Goal: Task Accomplishment & Management: Use online tool/utility

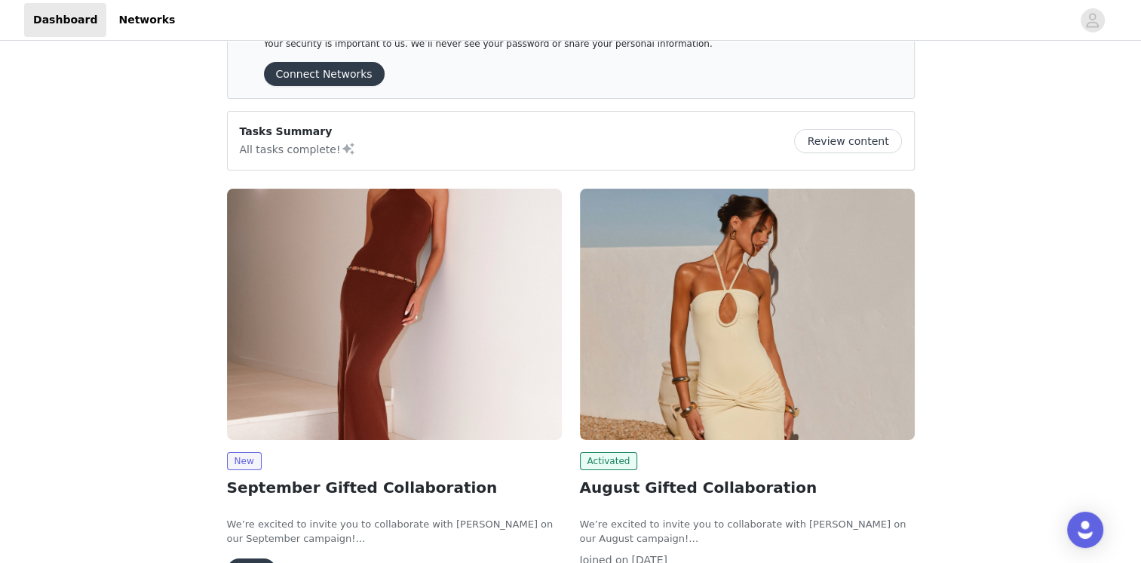
scroll to position [75, 0]
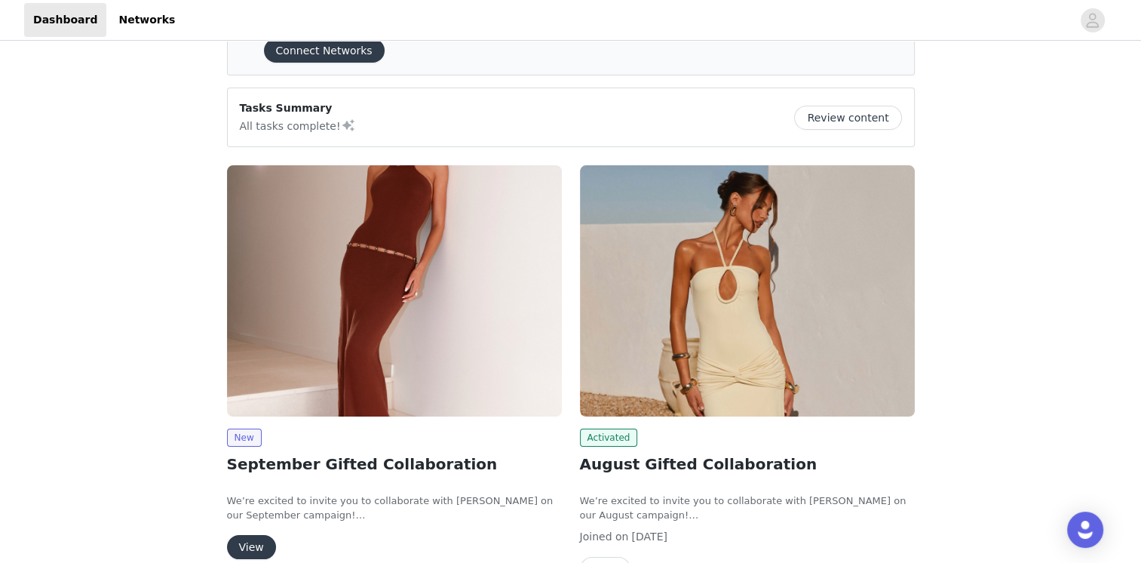
click at [384, 316] on img at bounding box center [394, 290] width 335 height 251
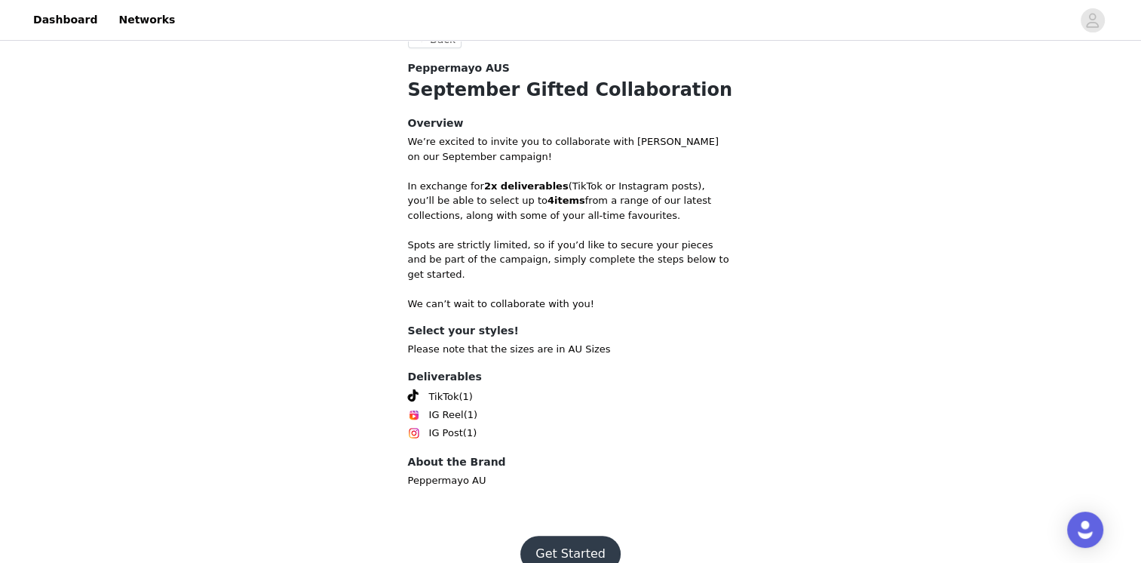
scroll to position [490, 0]
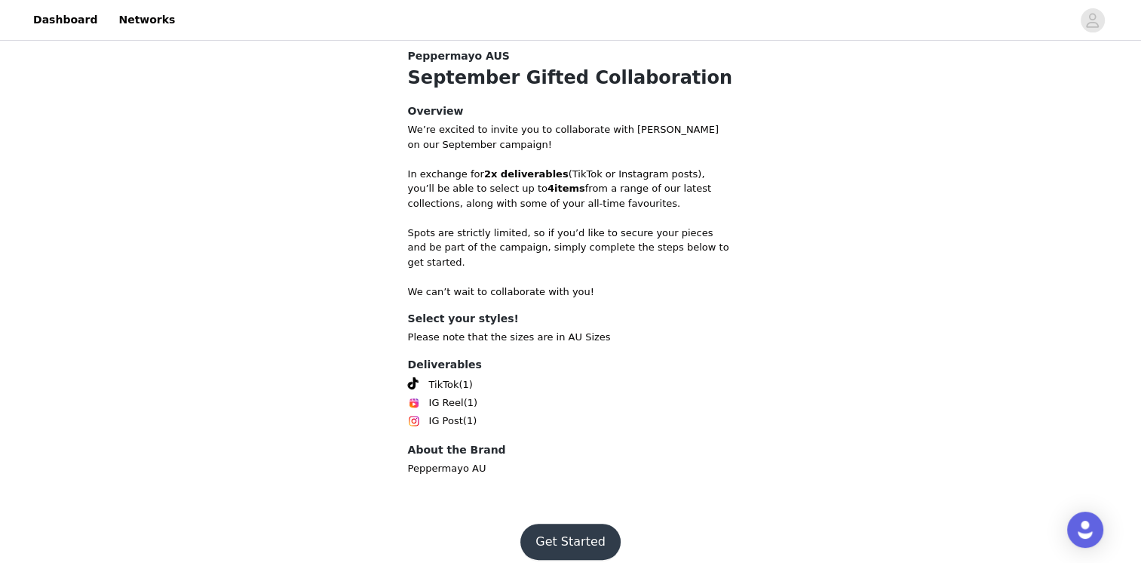
click at [563, 523] on button "Get Started" at bounding box center [570, 541] width 100 height 36
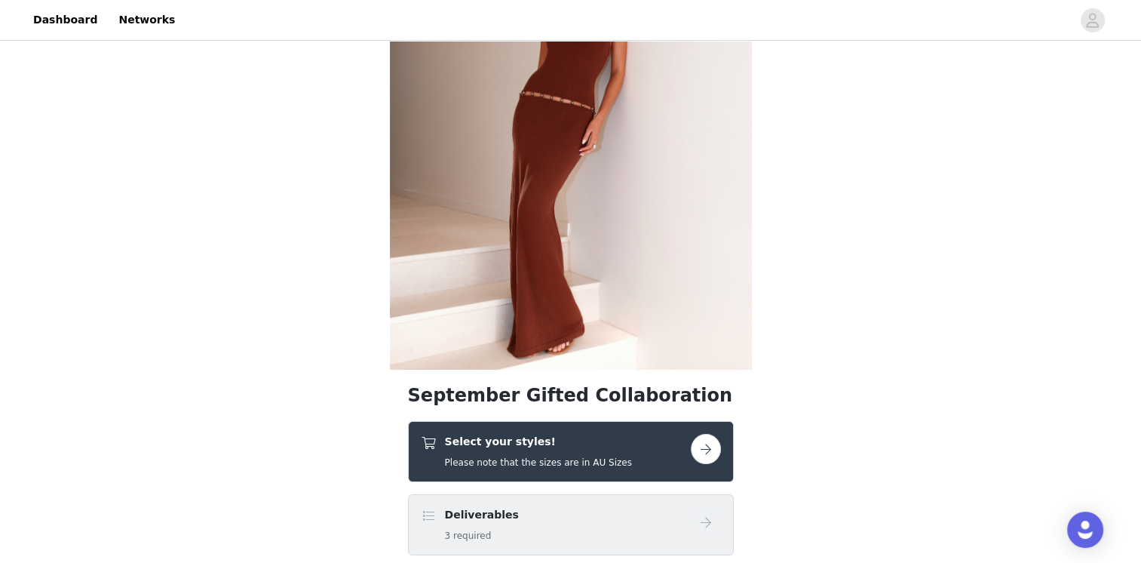
scroll to position [151, 0]
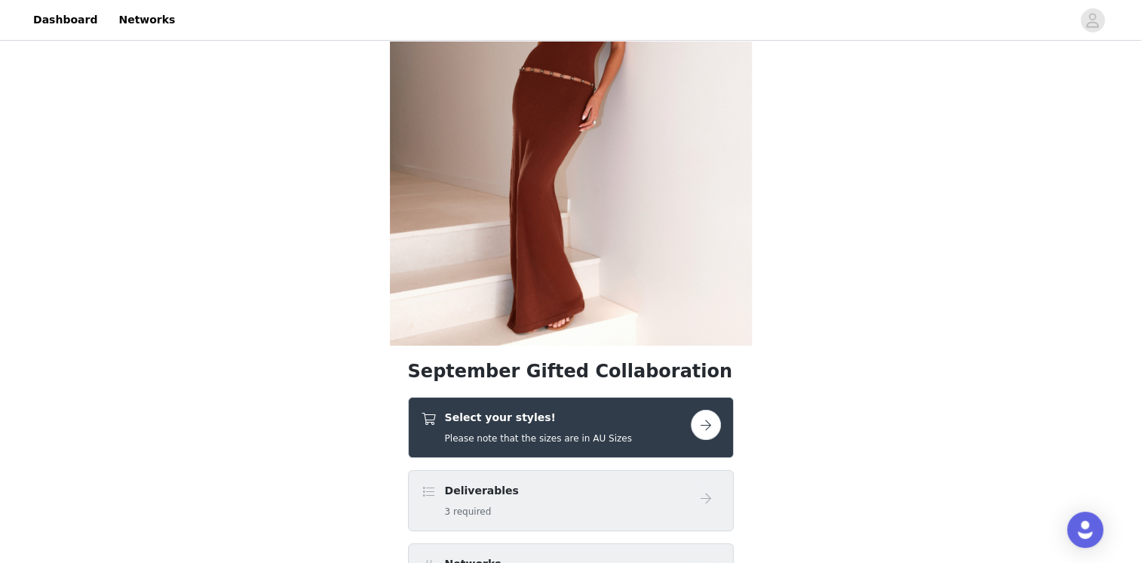
click at [664, 425] on div "Select your styles! Please note that the sizes are in AU Sizes" at bounding box center [556, 426] width 270 height 35
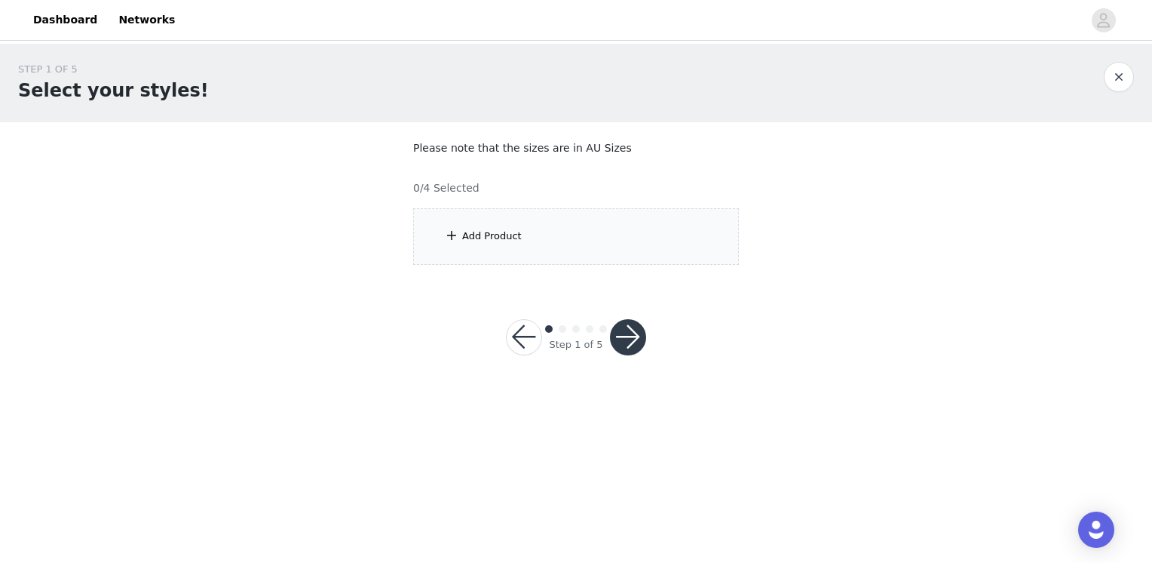
click at [620, 237] on div "Add Product" at bounding box center [576, 236] width 326 height 57
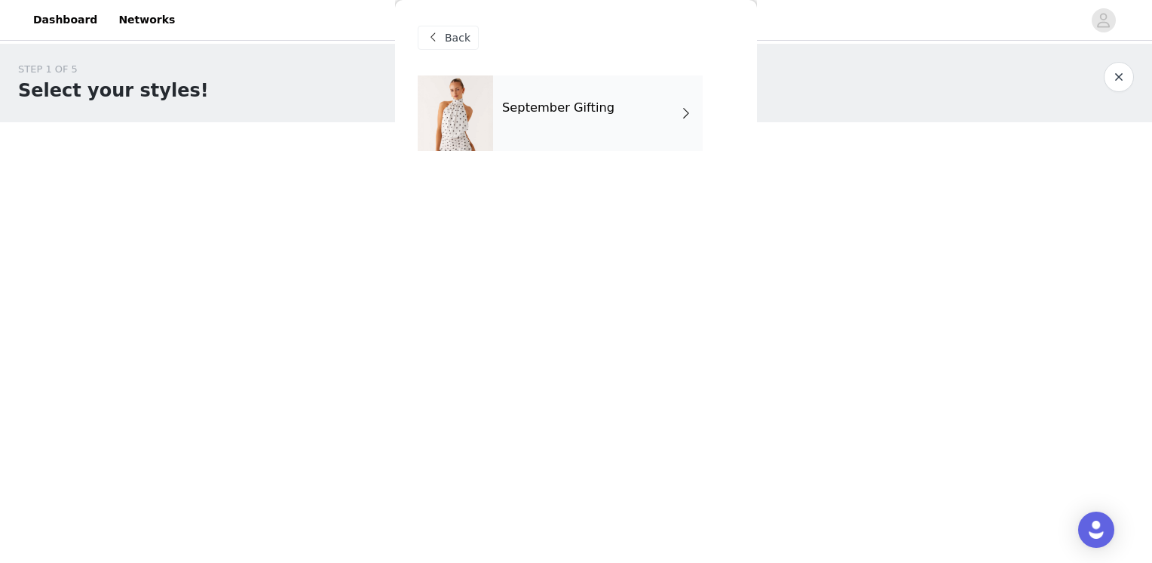
click at [630, 125] on div "September Gifting" at bounding box center [598, 112] width 210 height 75
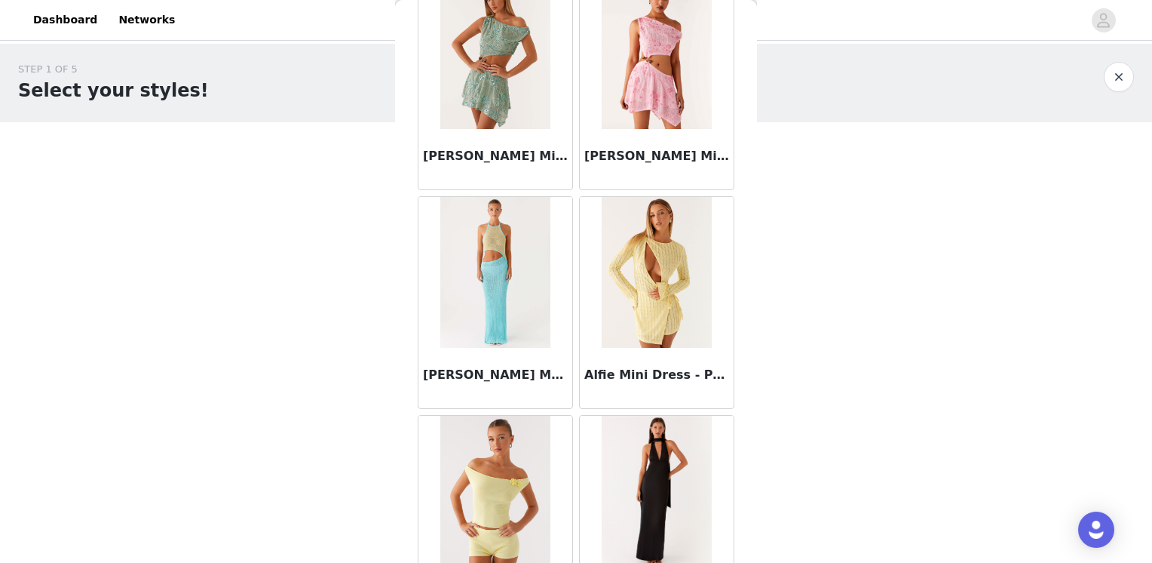
scroll to position [1734, 0]
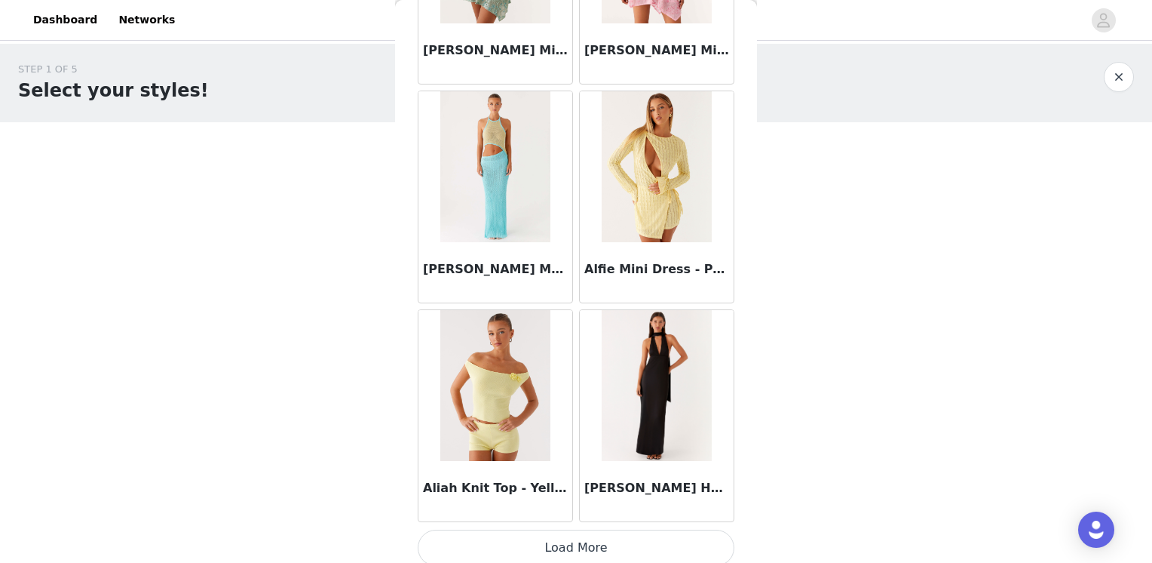
click at [584, 556] on button "Load More" at bounding box center [576, 547] width 317 height 36
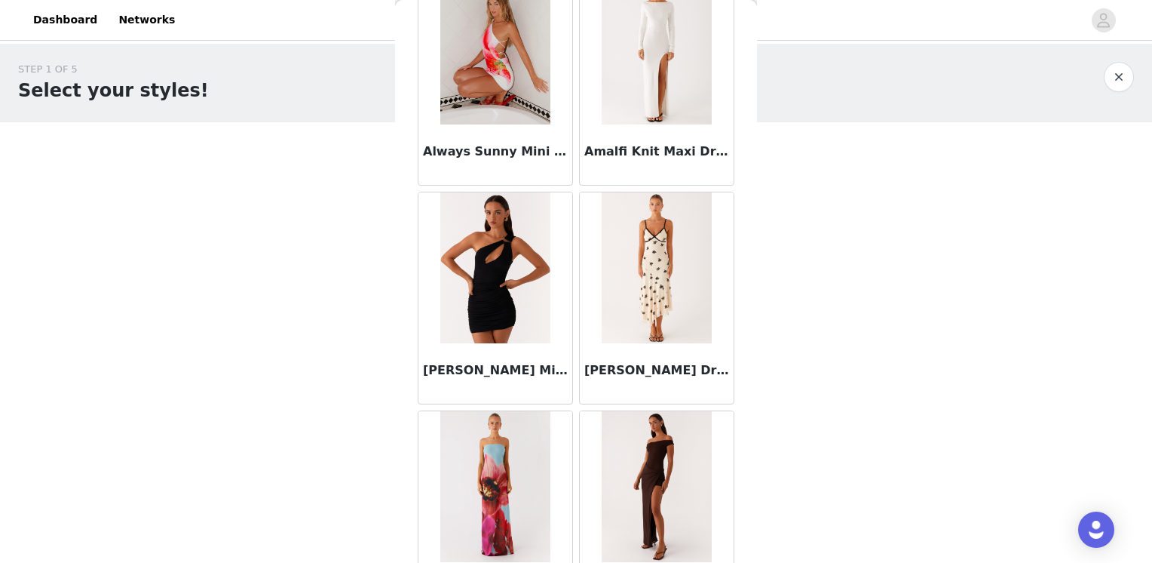
scroll to position [3925, 0]
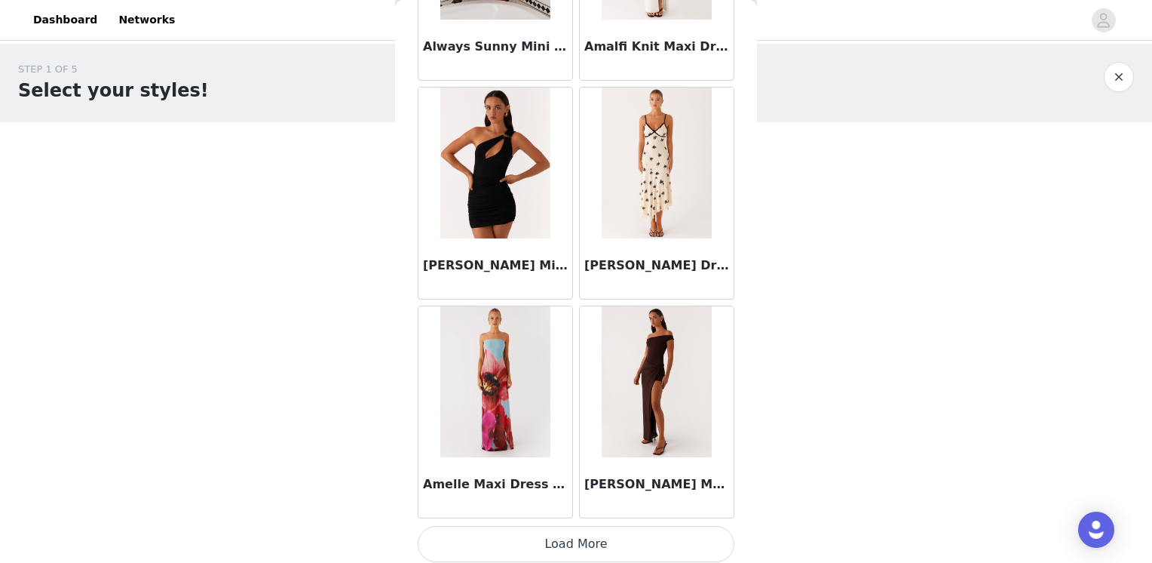
click at [578, 549] on button "Load More" at bounding box center [576, 544] width 317 height 36
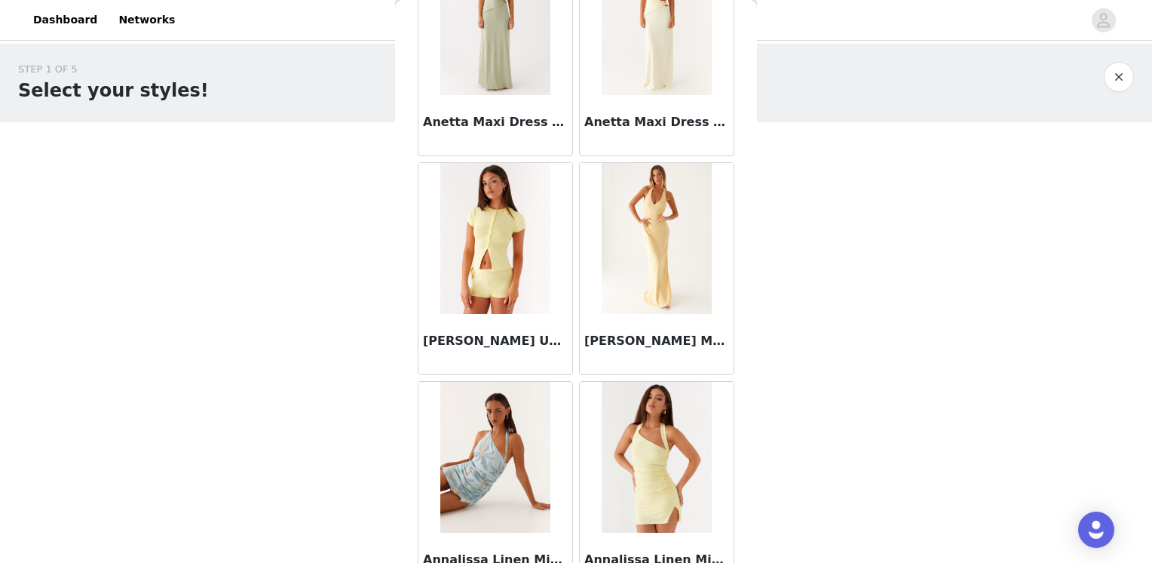
scroll to position [6109, 0]
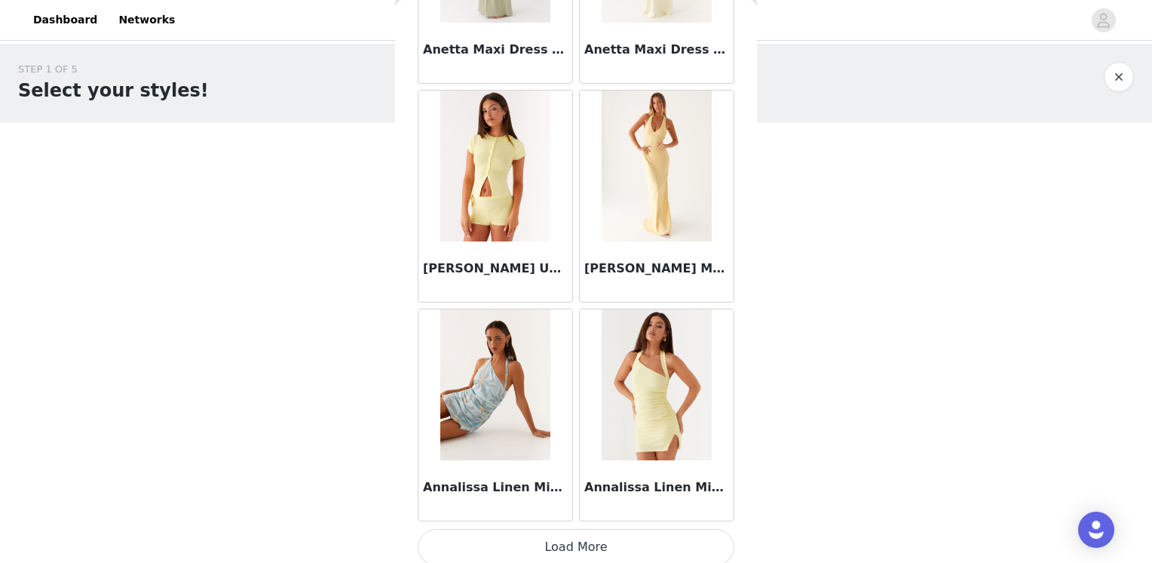
click at [600, 529] on button "Load More" at bounding box center [576, 547] width 317 height 36
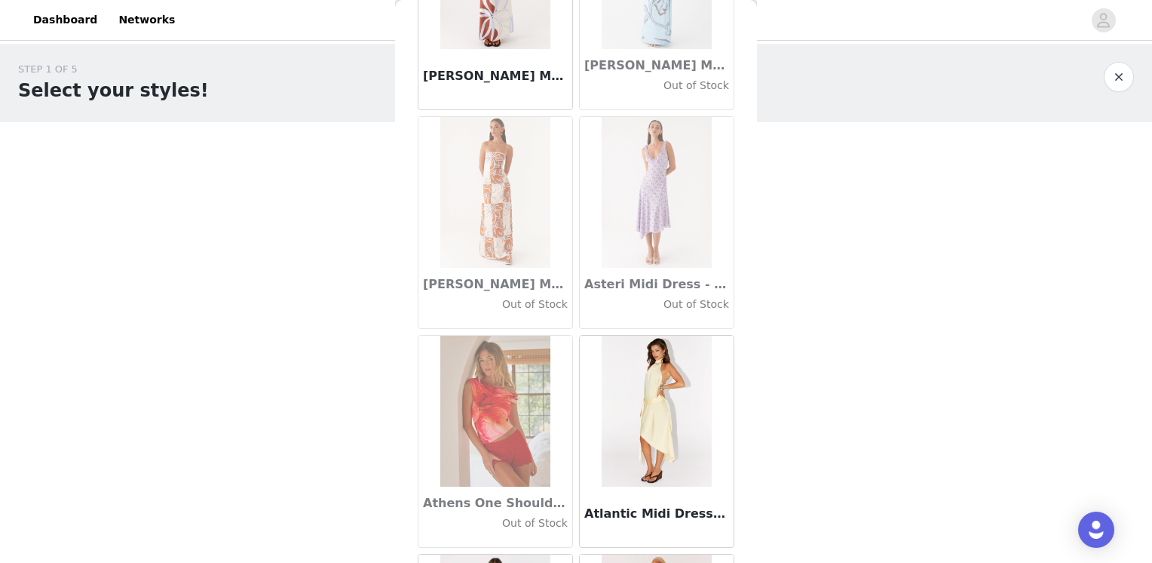
scroll to position [8293, 0]
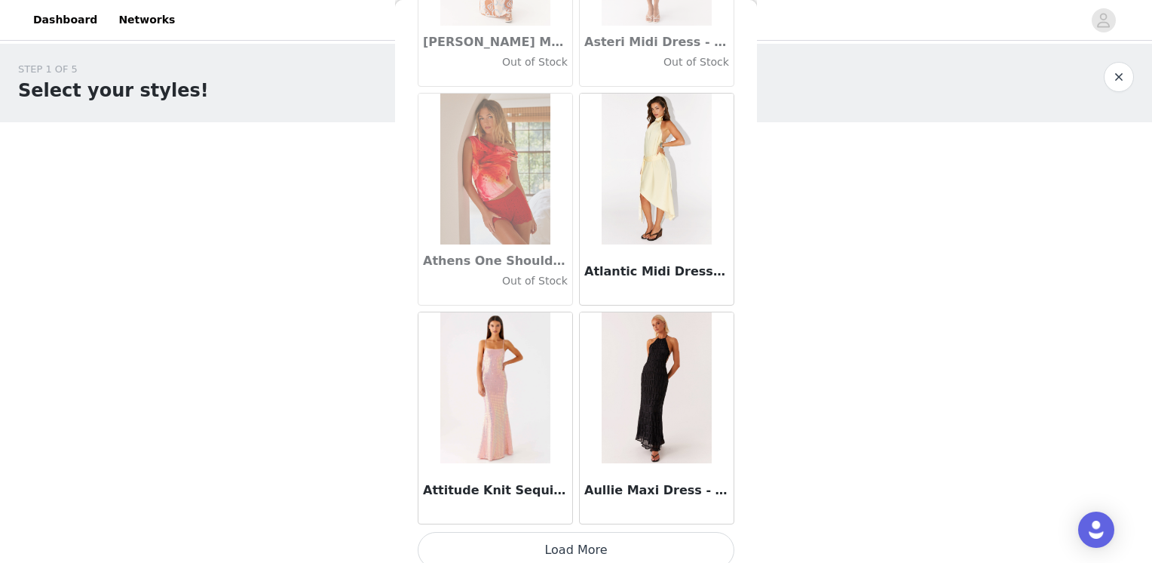
click at [552, 532] on button "Load More" at bounding box center [576, 550] width 317 height 36
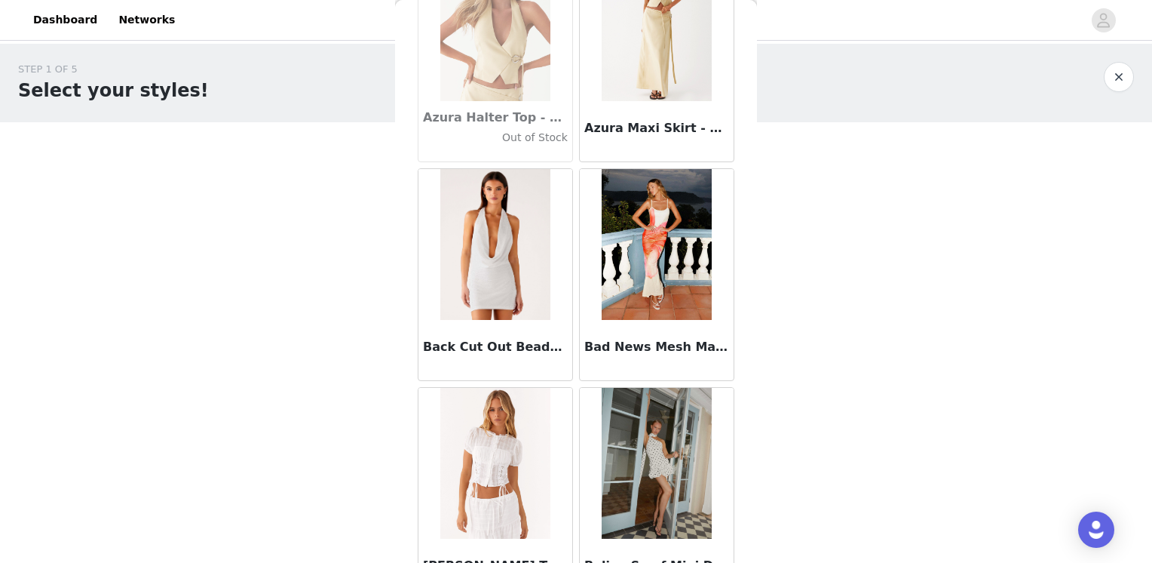
scroll to position [10476, 0]
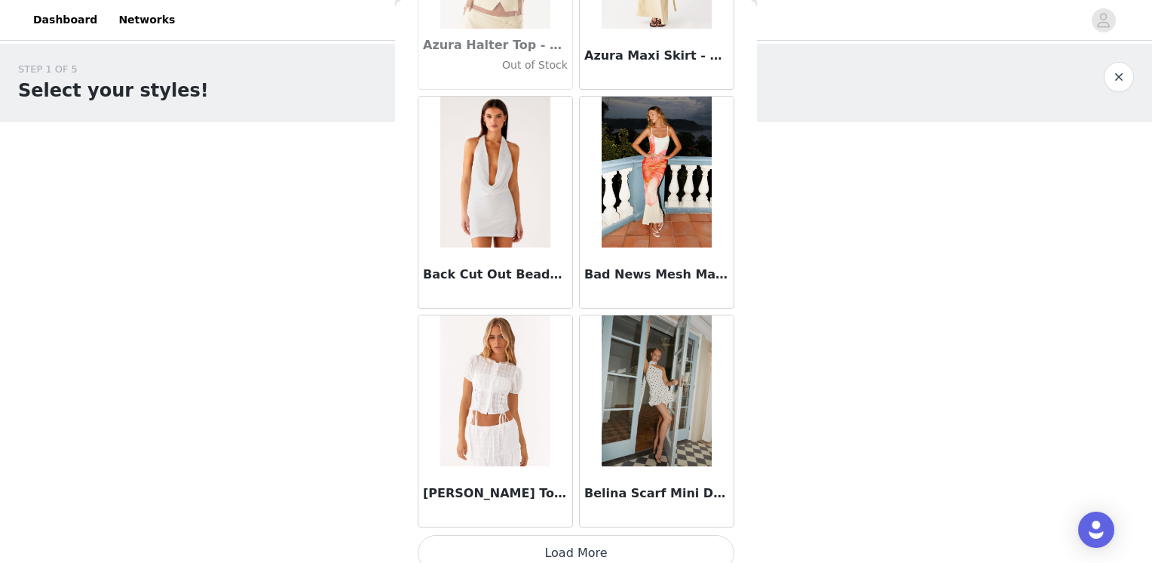
click at [606, 541] on button "Load More" at bounding box center [576, 553] width 317 height 36
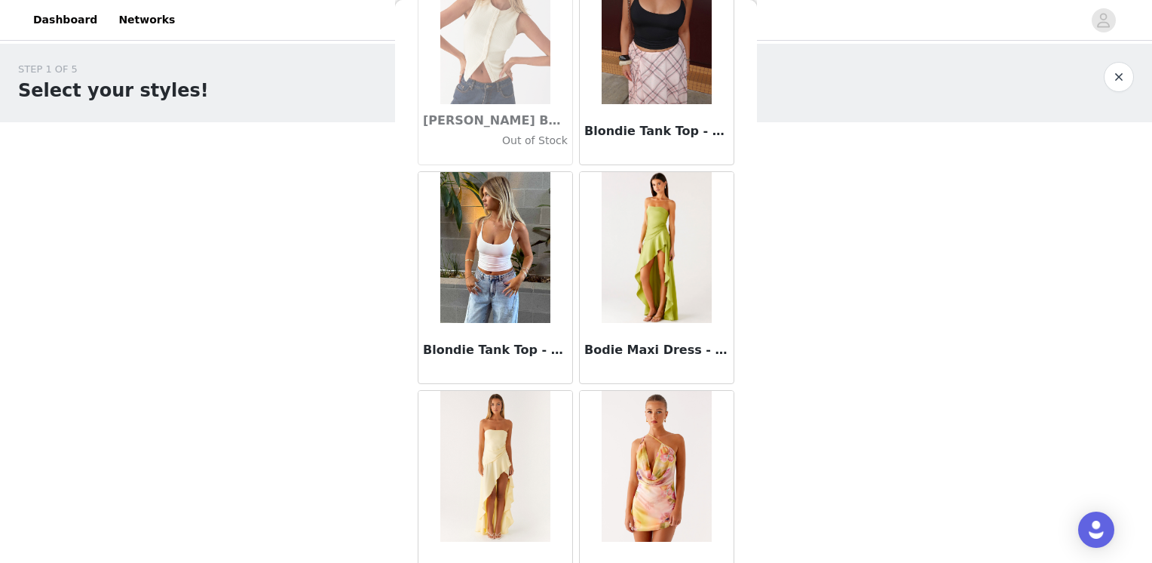
scroll to position [12660, 0]
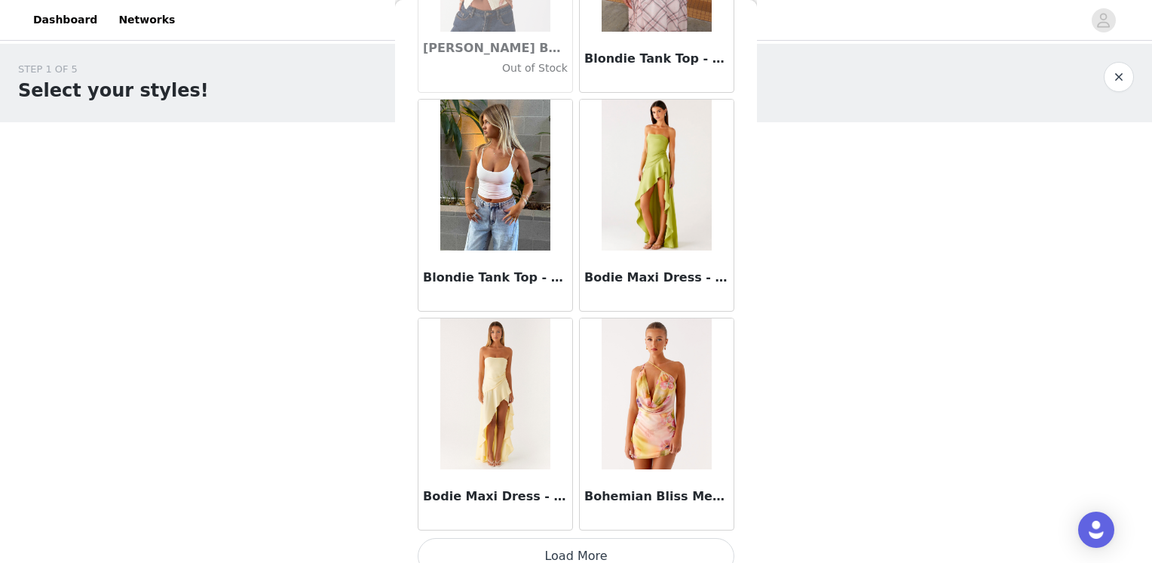
click at [597, 544] on button "Load More" at bounding box center [576, 556] width 317 height 36
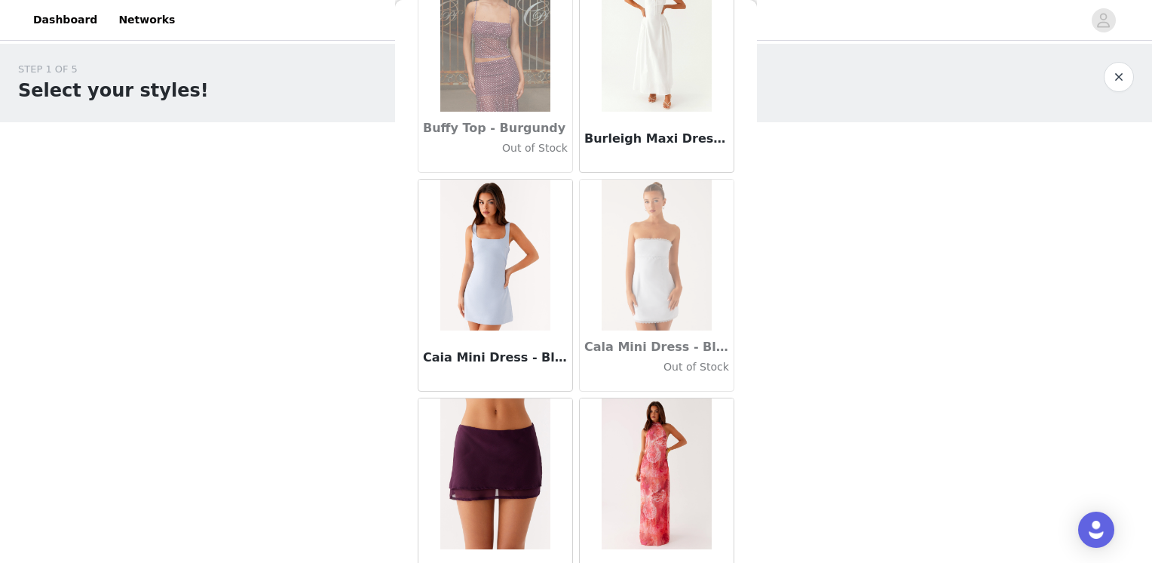
scroll to position [14844, 0]
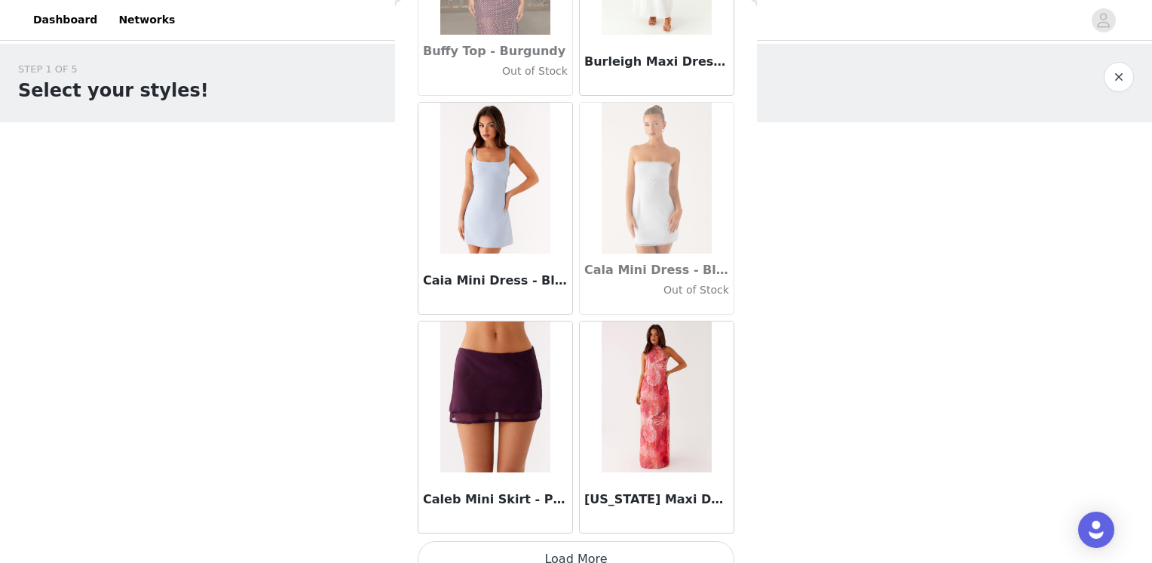
click at [594, 541] on button "Load More" at bounding box center [576, 559] width 317 height 36
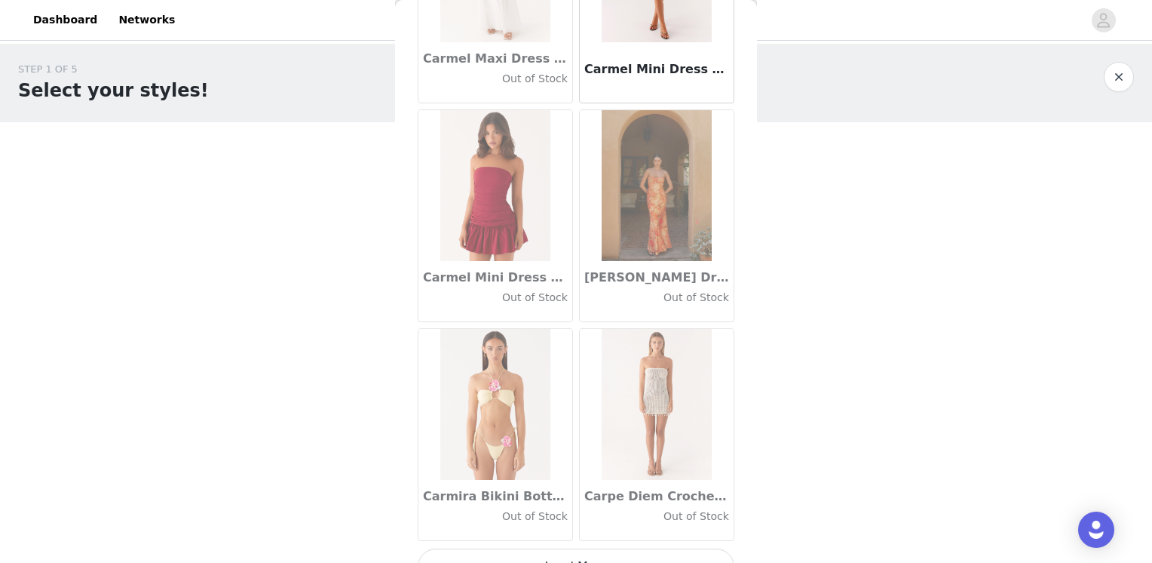
scroll to position [17028, 0]
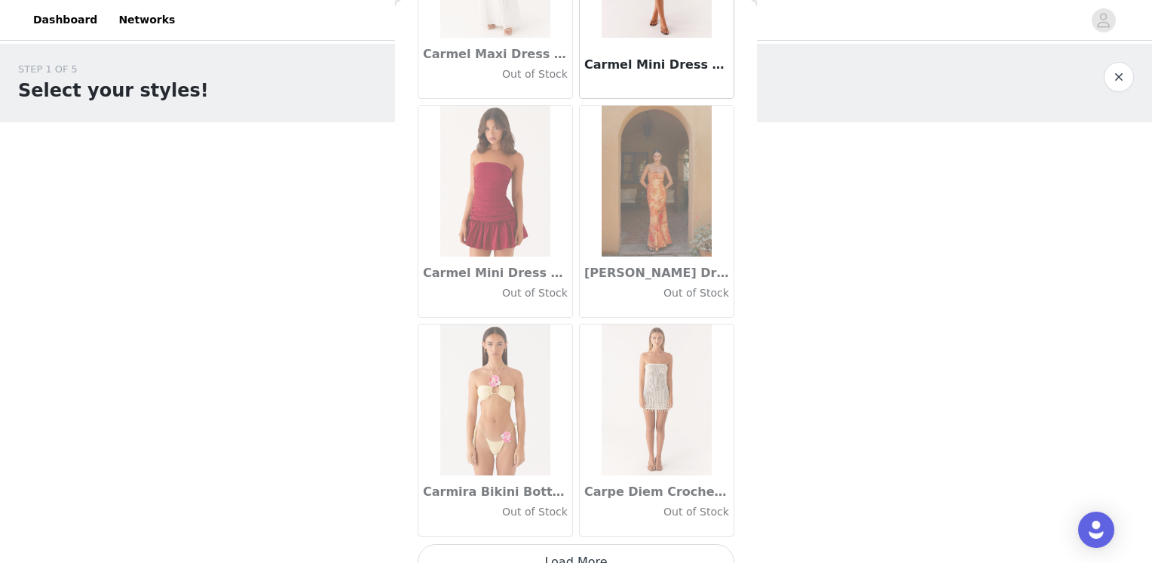
click at [534, 544] on button "Load More" at bounding box center [576, 562] width 317 height 36
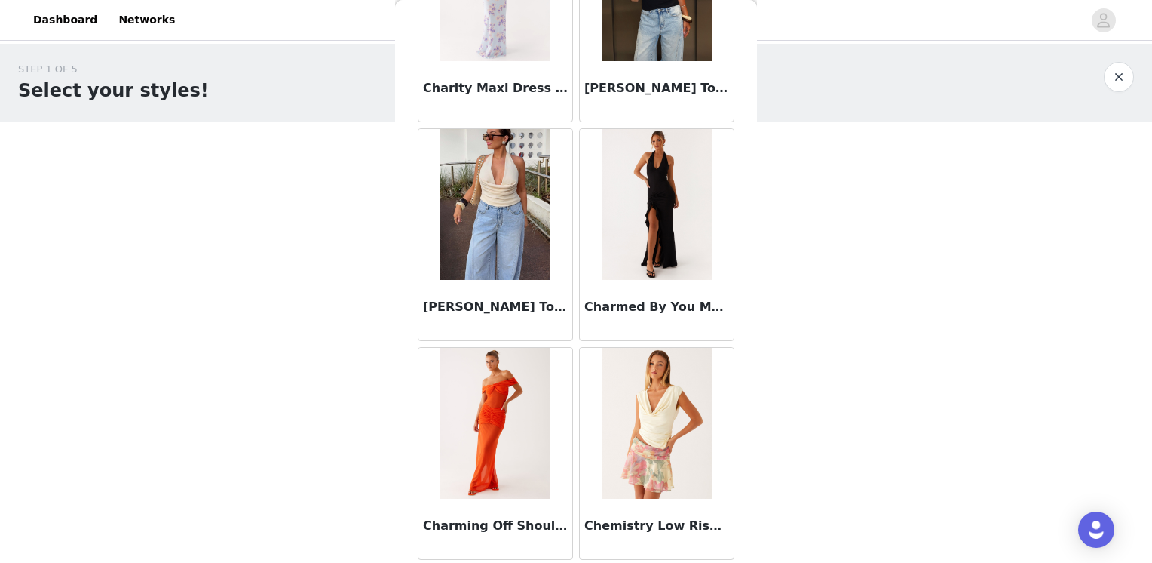
scroll to position [19212, 0]
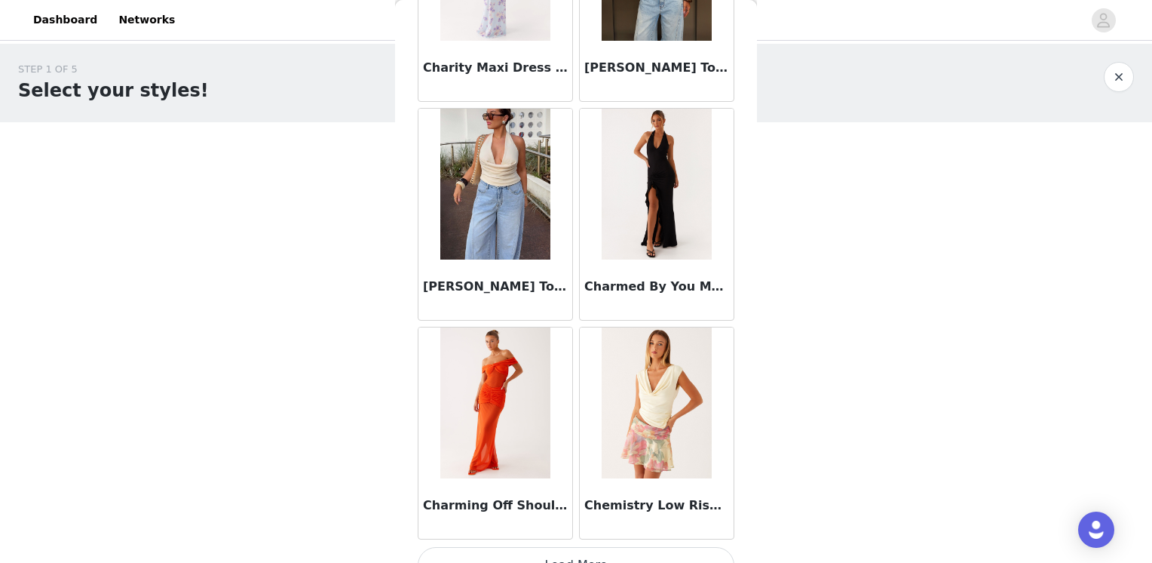
click at [594, 547] on button "Load More" at bounding box center [576, 565] width 317 height 36
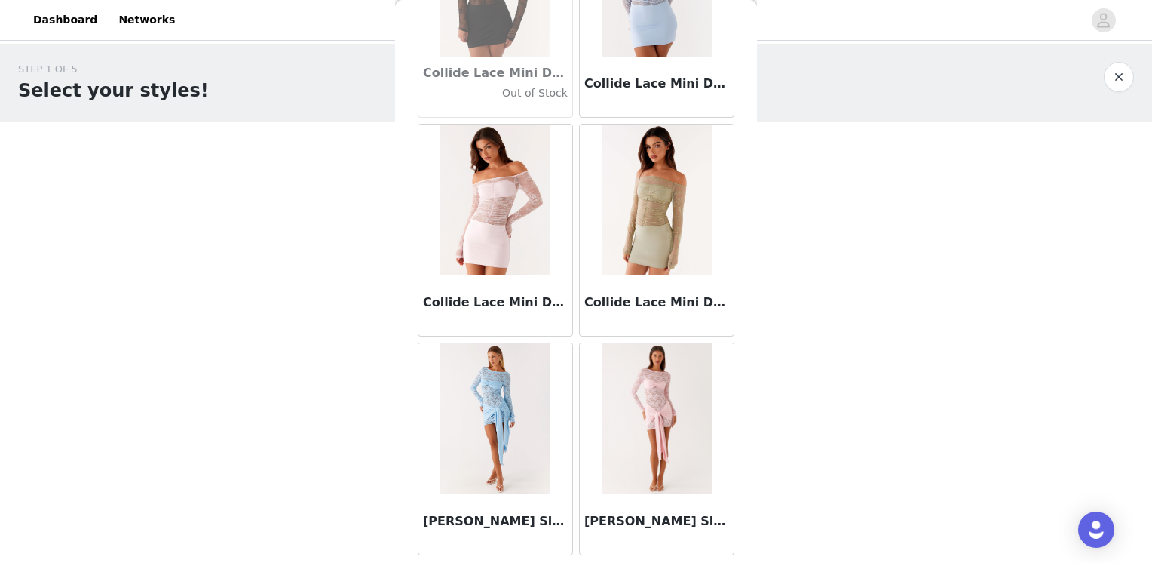
scroll to position [21396, 0]
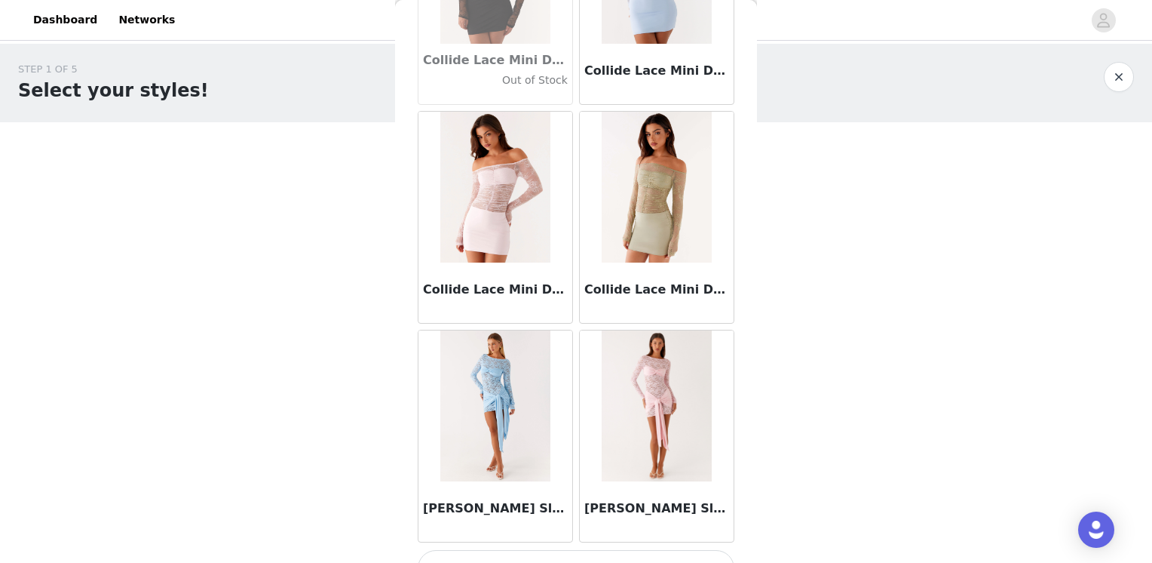
click at [566, 553] on button "Load More" at bounding box center [576, 568] width 317 height 36
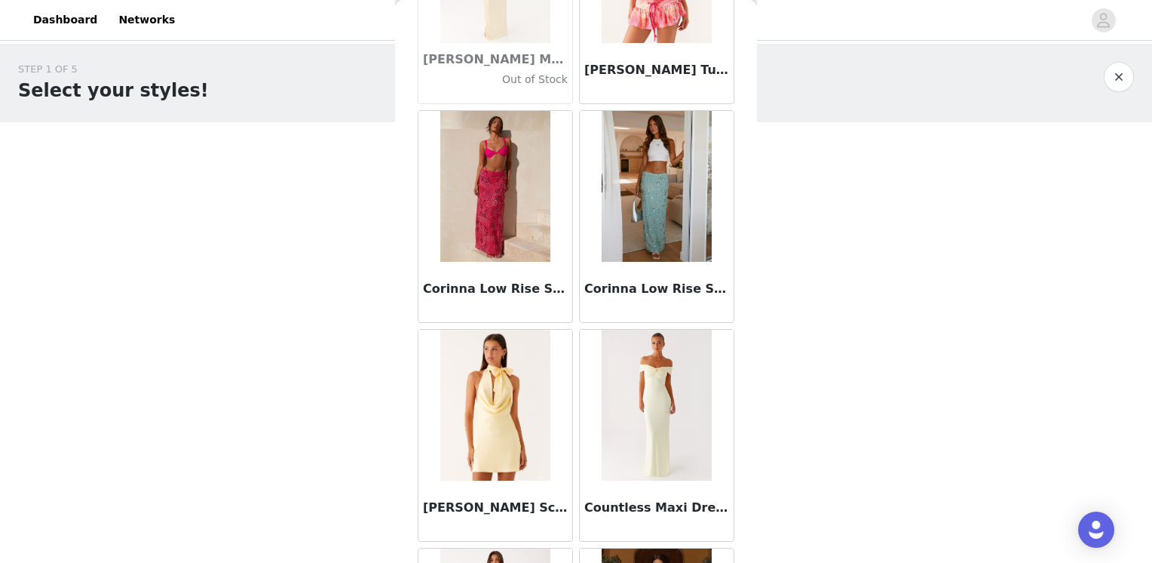
scroll to position [22074, 0]
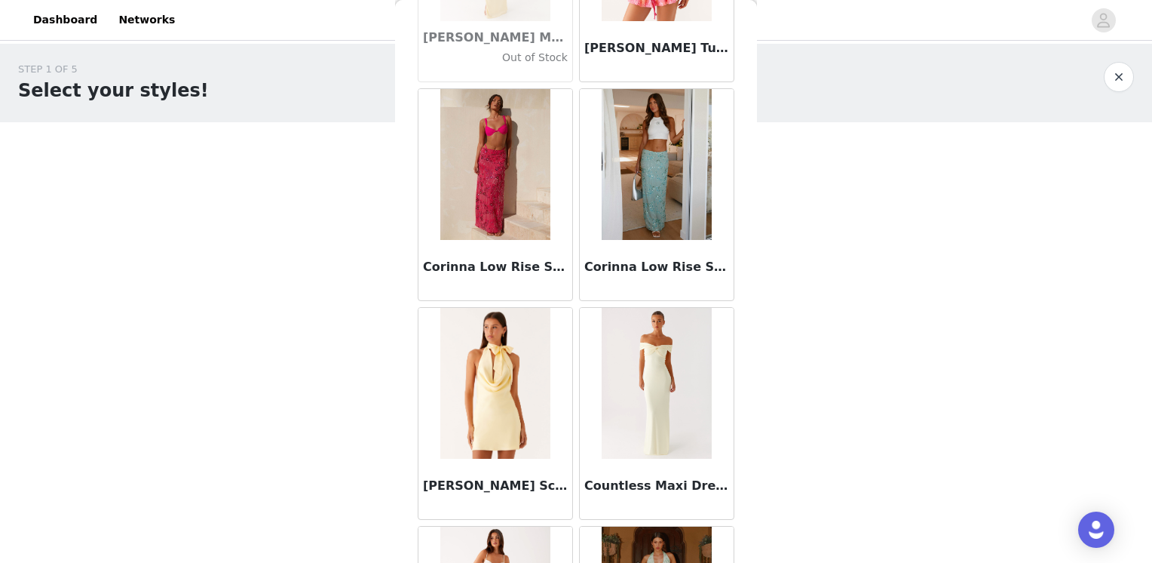
click at [656, 240] on div "Corinna Low Rise Sequin Maxi Skirt - Mint" at bounding box center [657, 270] width 154 height 60
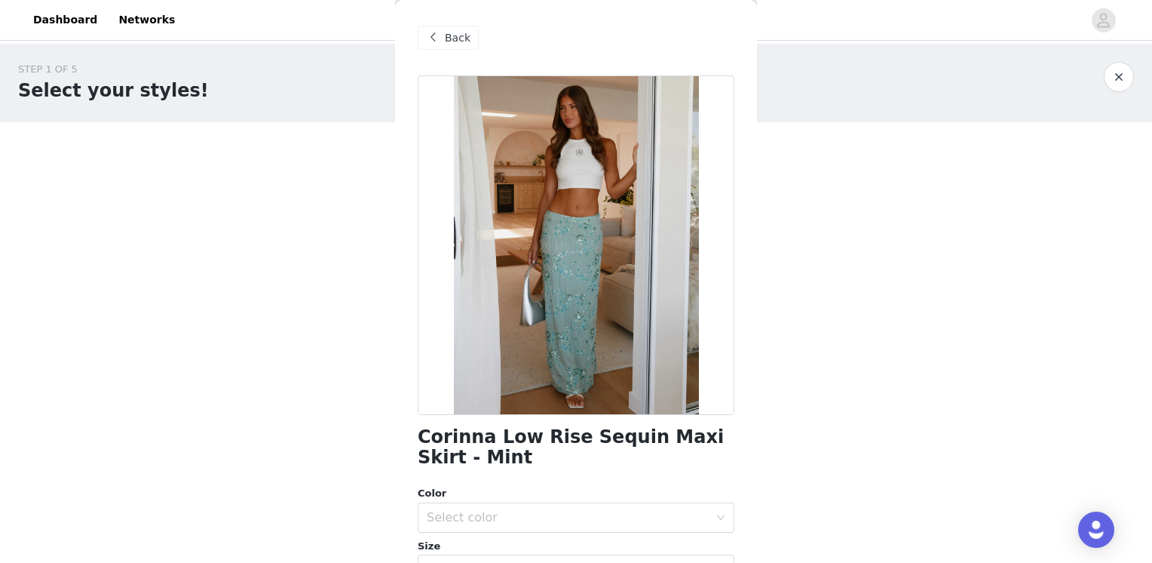
scroll to position [226, 0]
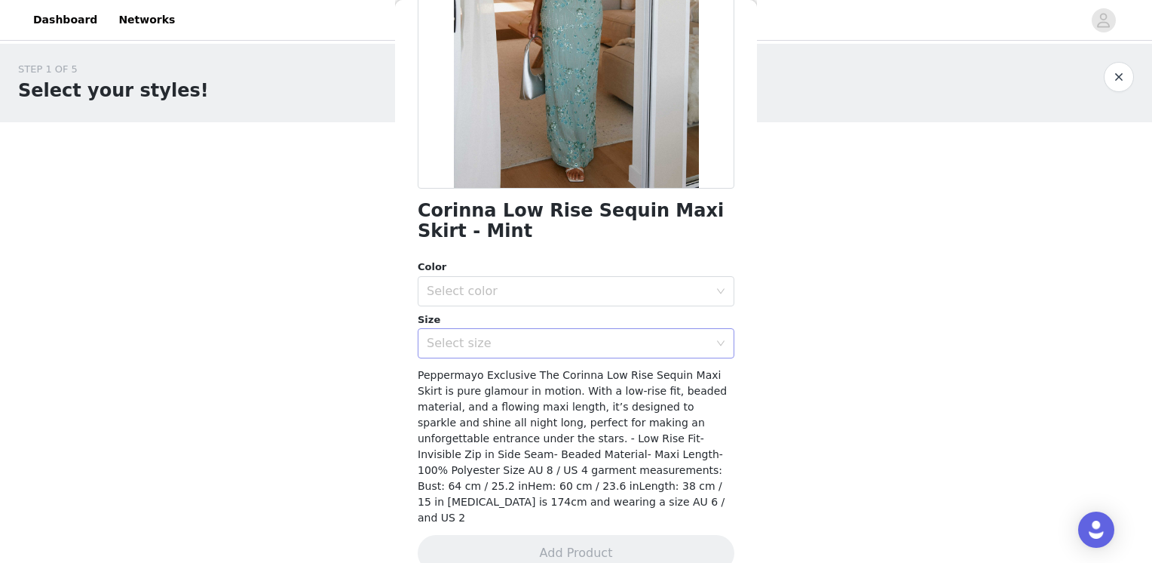
click at [537, 348] on div "Select size" at bounding box center [568, 343] width 282 height 15
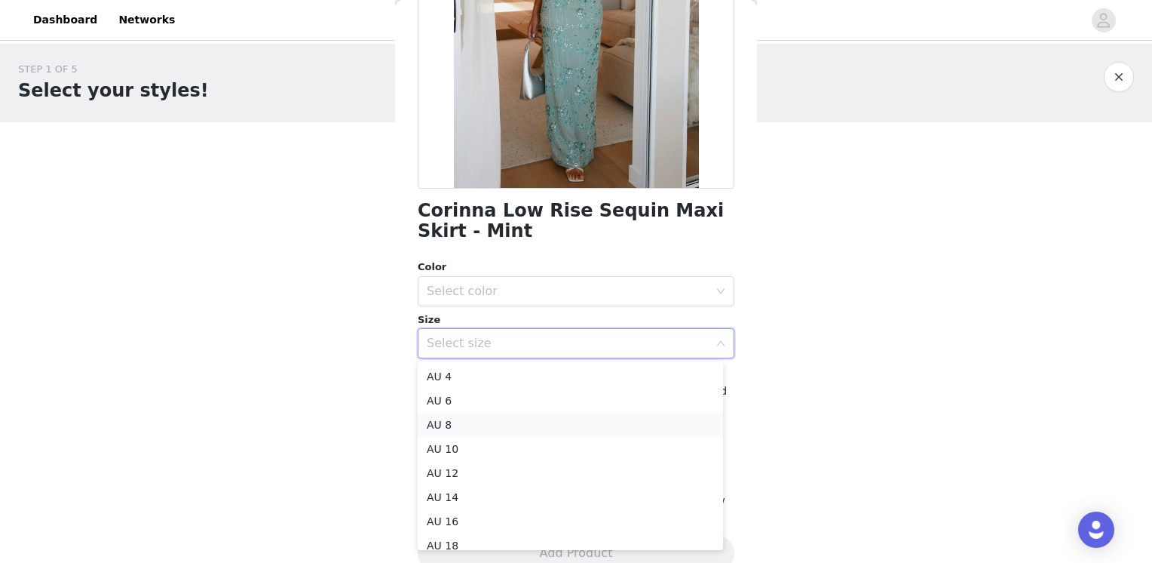
click at [519, 418] on li "AU 8" at bounding box center [570, 424] width 305 height 24
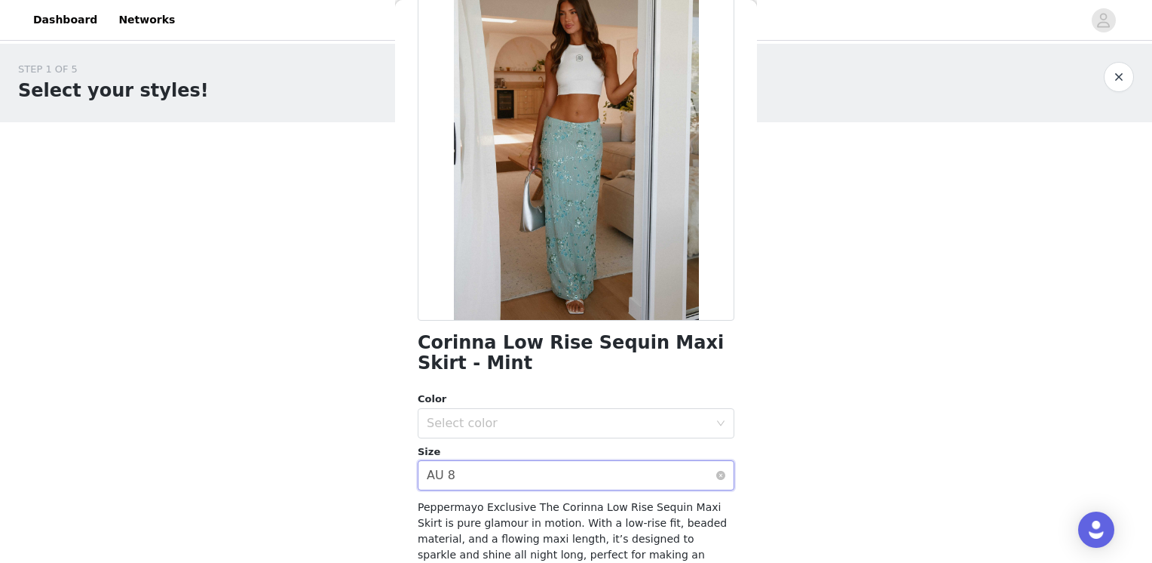
scroll to position [75, 0]
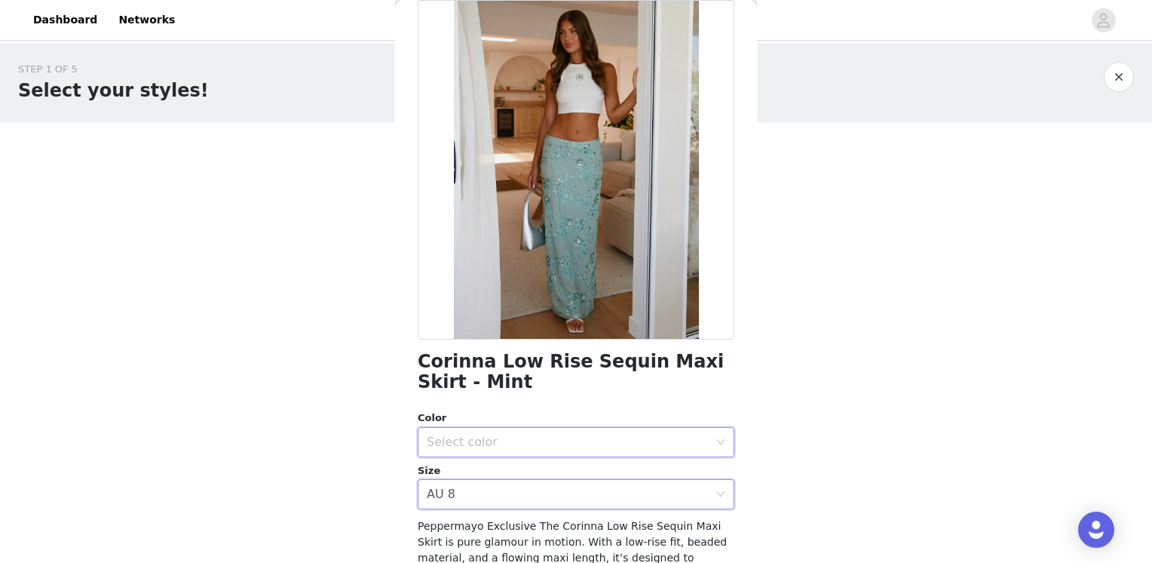
click at [517, 449] on div "Select color" at bounding box center [571, 442] width 289 height 29
click at [514, 478] on li "Mint" at bounding box center [570, 475] width 305 height 24
click at [521, 480] on div "Select size AU 8" at bounding box center [571, 494] width 289 height 29
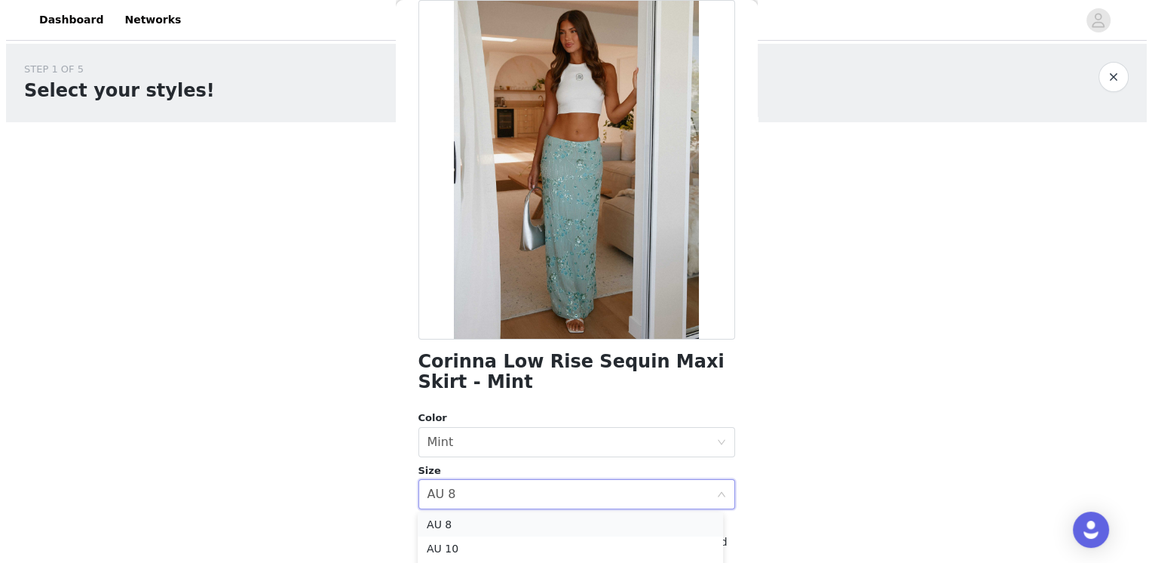
scroll to position [0, 0]
click at [535, 549] on li "AU 6" at bounding box center [564, 551] width 305 height 24
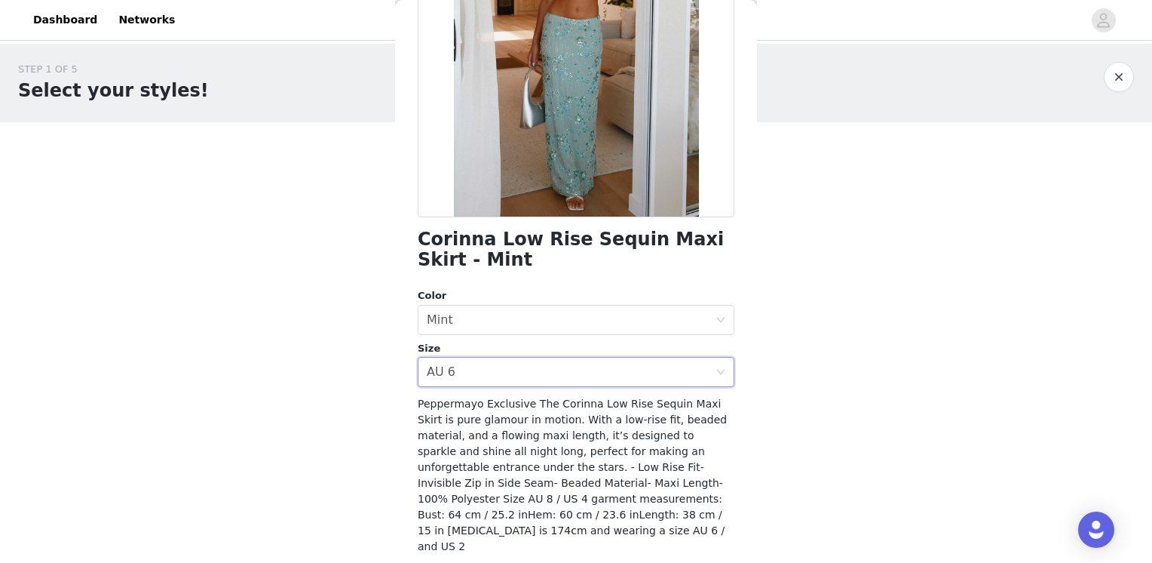
scroll to position [236, 0]
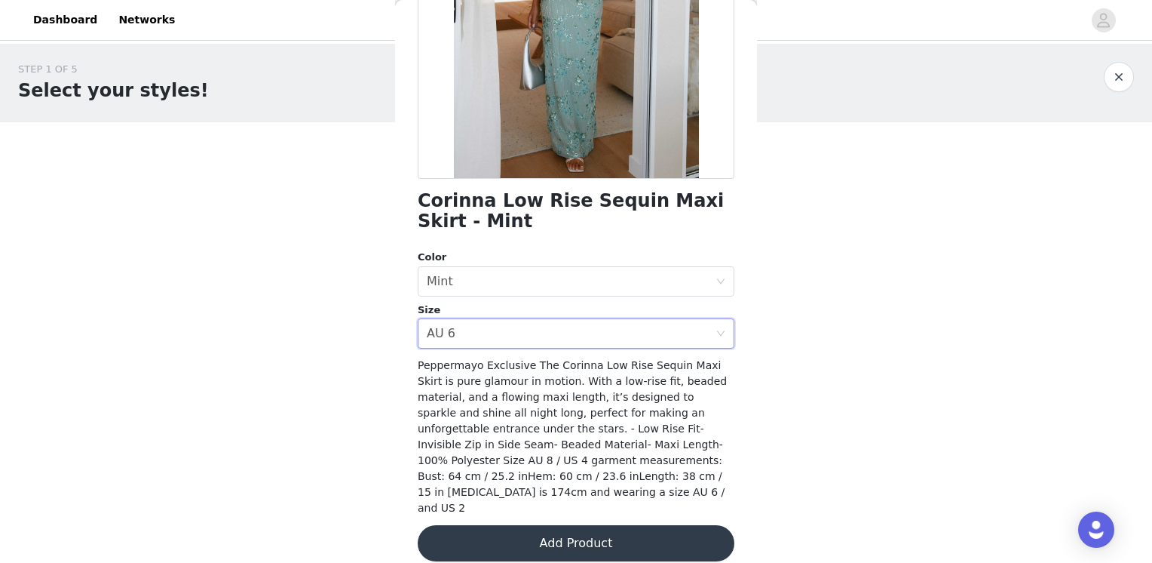
click at [665, 525] on button "Add Product" at bounding box center [576, 543] width 317 height 36
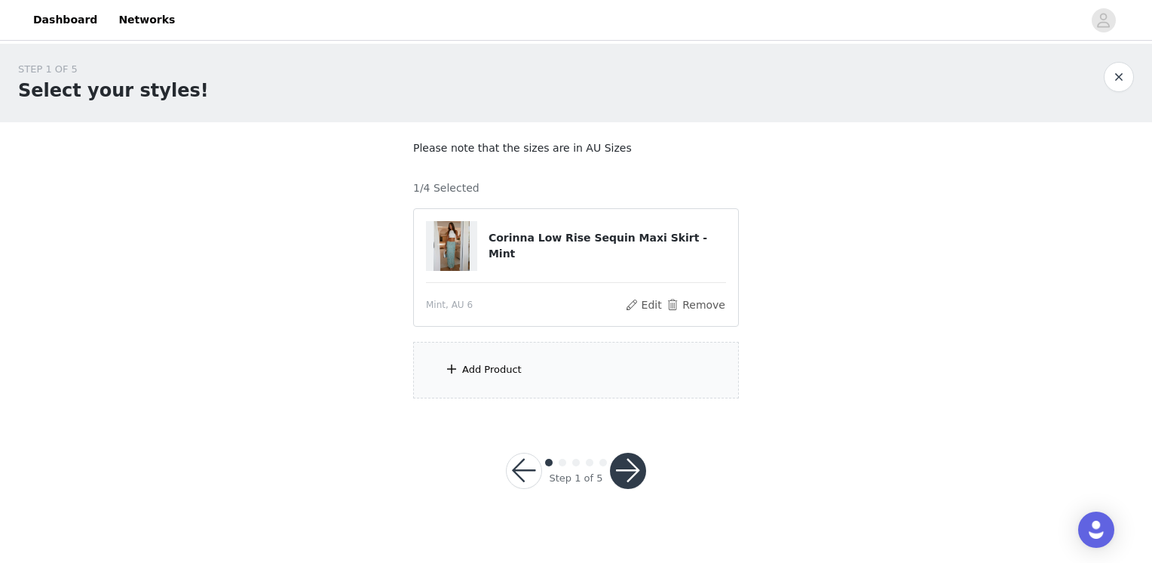
click at [501, 379] on div "Add Product" at bounding box center [576, 370] width 326 height 57
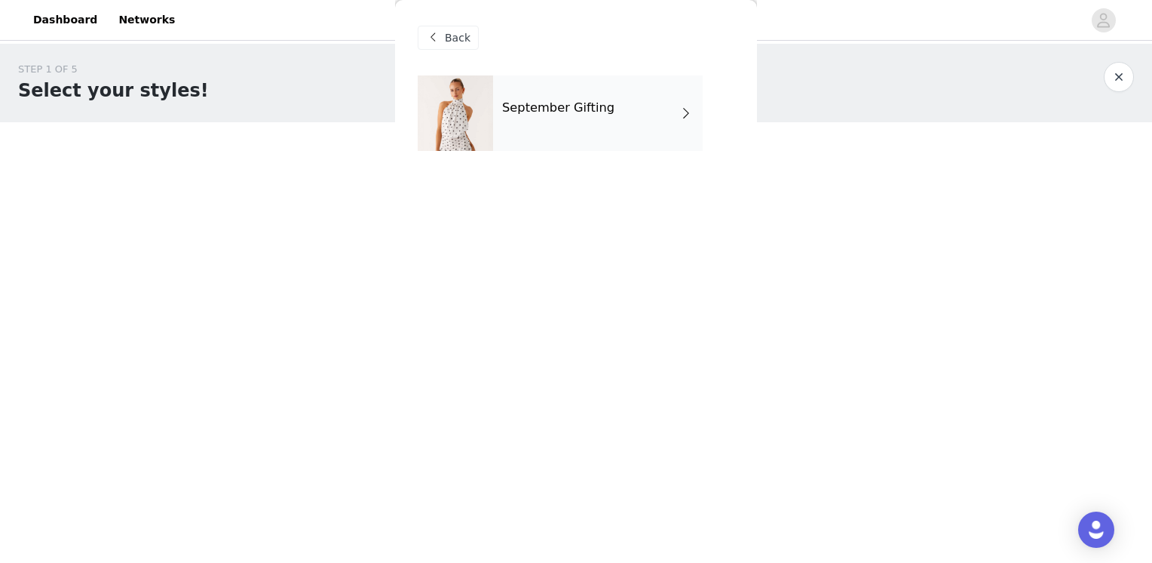
click at [594, 132] on div "September Gifting" at bounding box center [598, 112] width 210 height 75
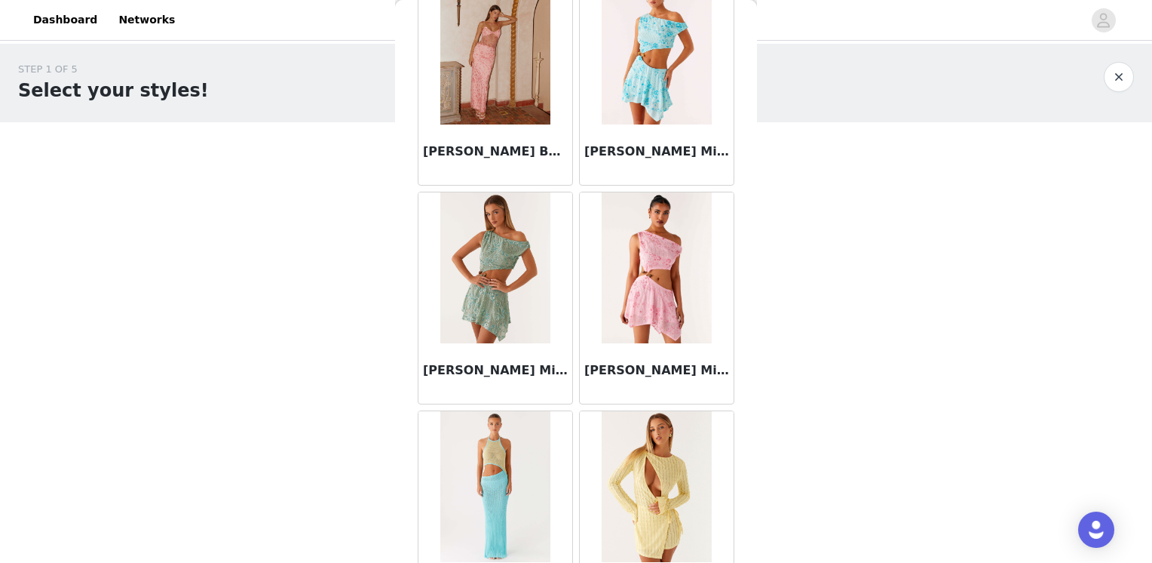
scroll to position [1734, 0]
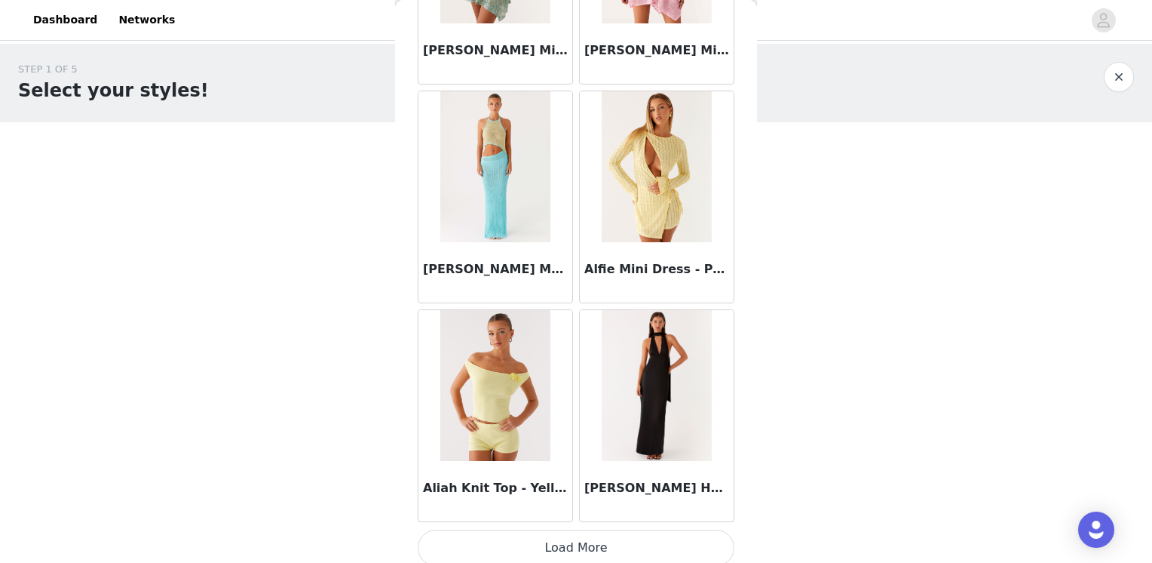
click at [624, 531] on button "Load More" at bounding box center [576, 547] width 317 height 36
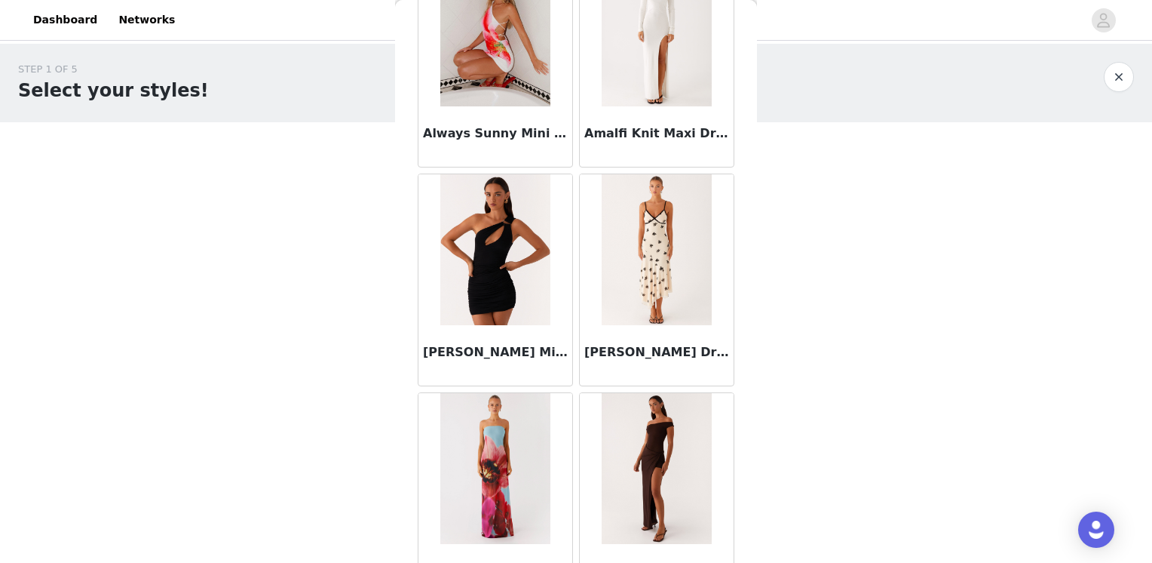
scroll to position [3925, 0]
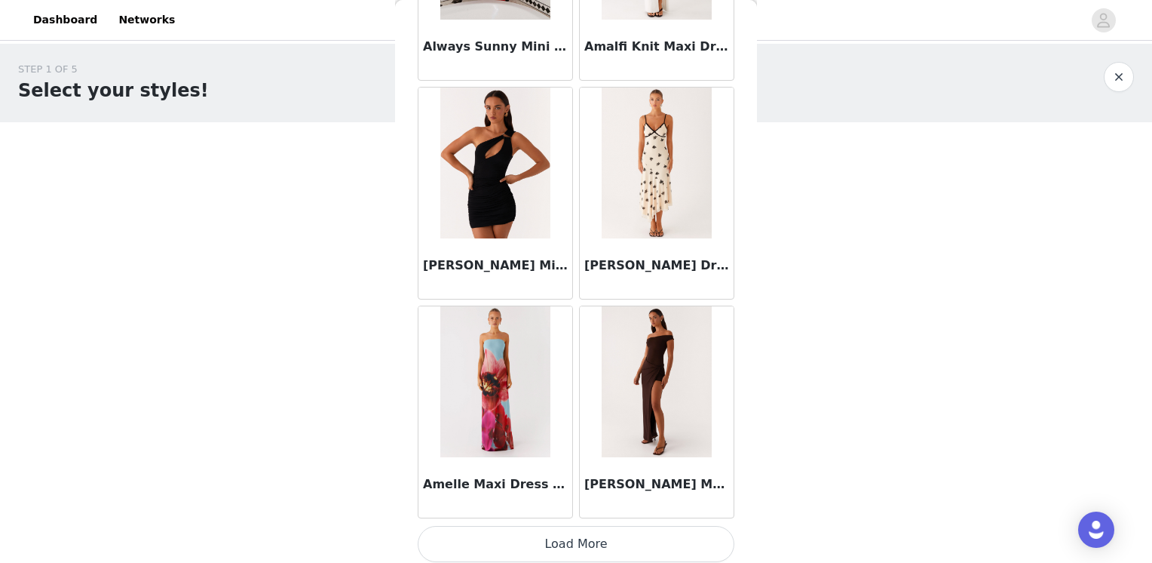
click at [607, 532] on button "Load More" at bounding box center [576, 544] width 317 height 36
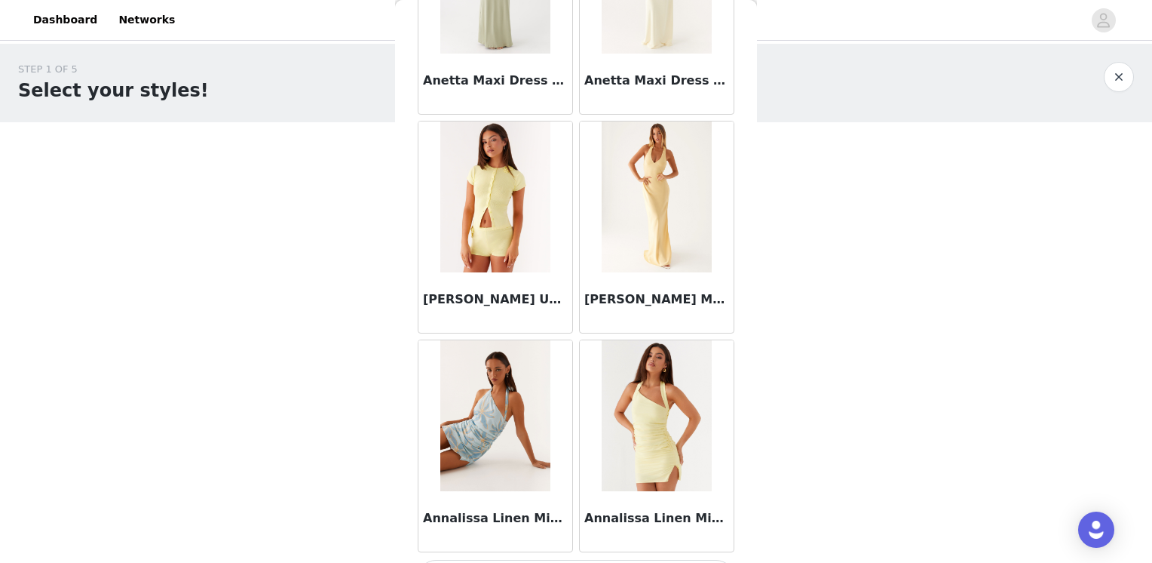
scroll to position [6109, 0]
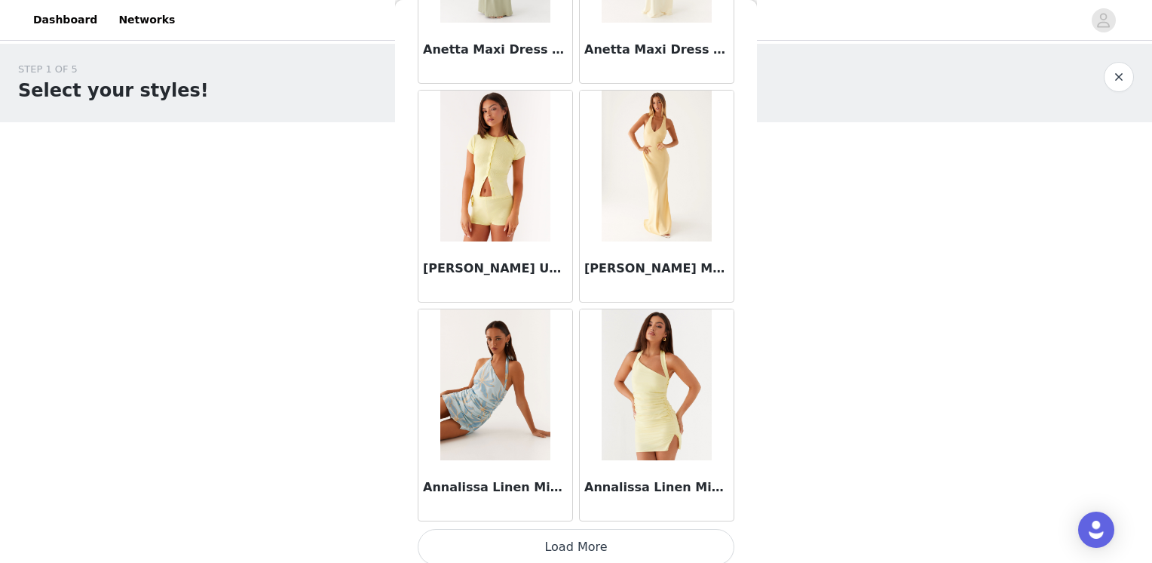
click at [596, 532] on button "Load More" at bounding box center [576, 547] width 317 height 36
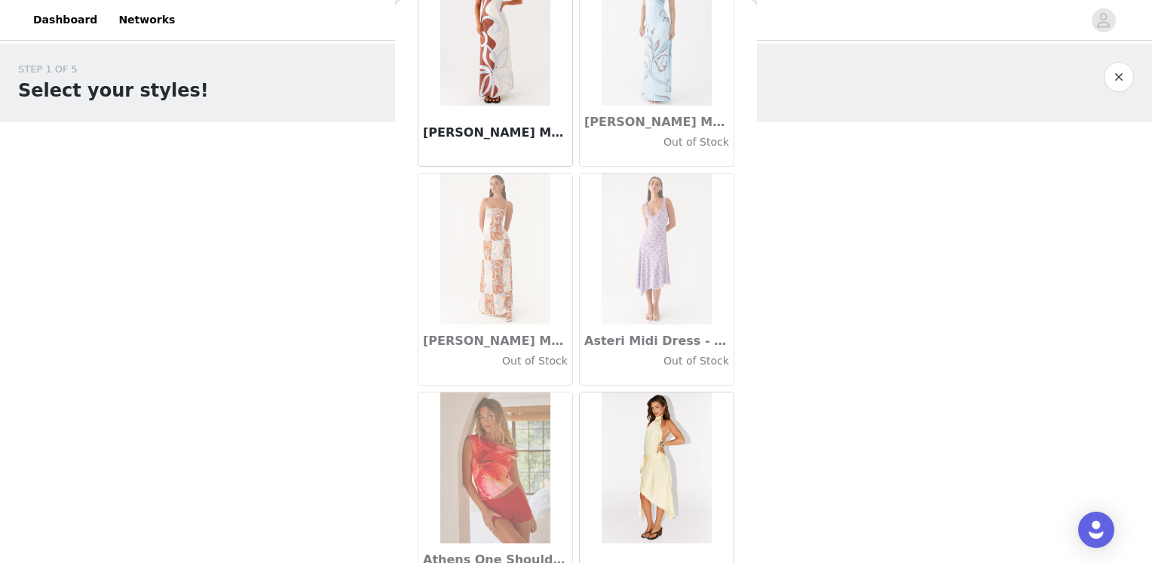
scroll to position [8293, 0]
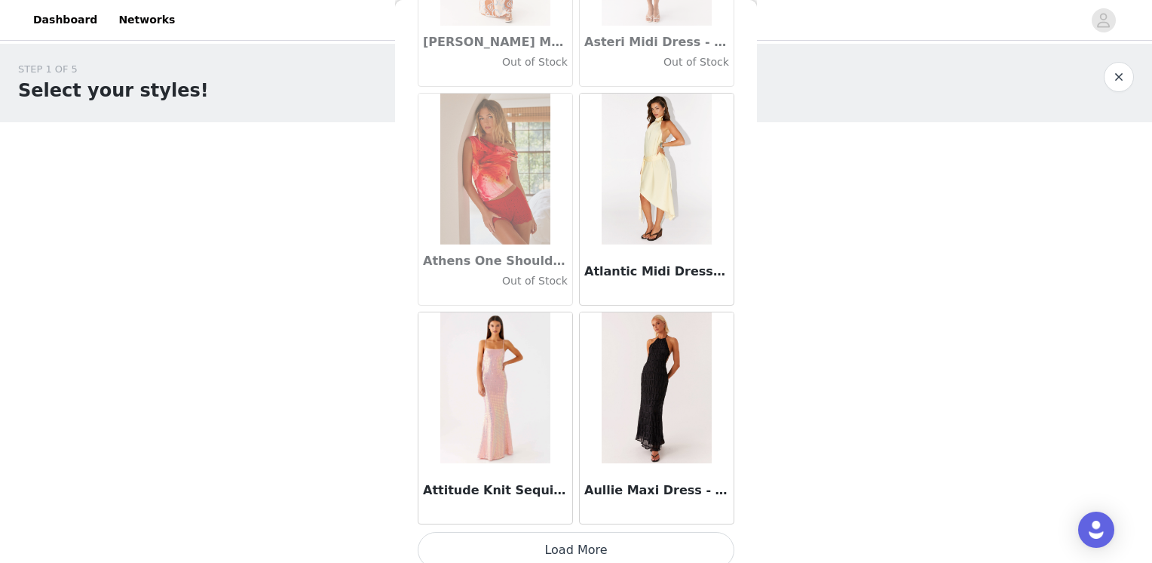
click at [587, 537] on button "Load More" at bounding box center [576, 550] width 317 height 36
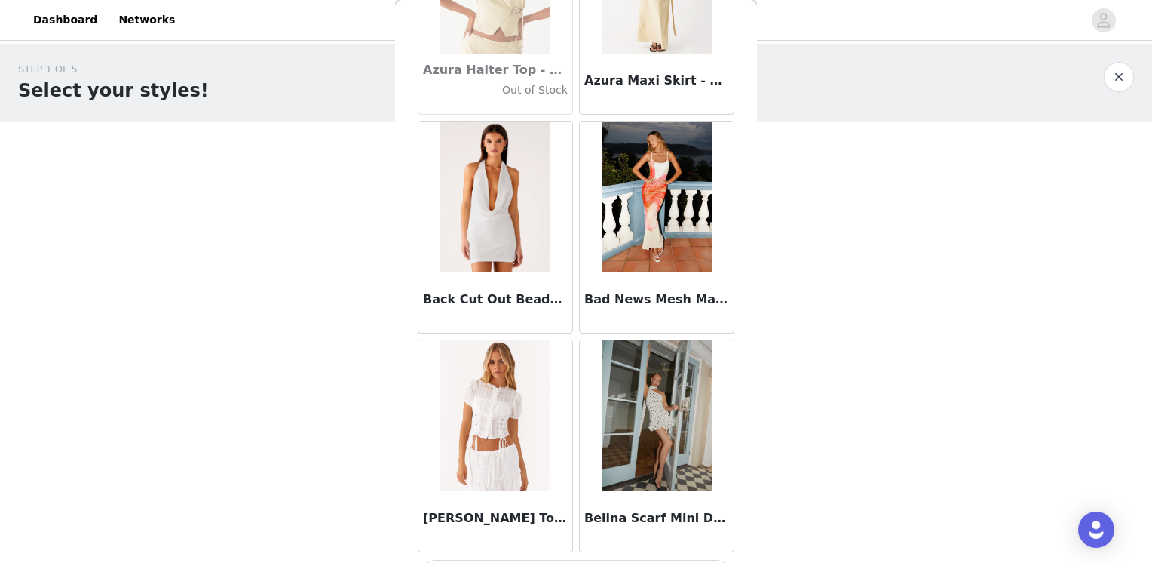
scroll to position [10476, 0]
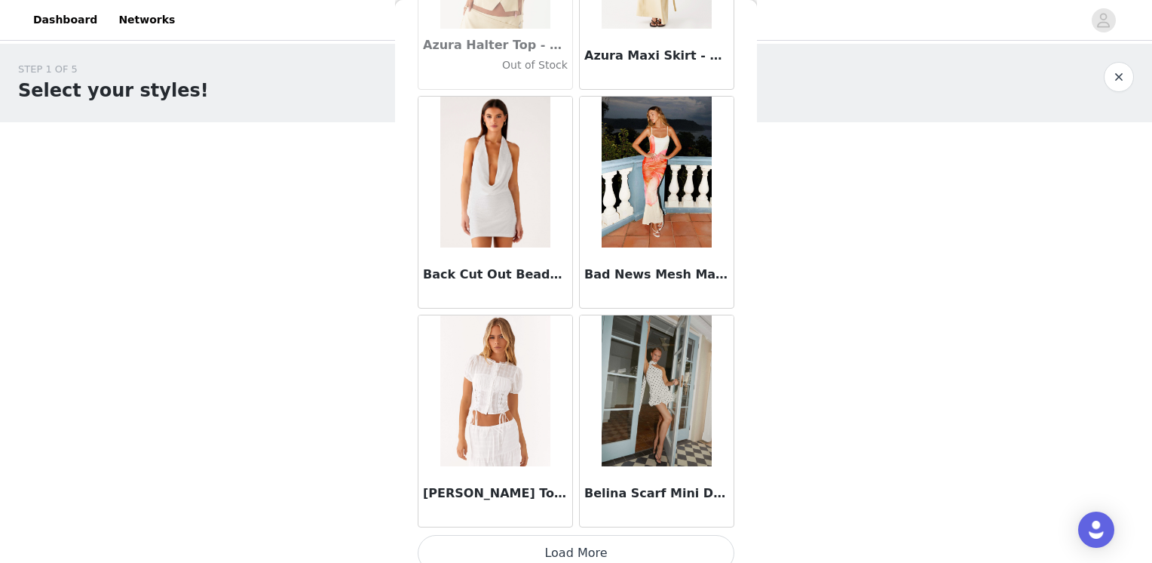
click at [556, 535] on button "Load More" at bounding box center [576, 553] width 317 height 36
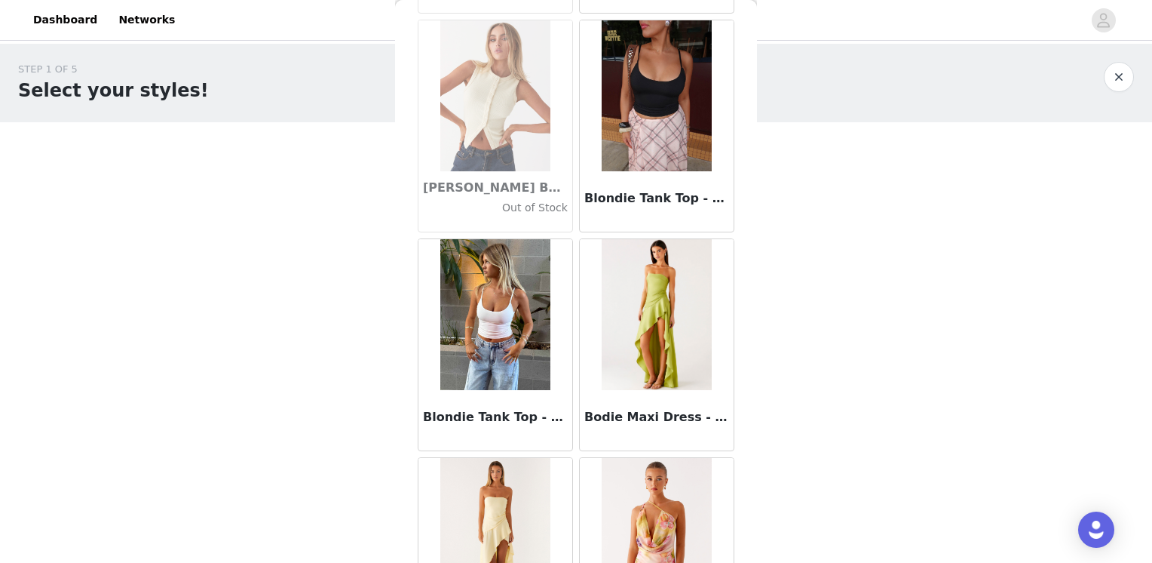
scroll to position [12660, 0]
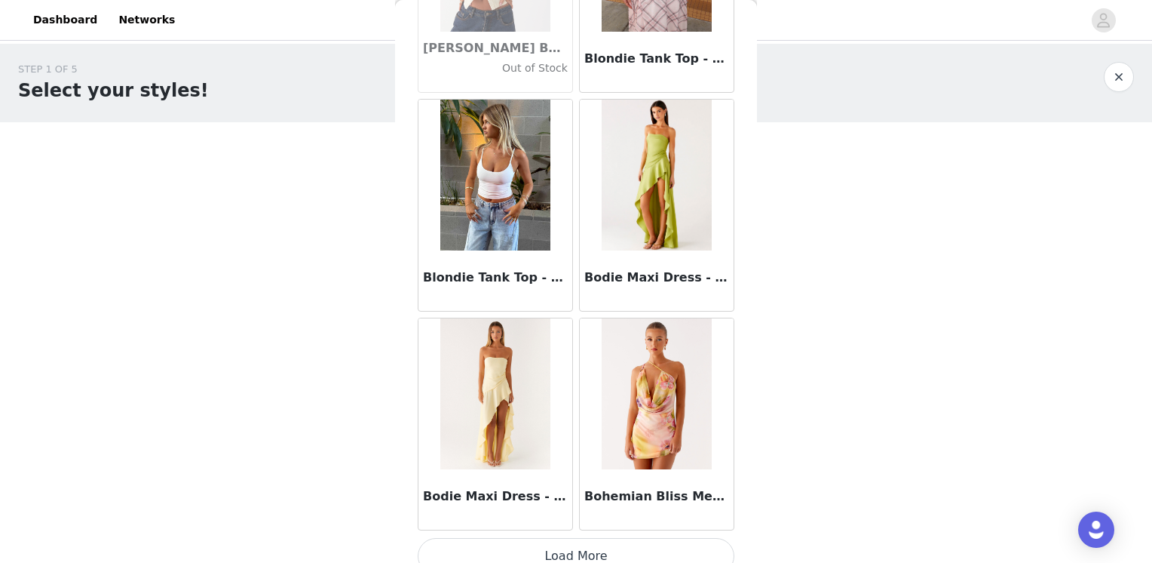
click at [624, 541] on button "Load More" at bounding box center [576, 556] width 317 height 36
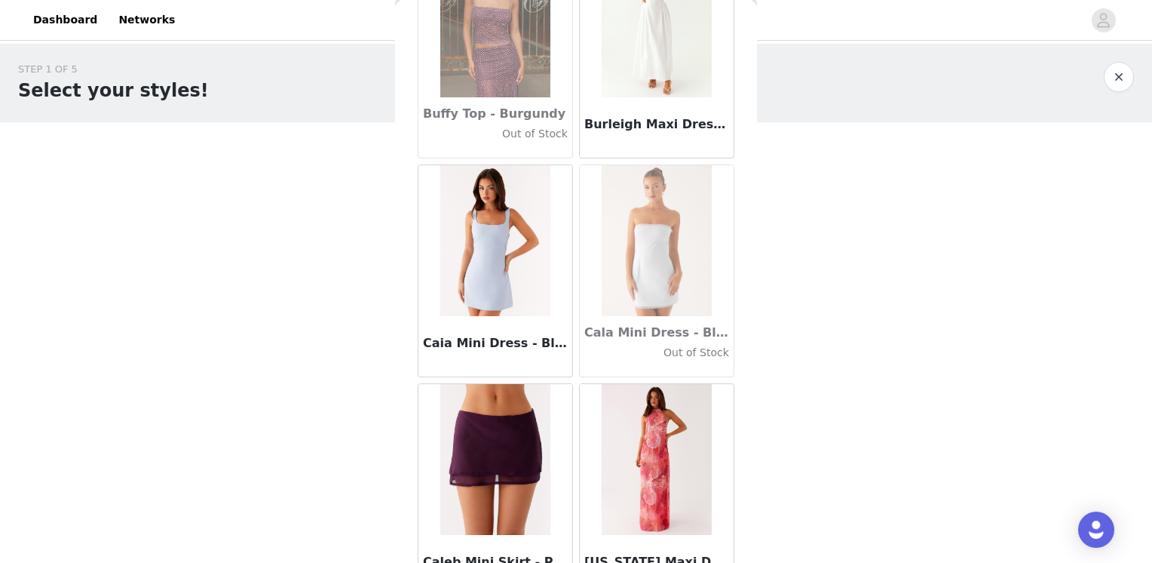
scroll to position [14844, 0]
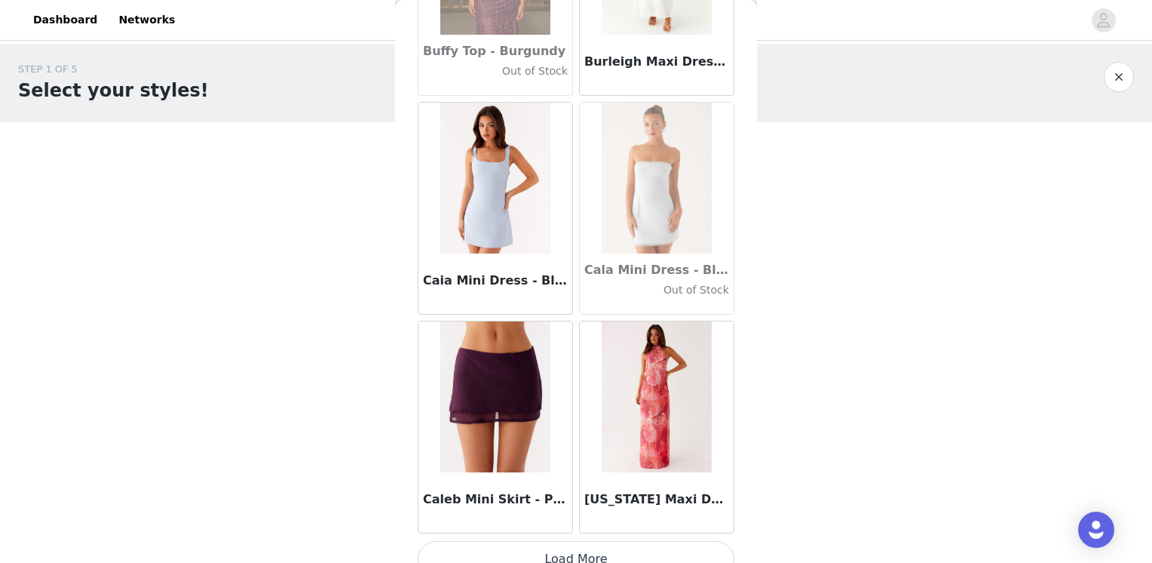
click at [565, 541] on button "Load More" at bounding box center [576, 559] width 317 height 36
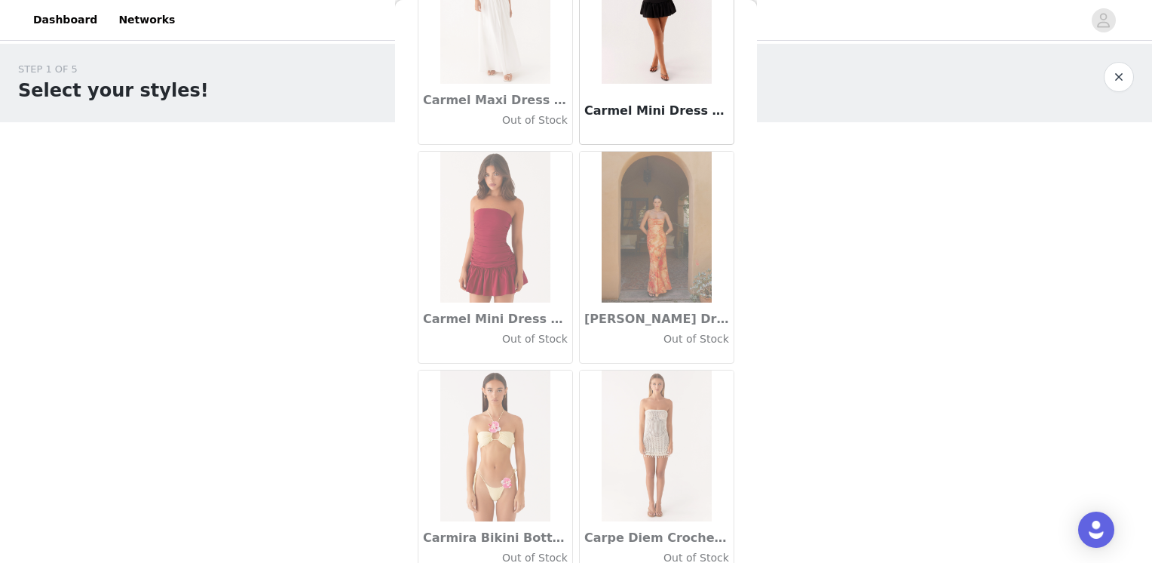
scroll to position [17028, 0]
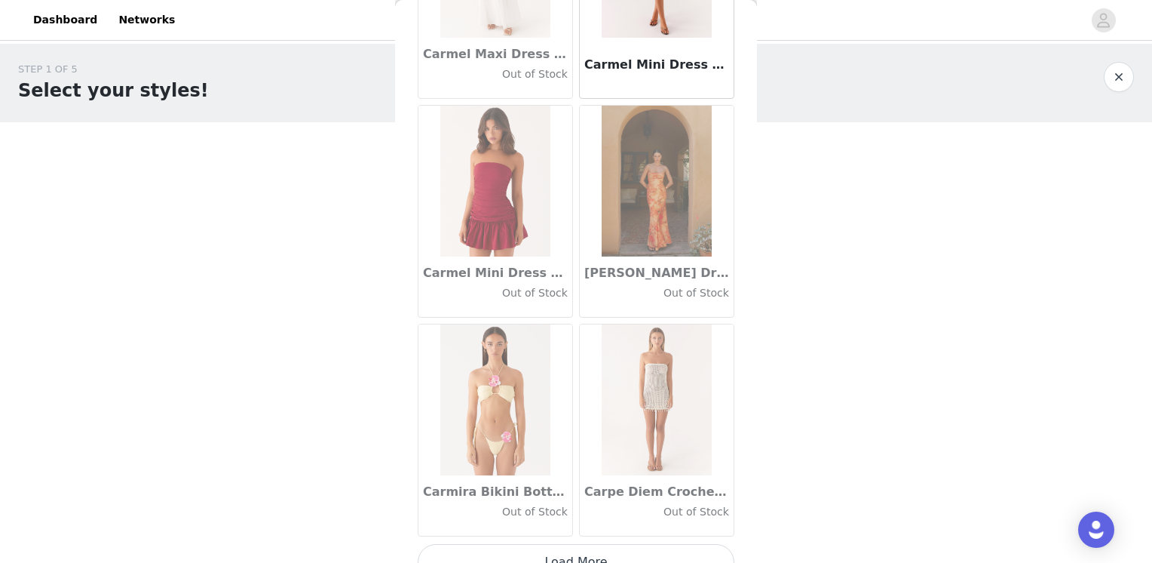
click at [604, 544] on button "Load More" at bounding box center [576, 562] width 317 height 36
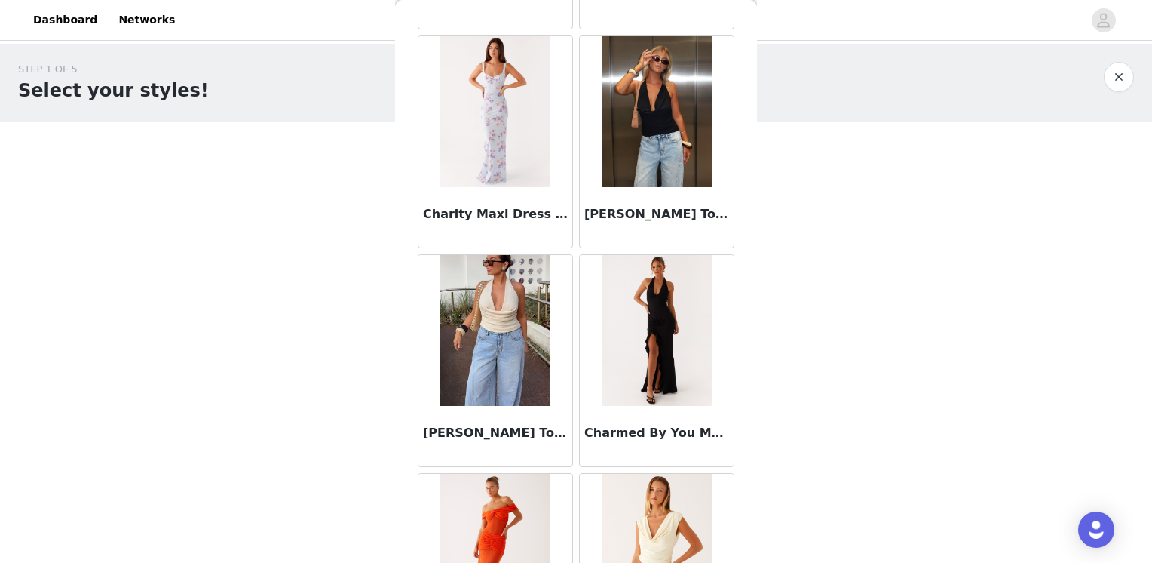
scroll to position [19212, 0]
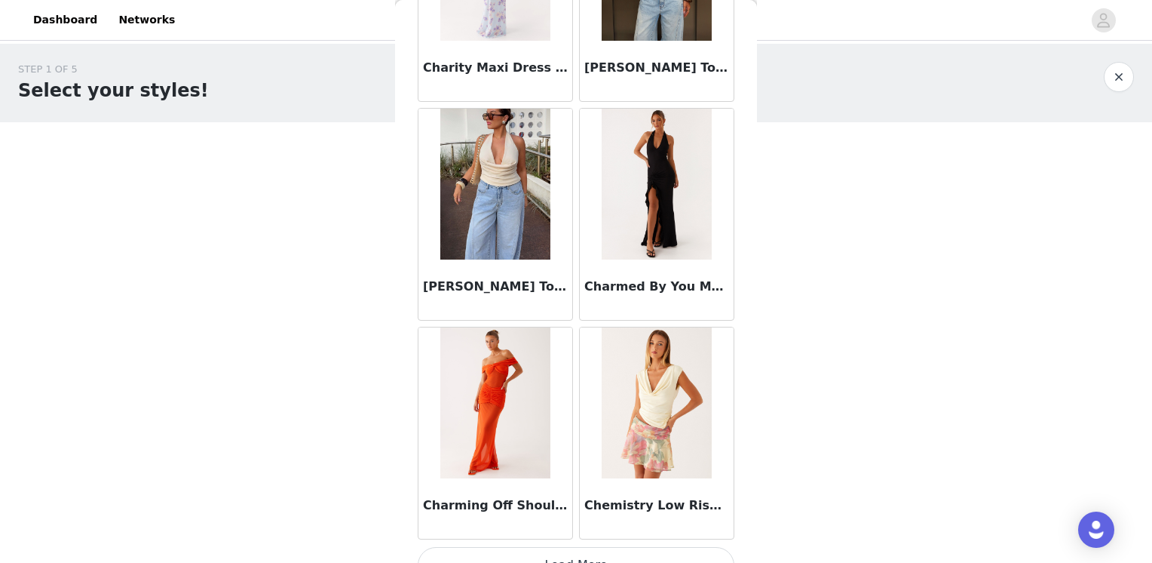
click at [561, 547] on button "Load More" at bounding box center [576, 565] width 317 height 36
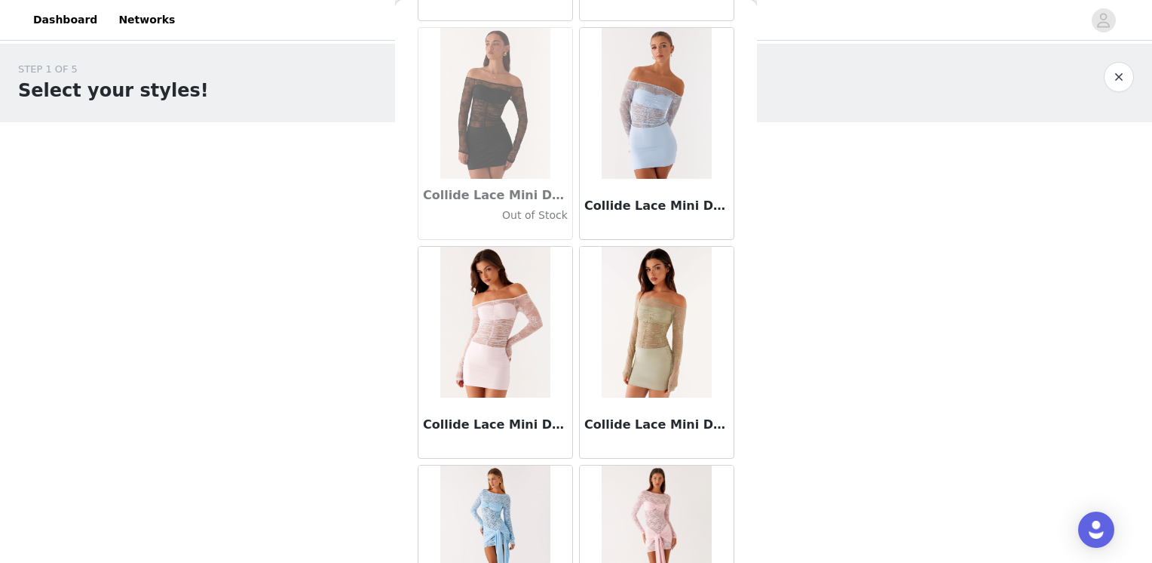
scroll to position [21396, 0]
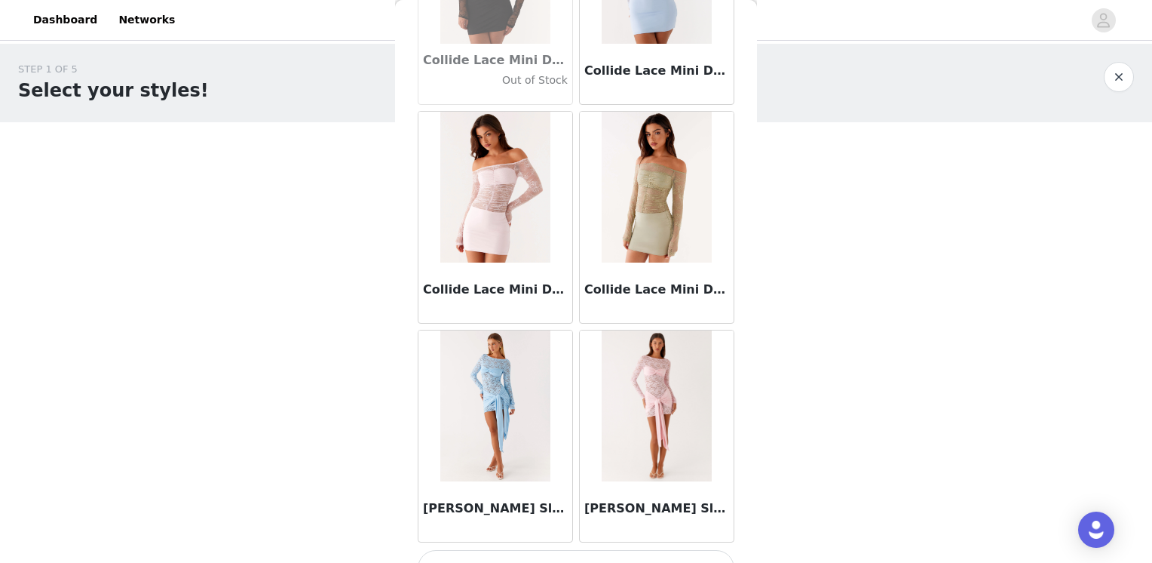
click at [568, 550] on button "Load More" at bounding box center [576, 568] width 317 height 36
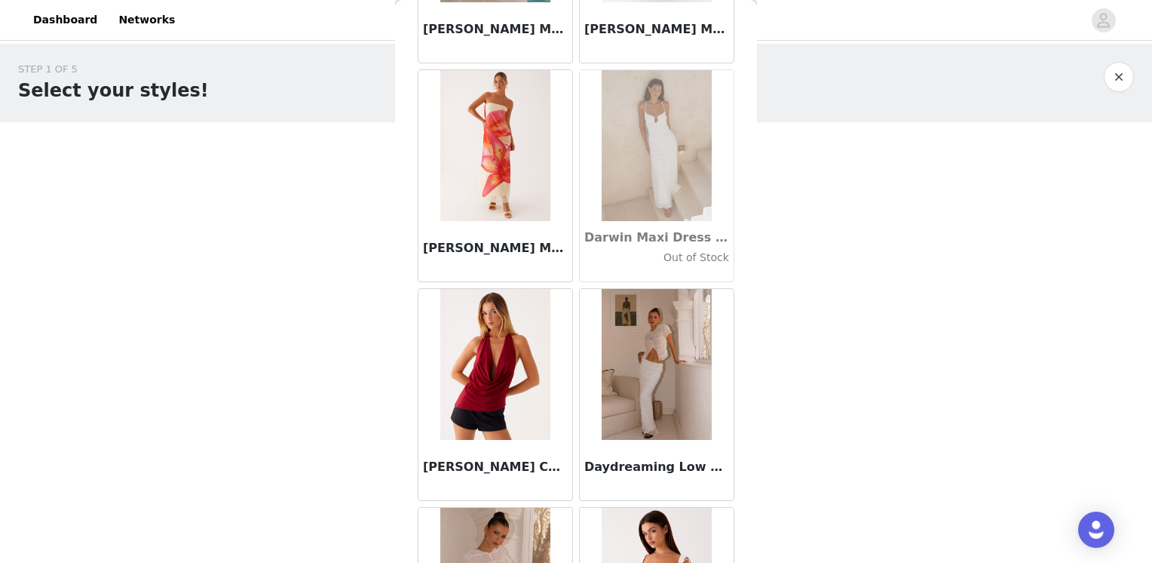
scroll to position [23579, 0]
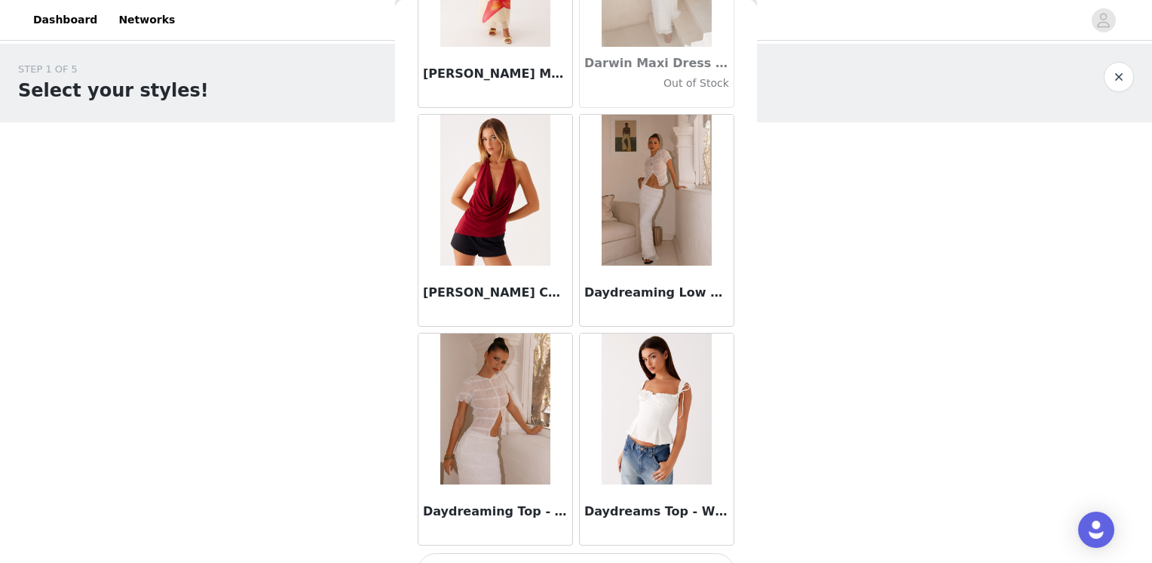
click at [557, 553] on button "Load More" at bounding box center [576, 571] width 317 height 36
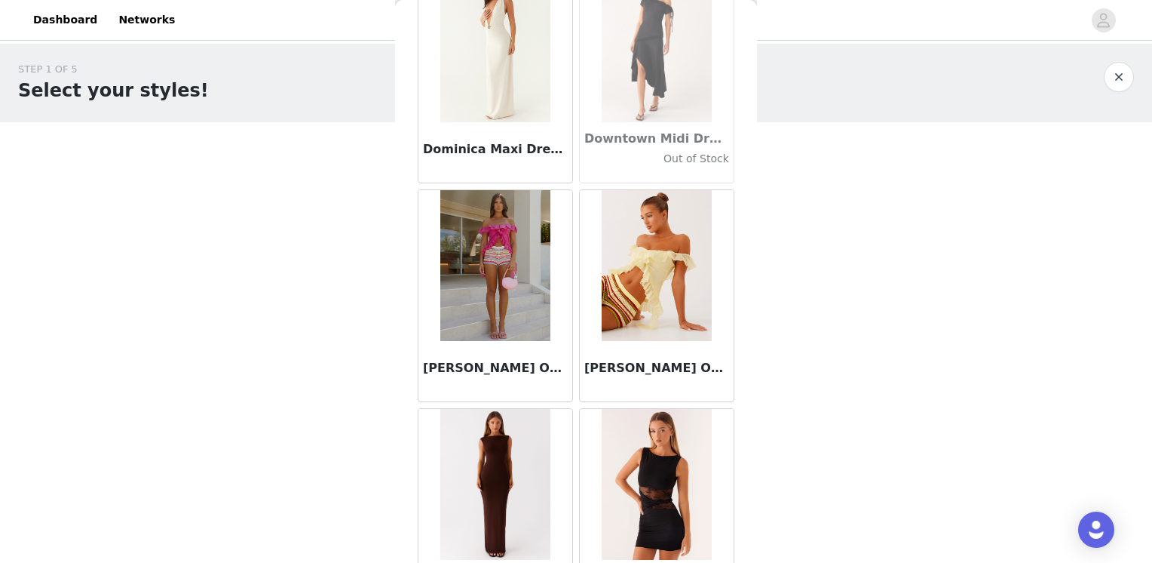
scroll to position [25763, 0]
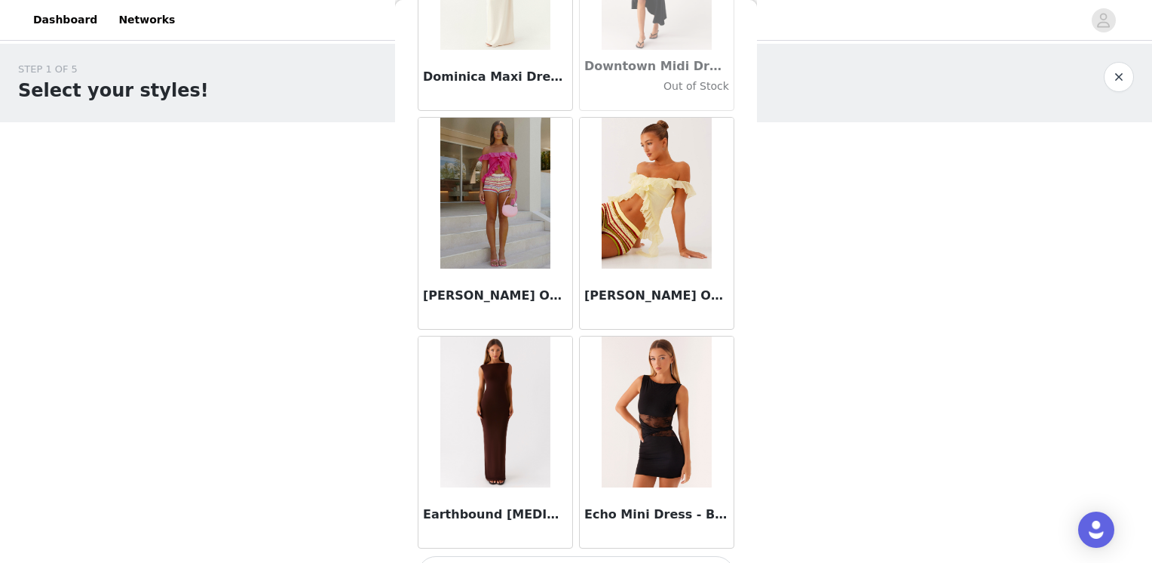
click at [558, 556] on button "Load More" at bounding box center [576, 574] width 317 height 36
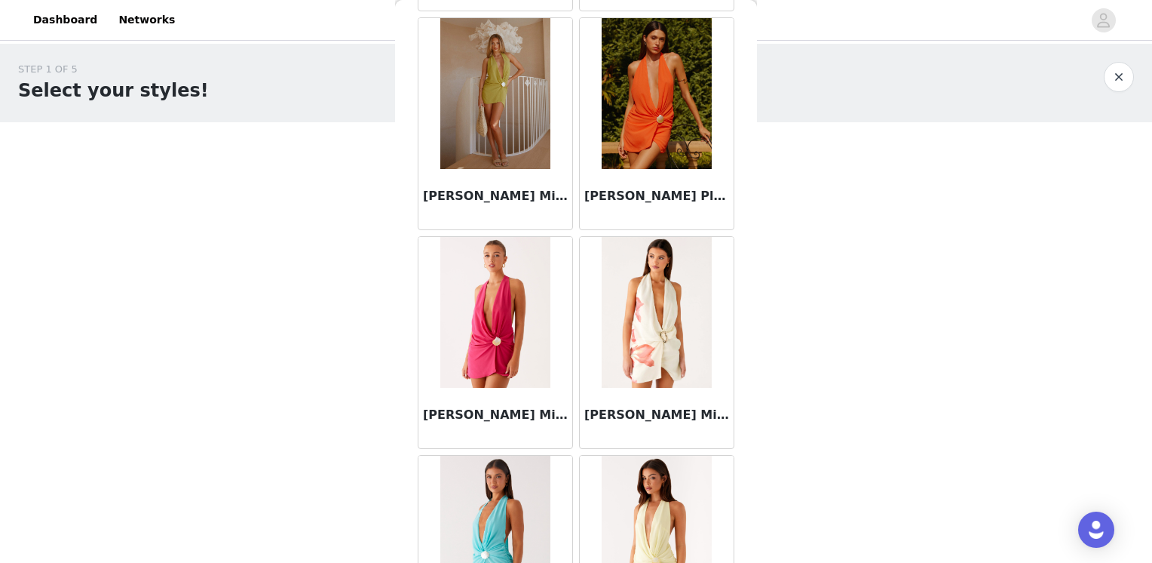
scroll to position [27947, 0]
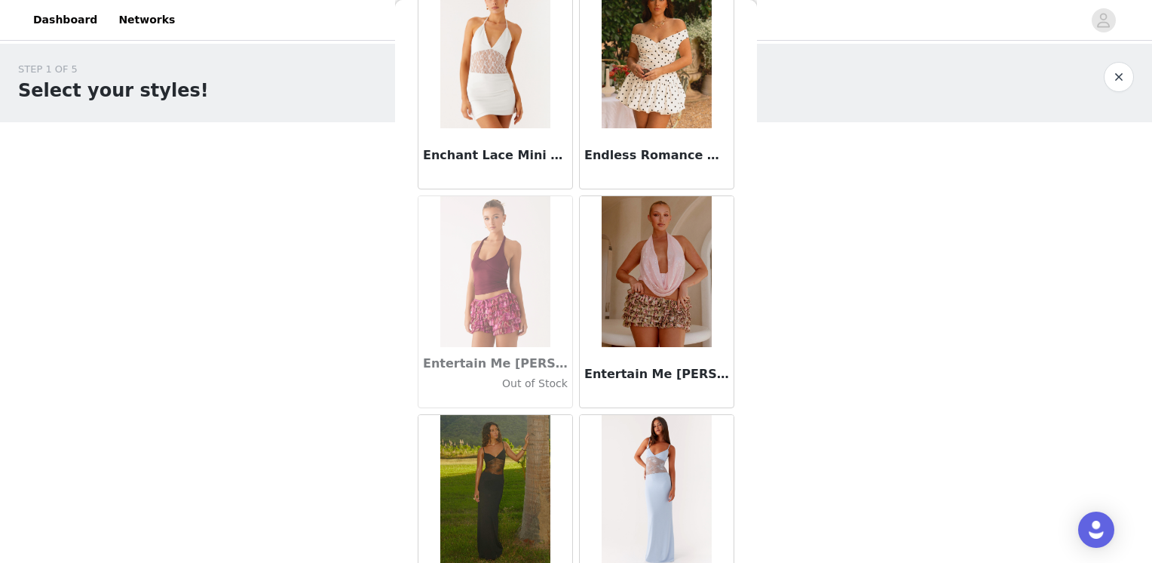
scroll to position [30131, 0]
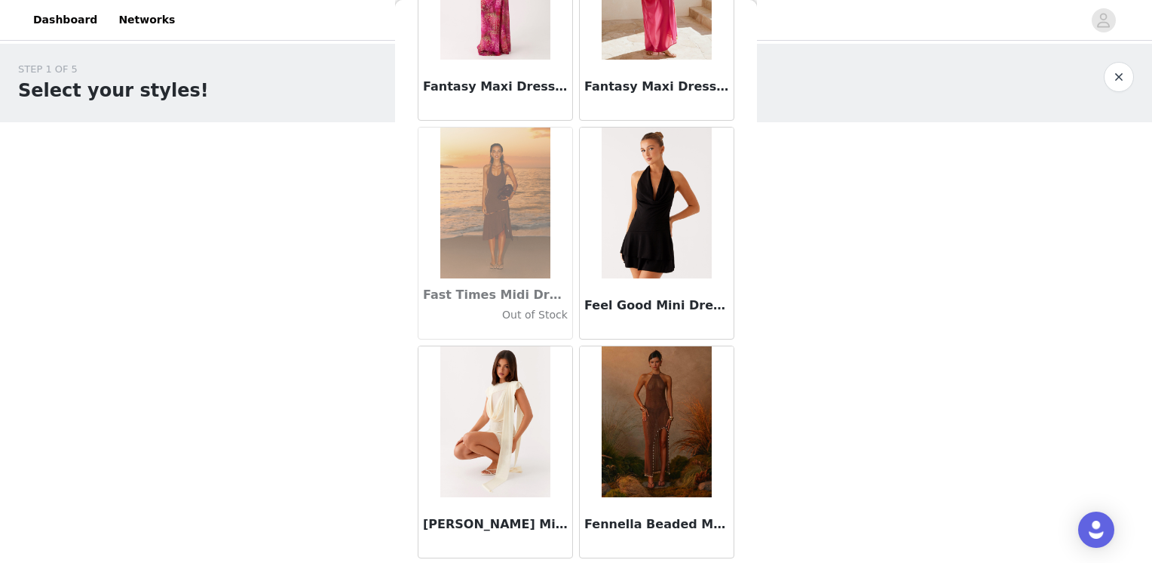
scroll to position [32315, 0]
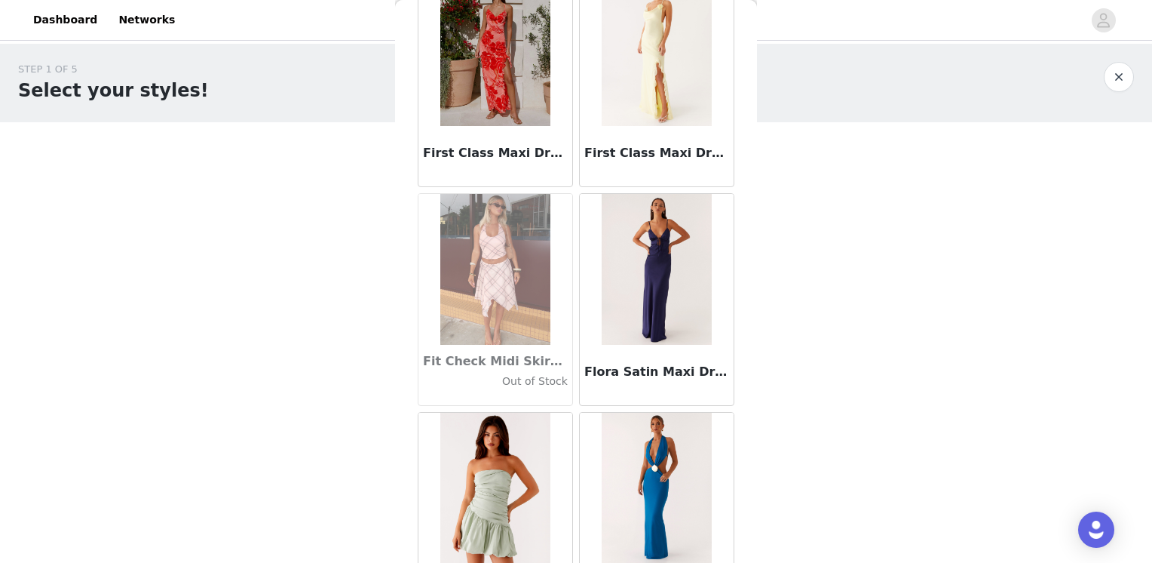
scroll to position [34498, 0]
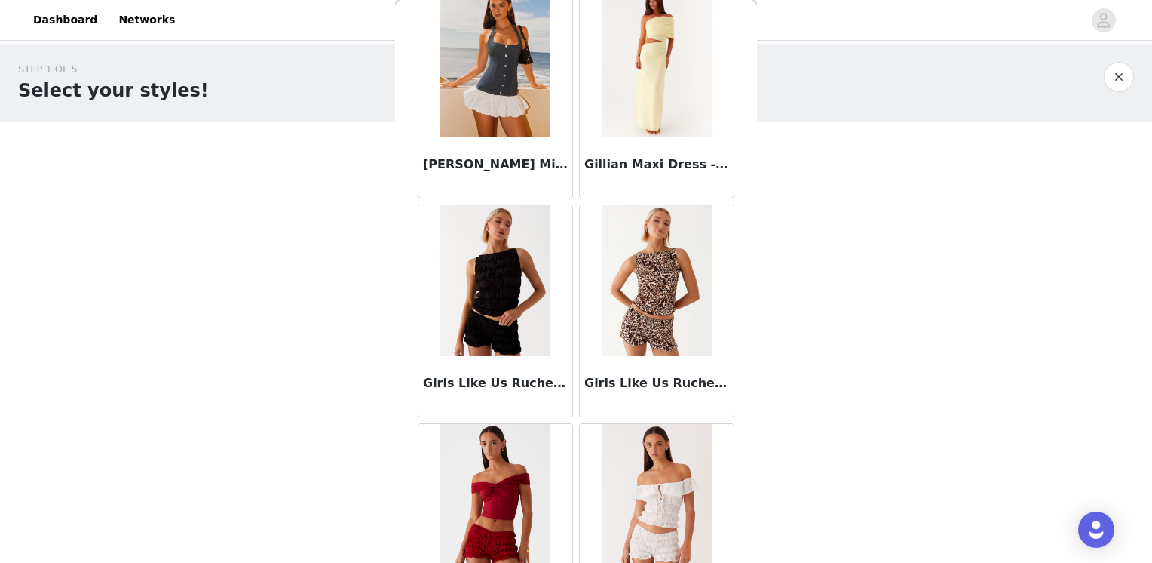
scroll to position [36682, 0]
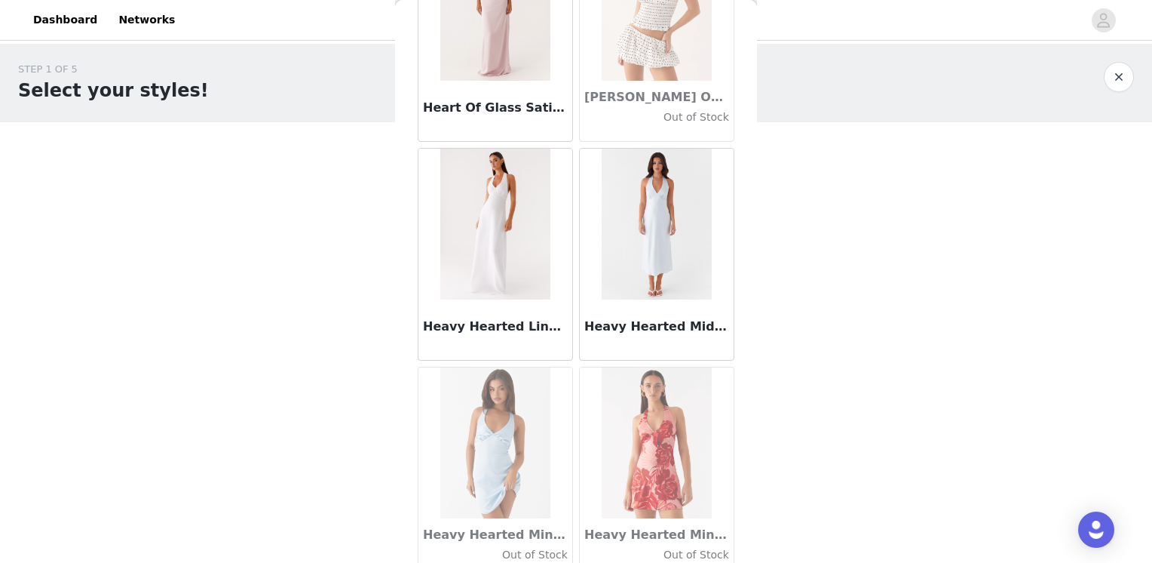
scroll to position [38866, 0]
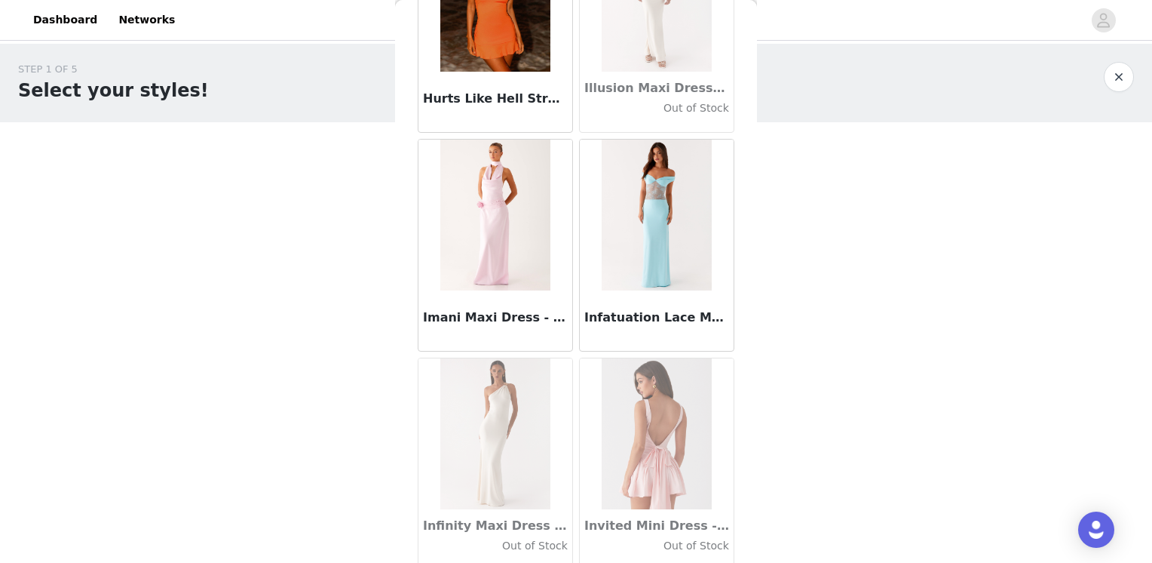
scroll to position [41050, 0]
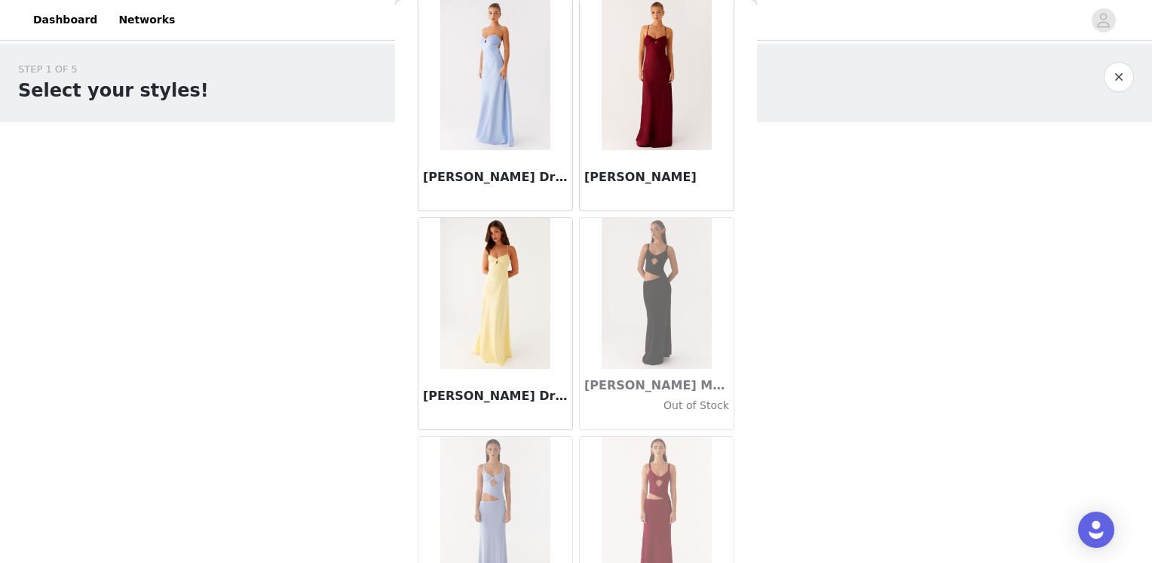
scroll to position [43234, 0]
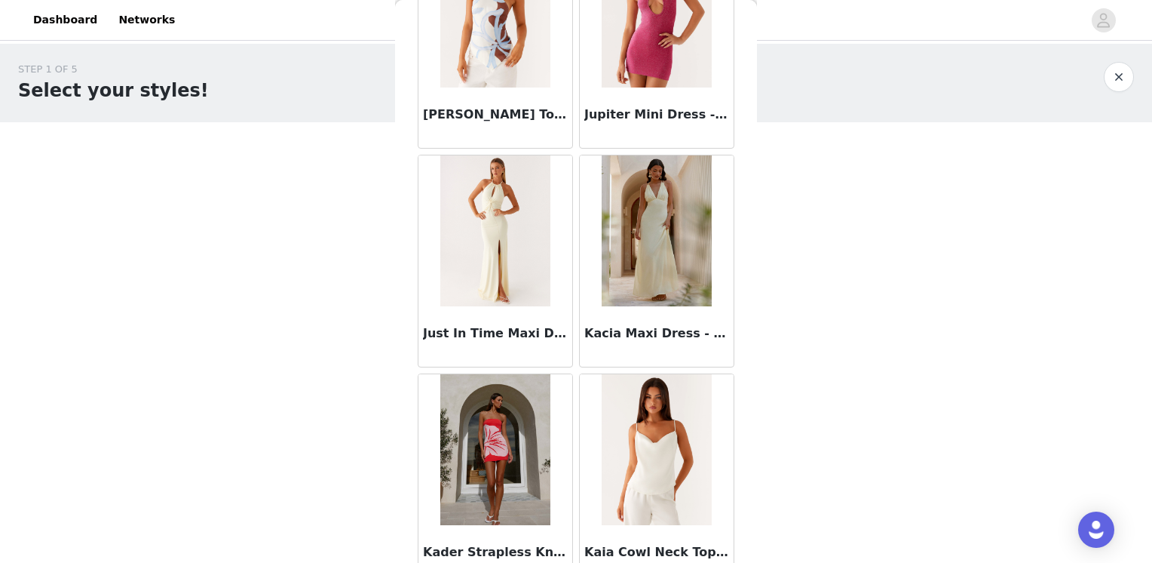
scroll to position [45418, 0]
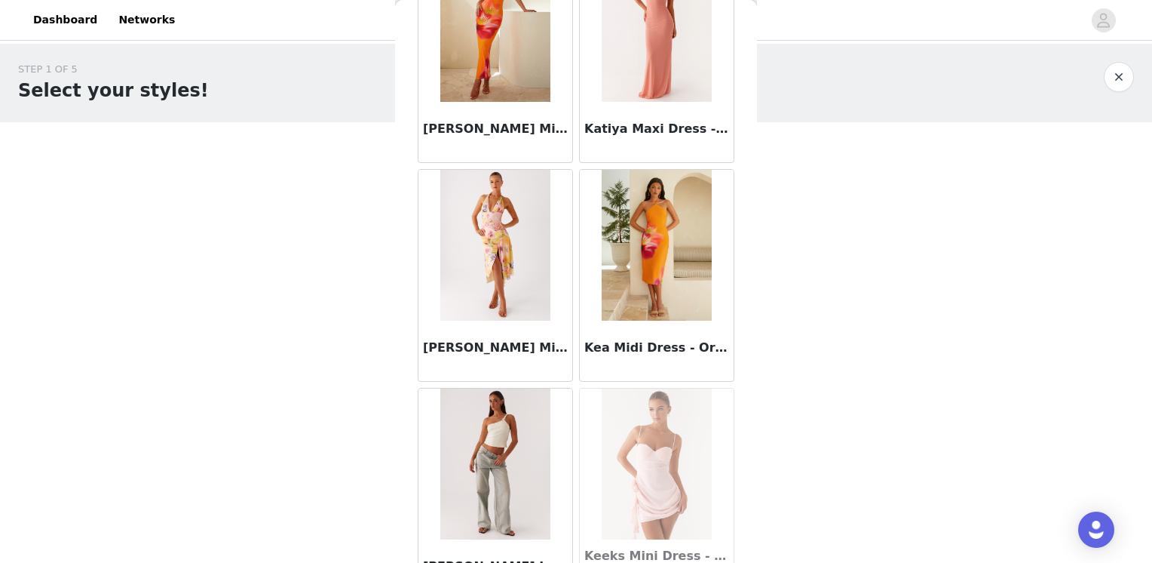
scroll to position [47601, 0]
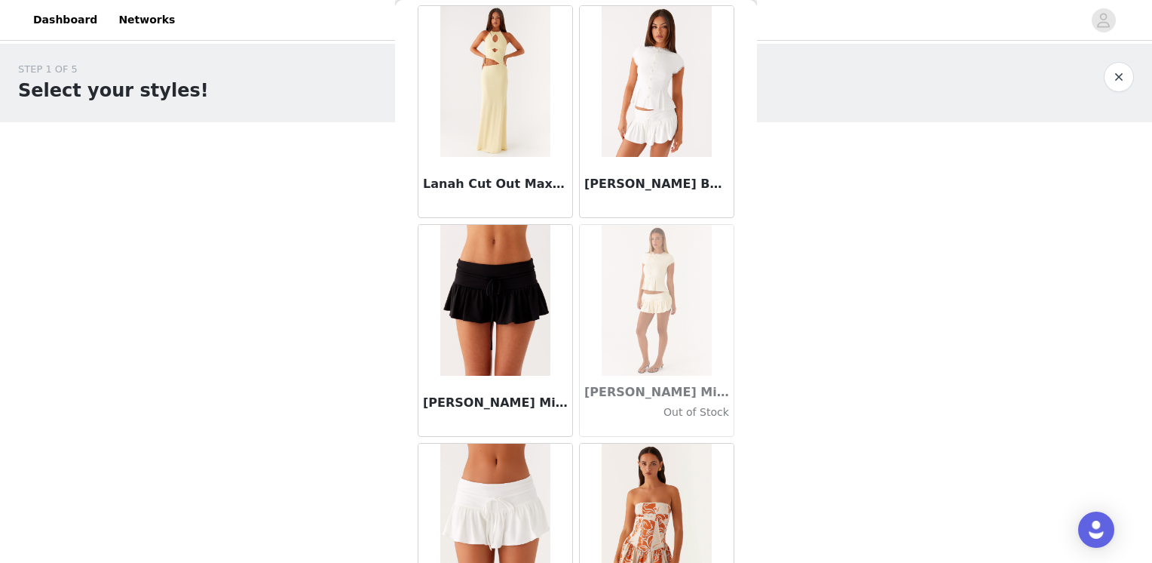
scroll to position [49785, 0]
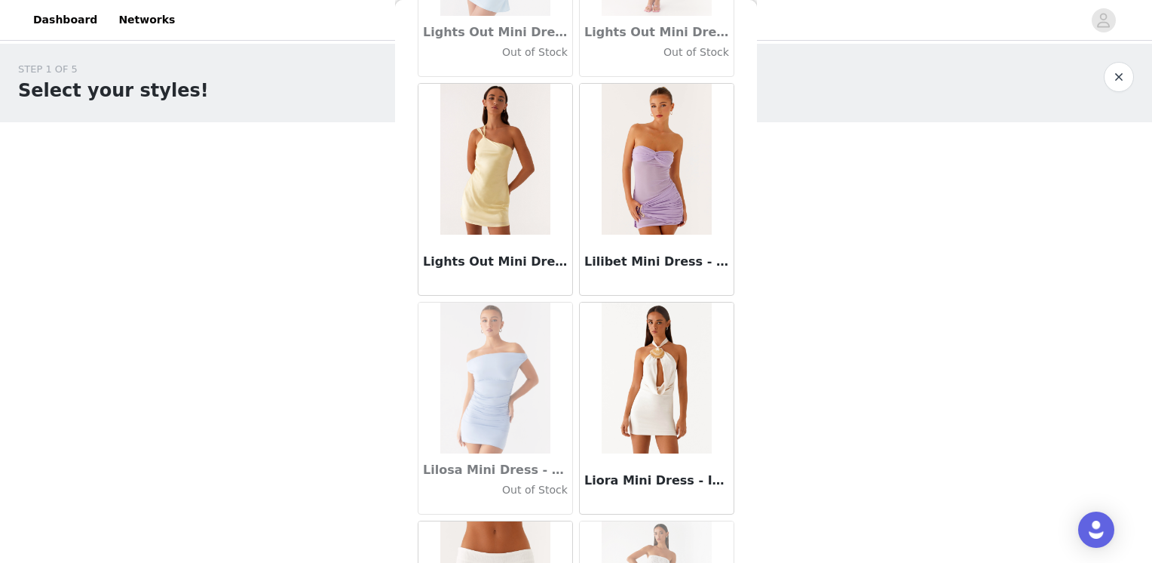
scroll to position [51969, 0]
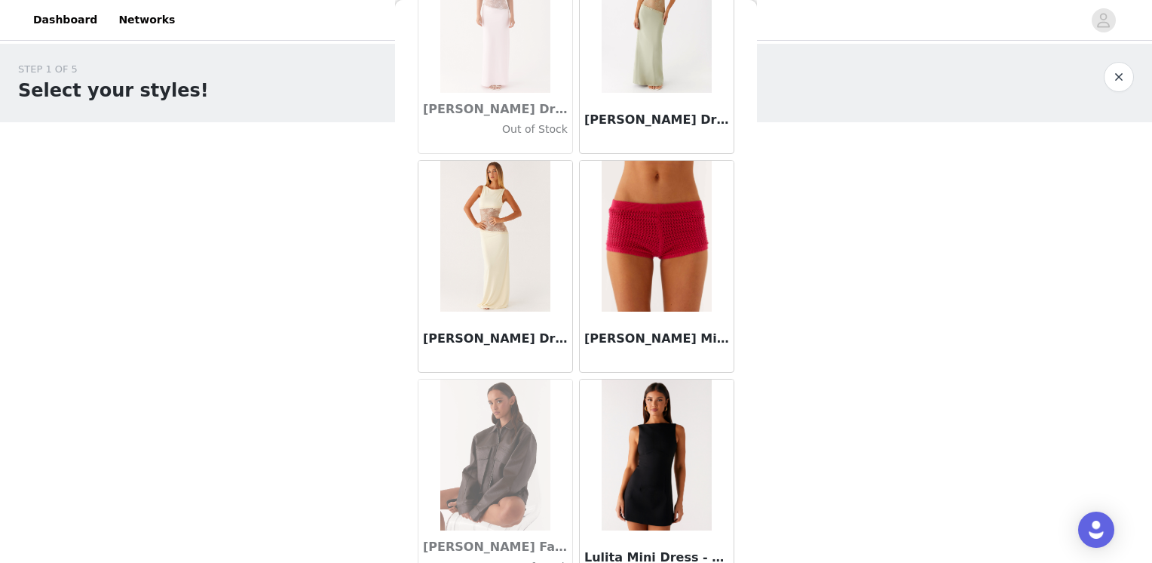
scroll to position [54153, 0]
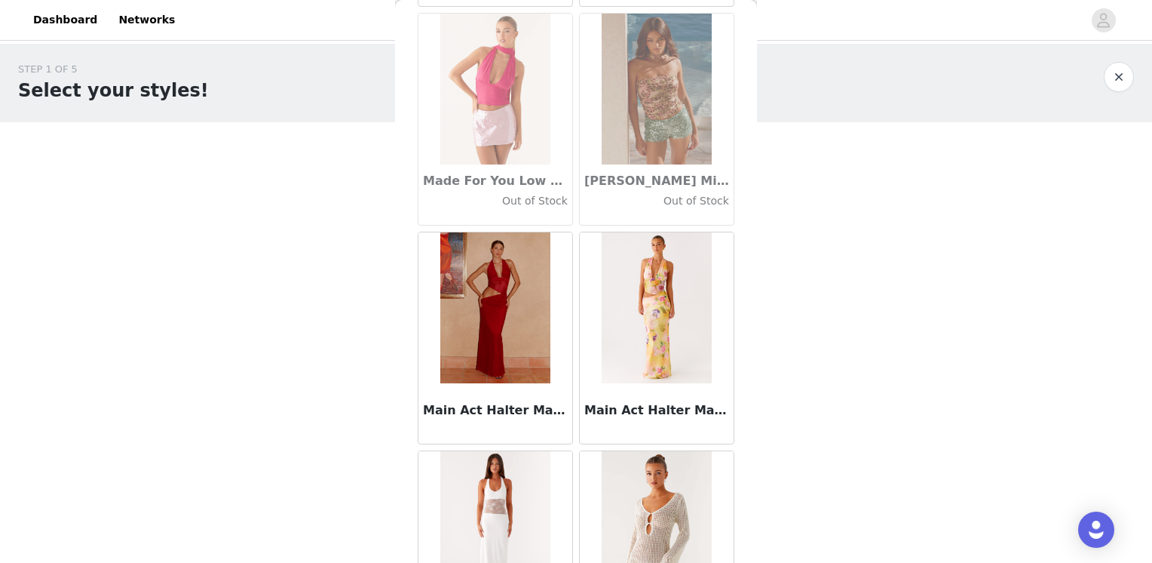
scroll to position [56337, 0]
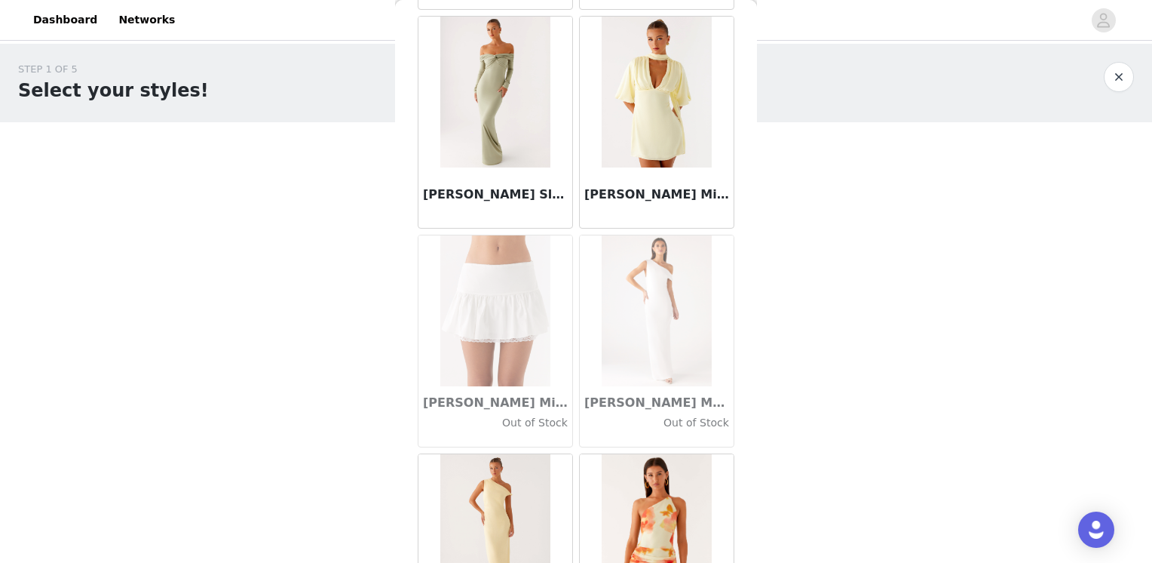
scroll to position [58520, 0]
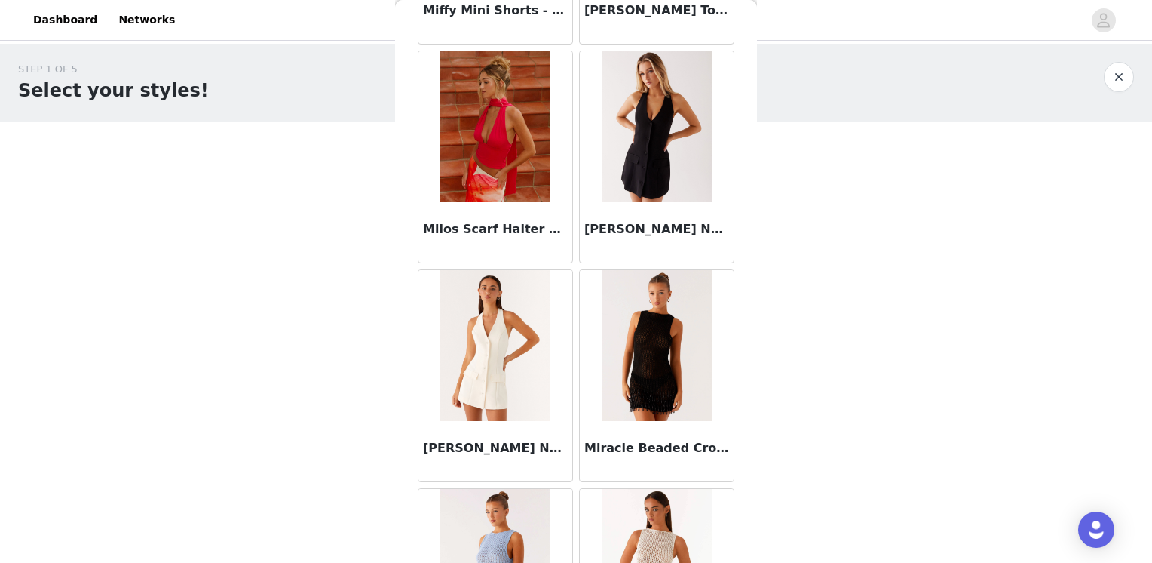
scroll to position [60406, 0]
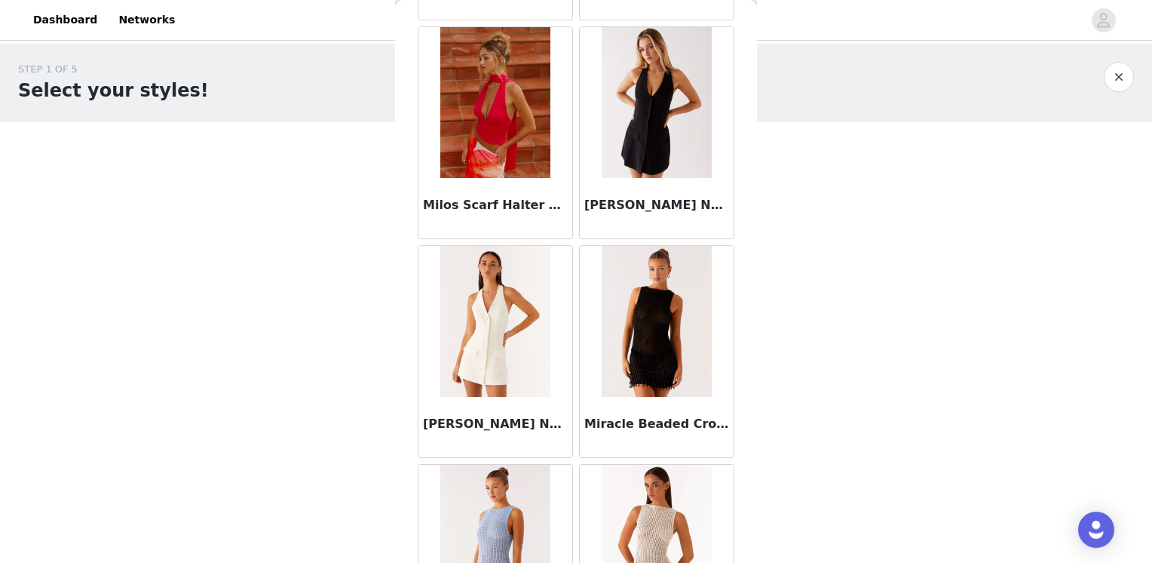
click at [499, 279] on img at bounding box center [494, 321] width 109 height 151
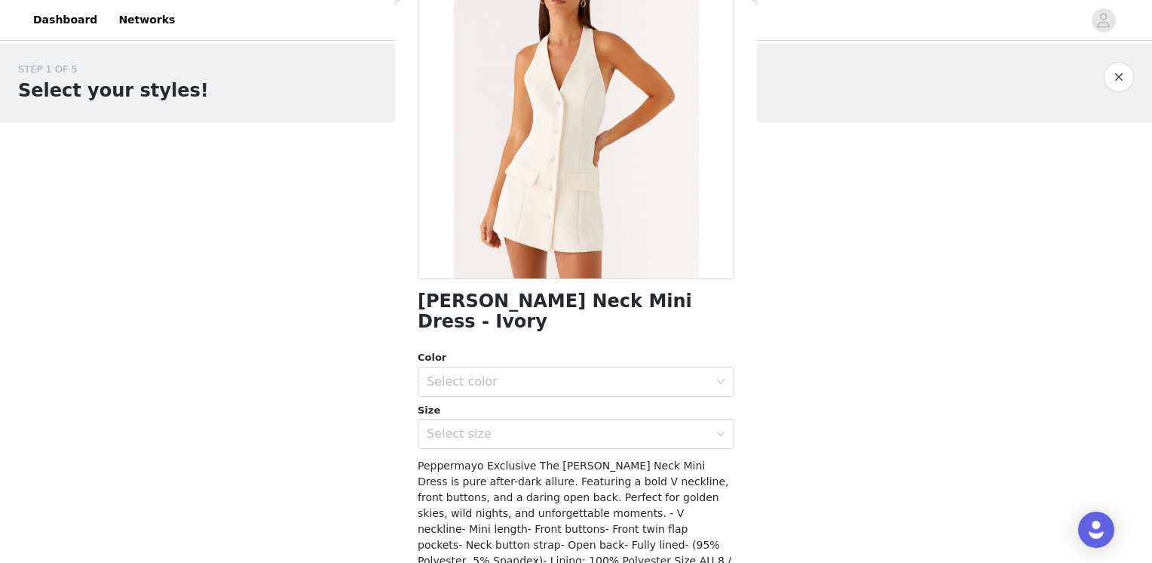
scroll to position [151, 0]
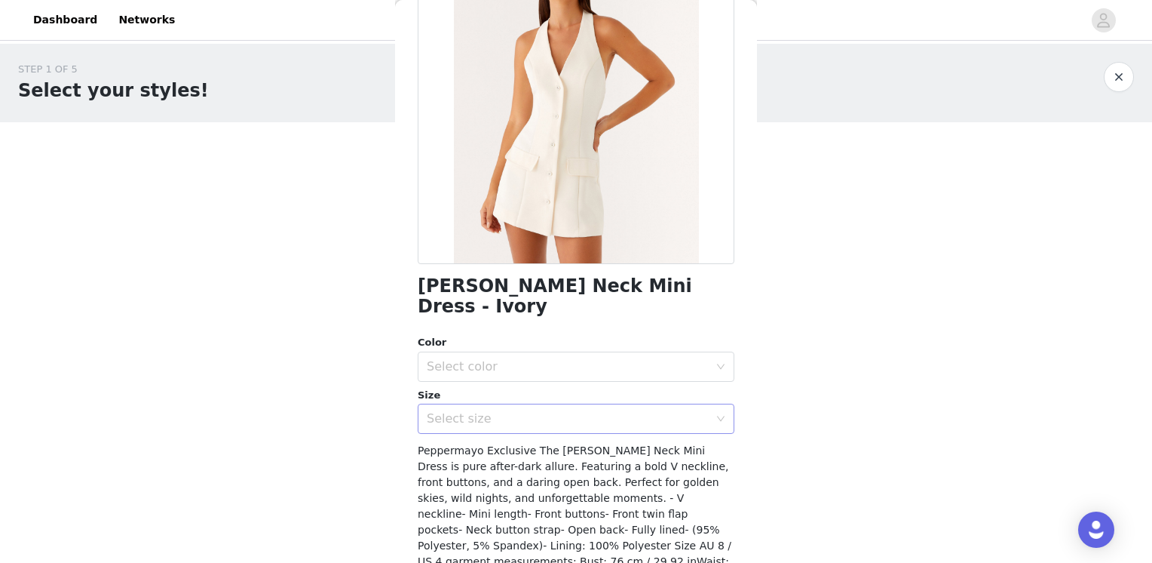
click at [574, 411] on div "Select size" at bounding box center [568, 418] width 282 height 15
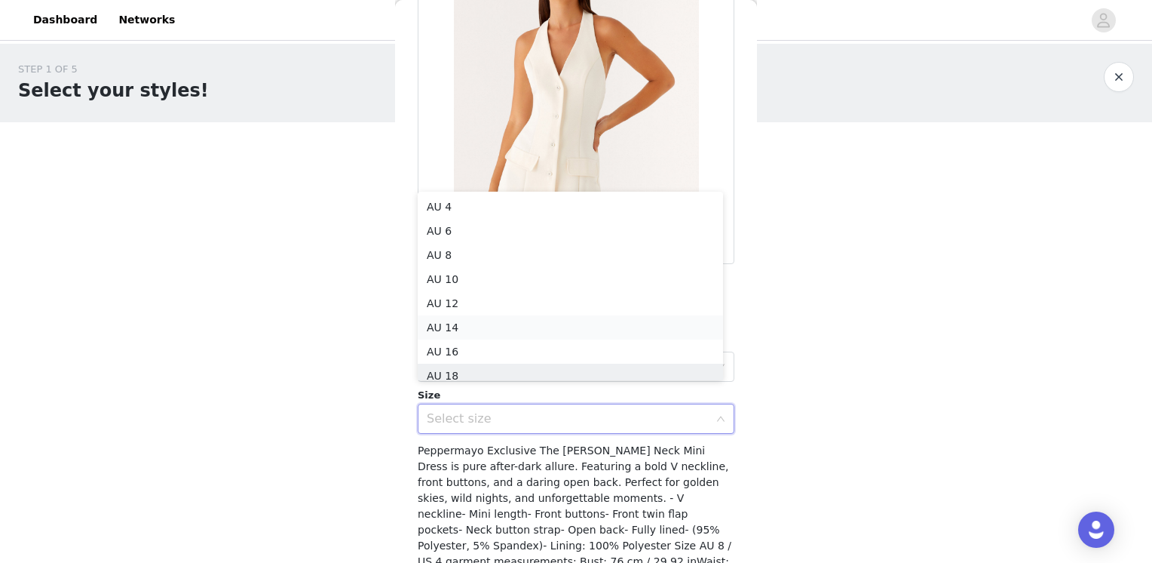
scroll to position [8, 0]
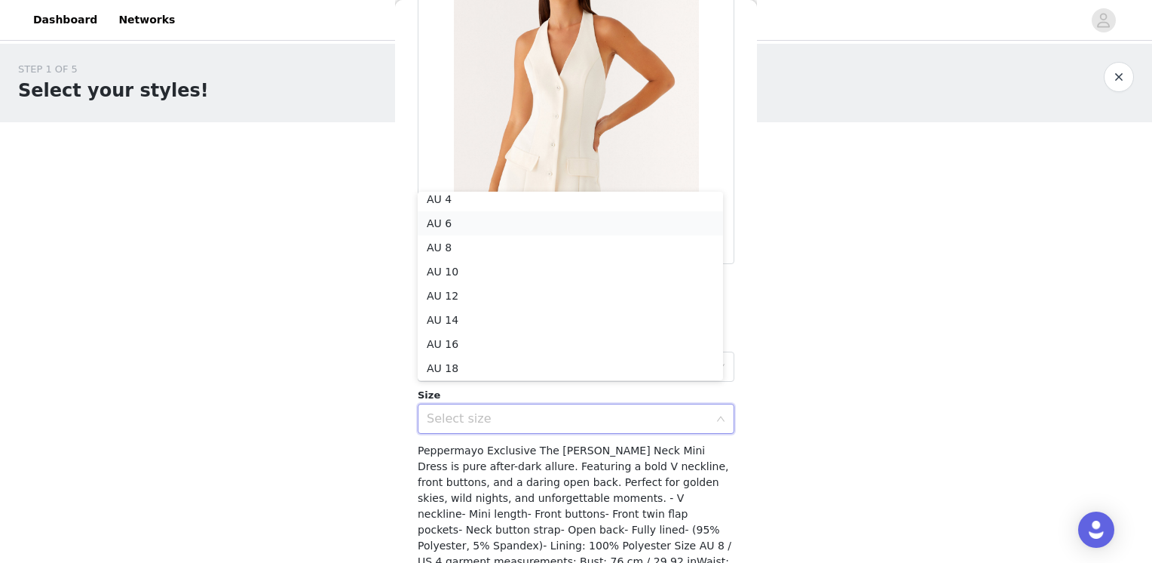
click at [534, 222] on li "AU 6" at bounding box center [570, 223] width 305 height 24
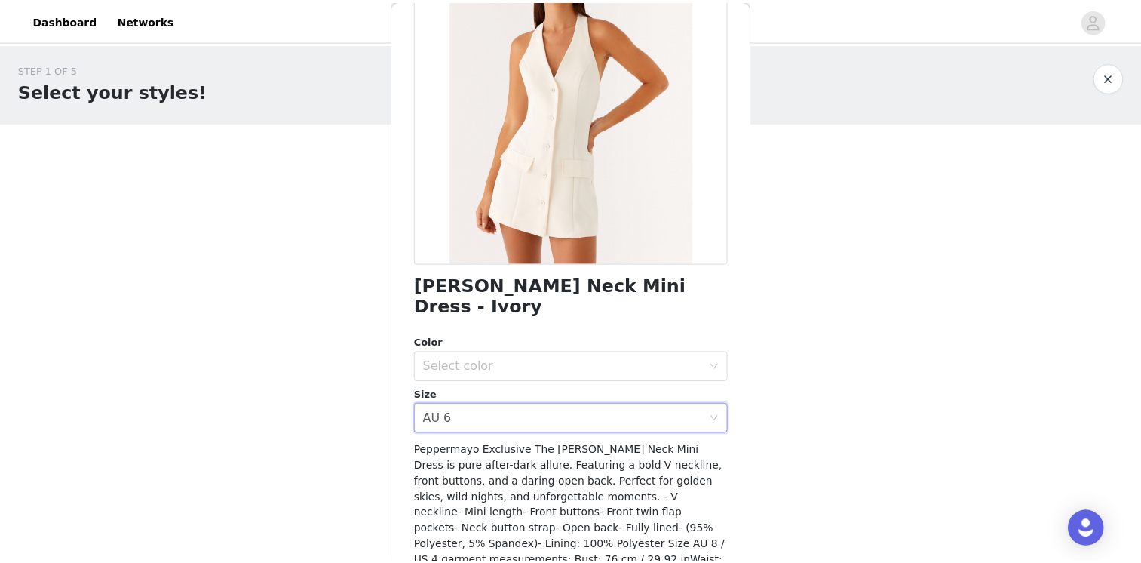
scroll to position [232, 0]
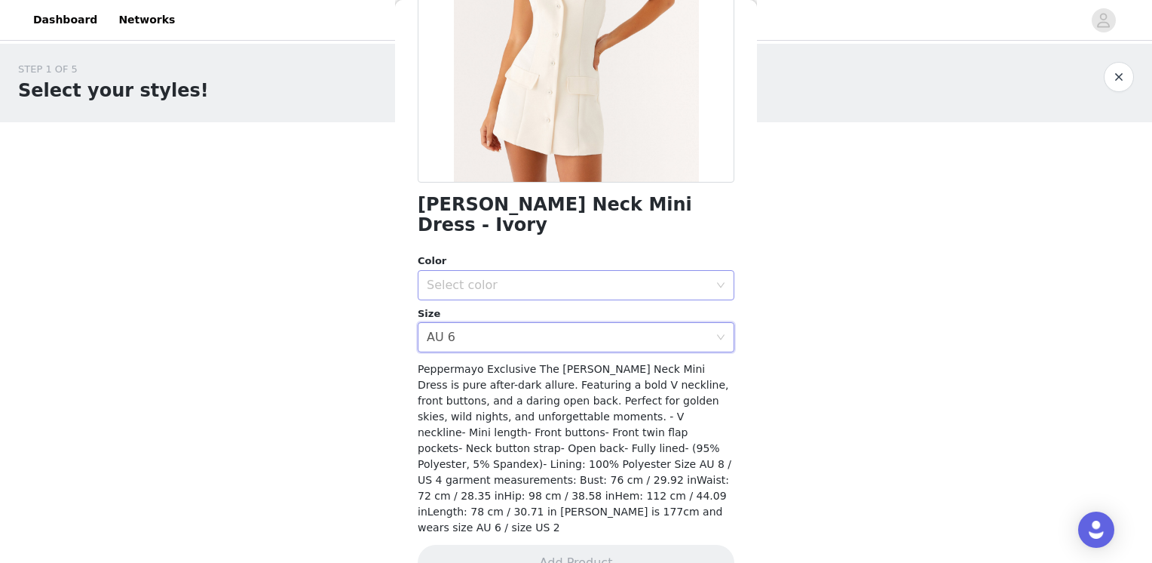
click at [567, 278] on div "Select color" at bounding box center [568, 285] width 282 height 15
click at [546, 303] on li "Ivory" at bounding box center [570, 298] width 305 height 24
click at [597, 544] on button "Add Product" at bounding box center [576, 562] width 317 height 36
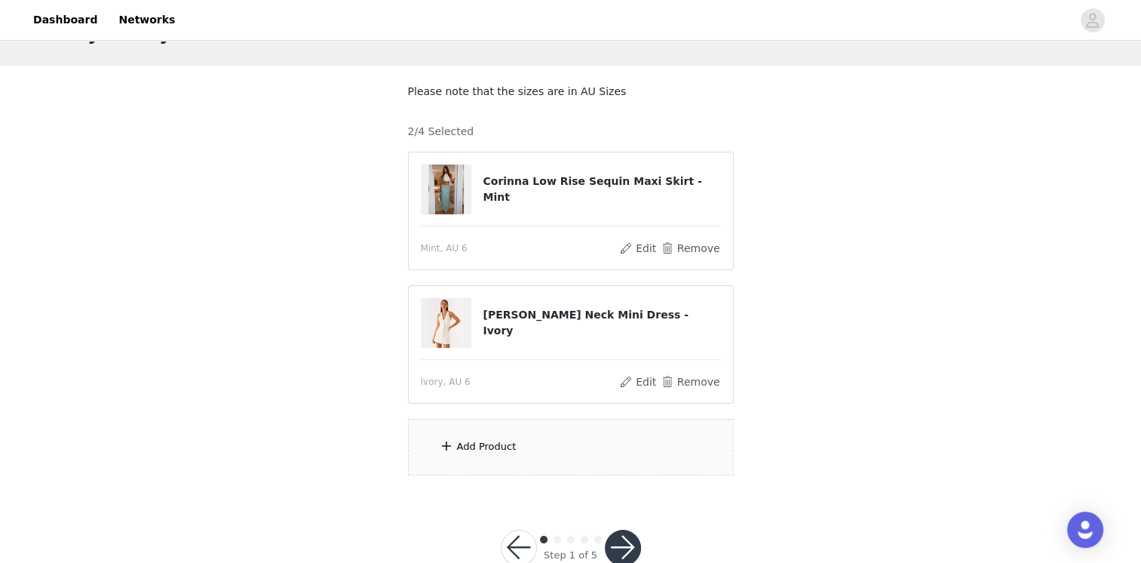
scroll to position [75, 0]
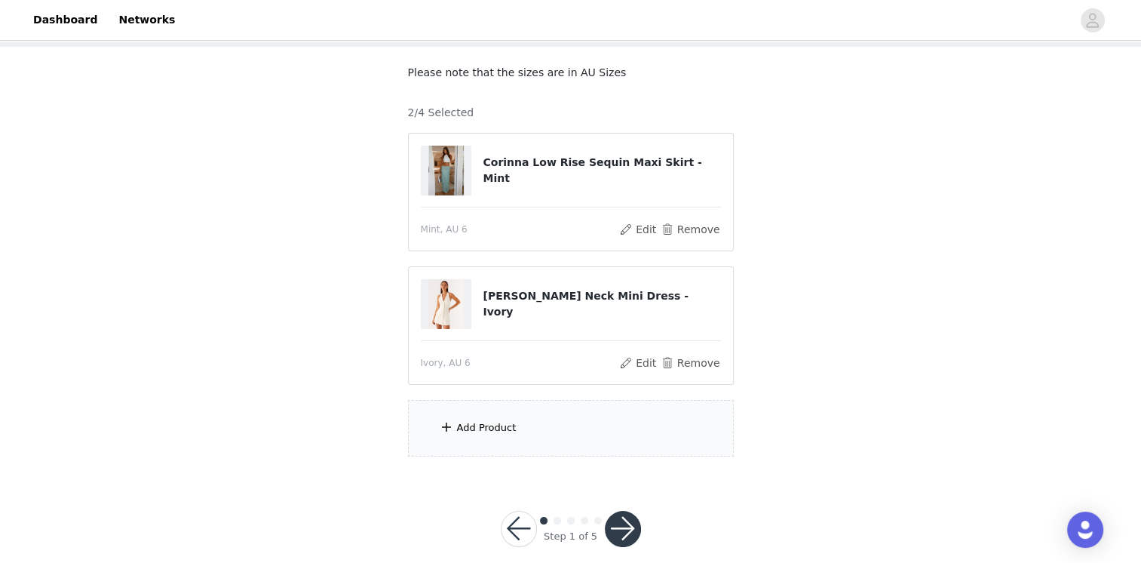
click at [578, 436] on div "Add Product" at bounding box center [571, 428] width 326 height 57
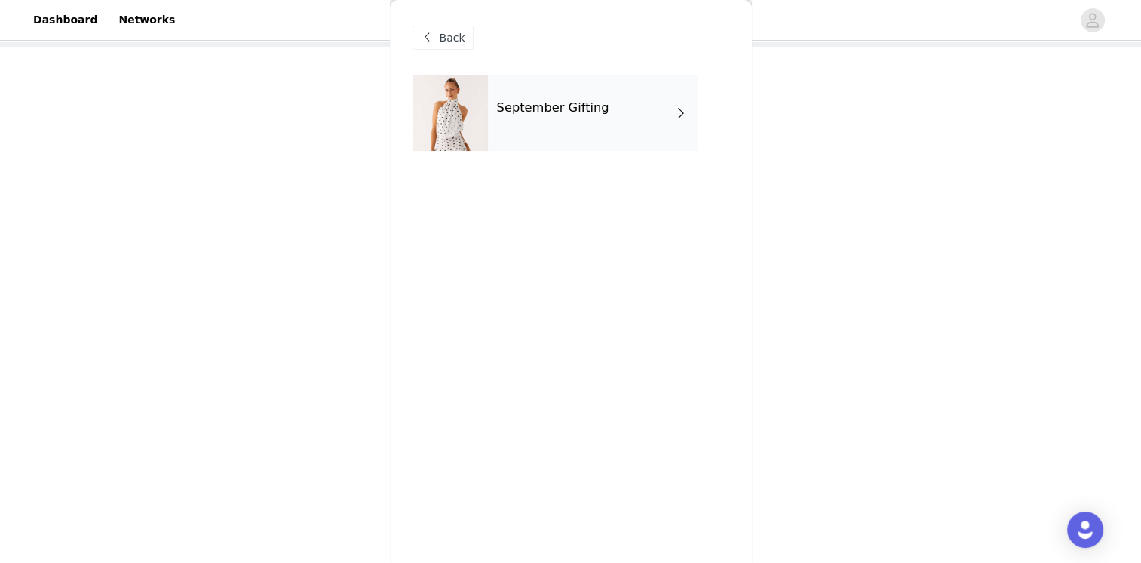
click at [632, 117] on div "September Gifting" at bounding box center [593, 112] width 210 height 75
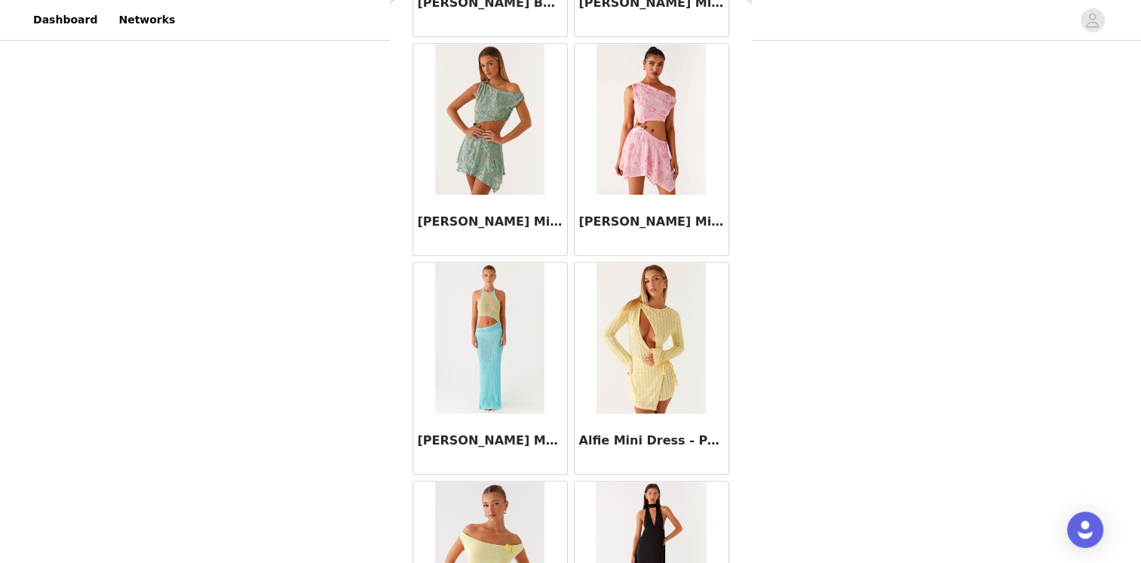
scroll to position [1741, 0]
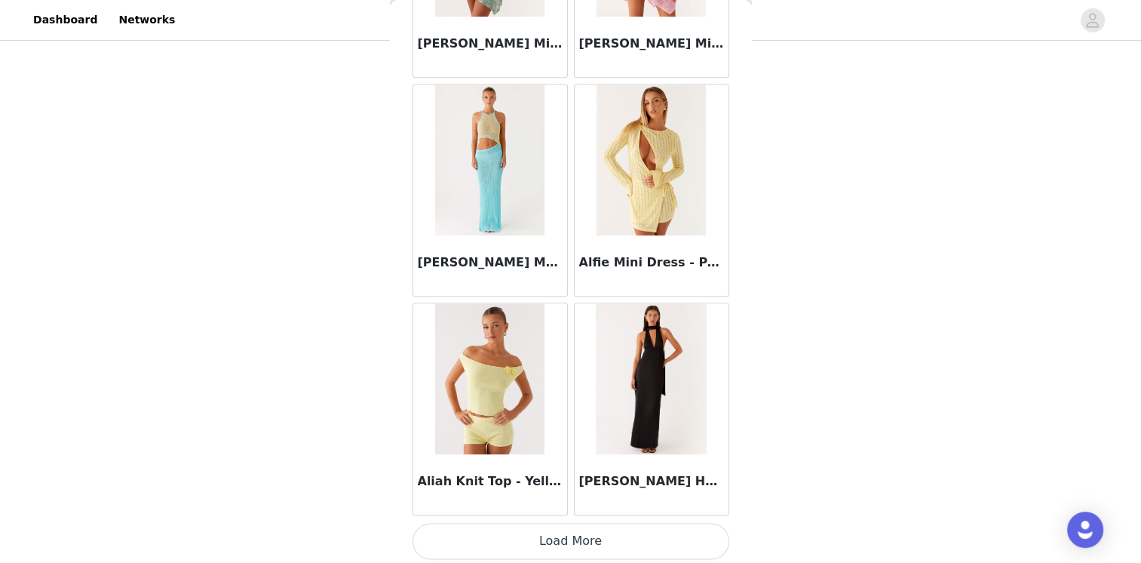
click at [653, 534] on button "Load More" at bounding box center [570, 541] width 317 height 36
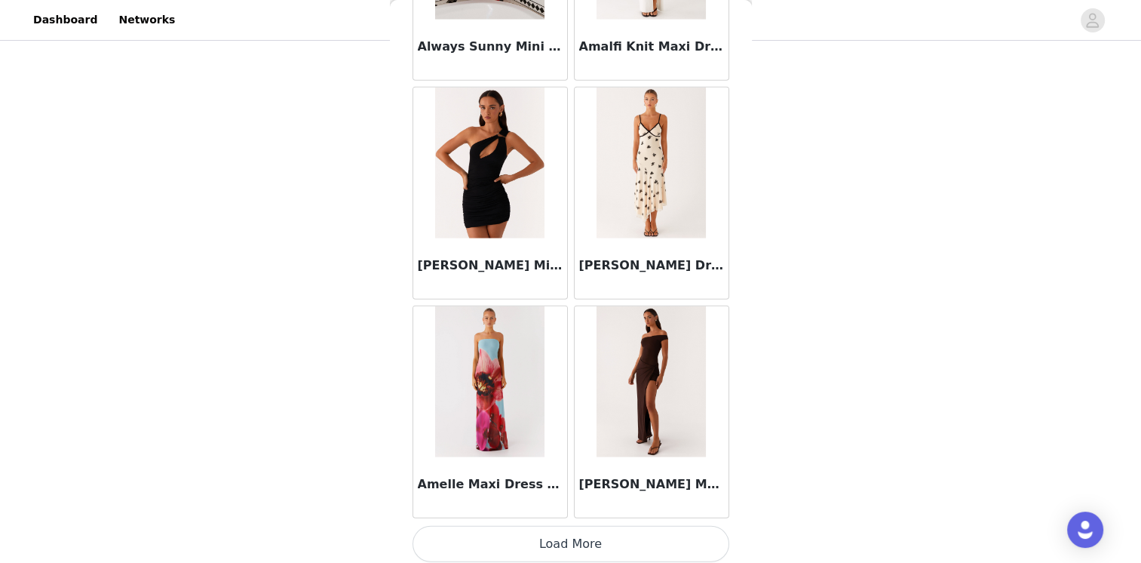
click at [652, 533] on button "Load More" at bounding box center [570, 544] width 317 height 36
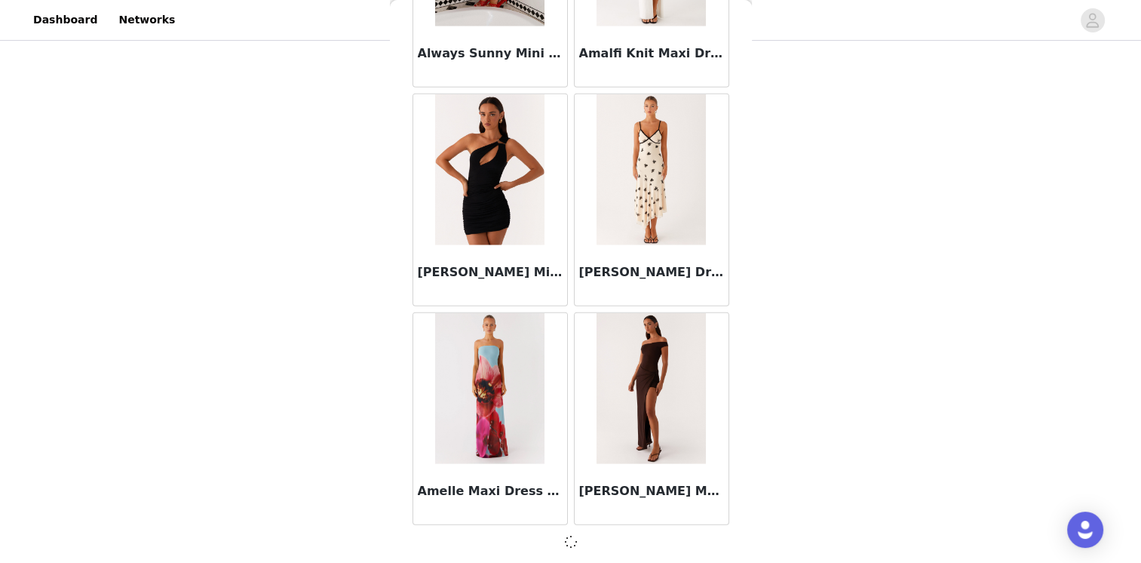
scroll to position [3925, 0]
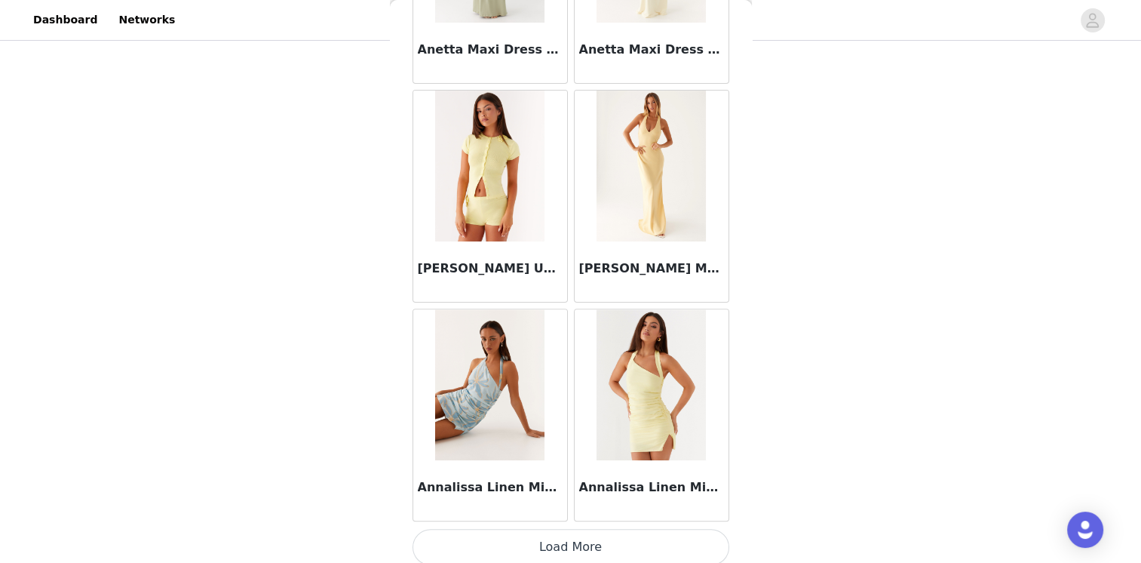
click at [655, 538] on button "Load More" at bounding box center [570, 547] width 317 height 36
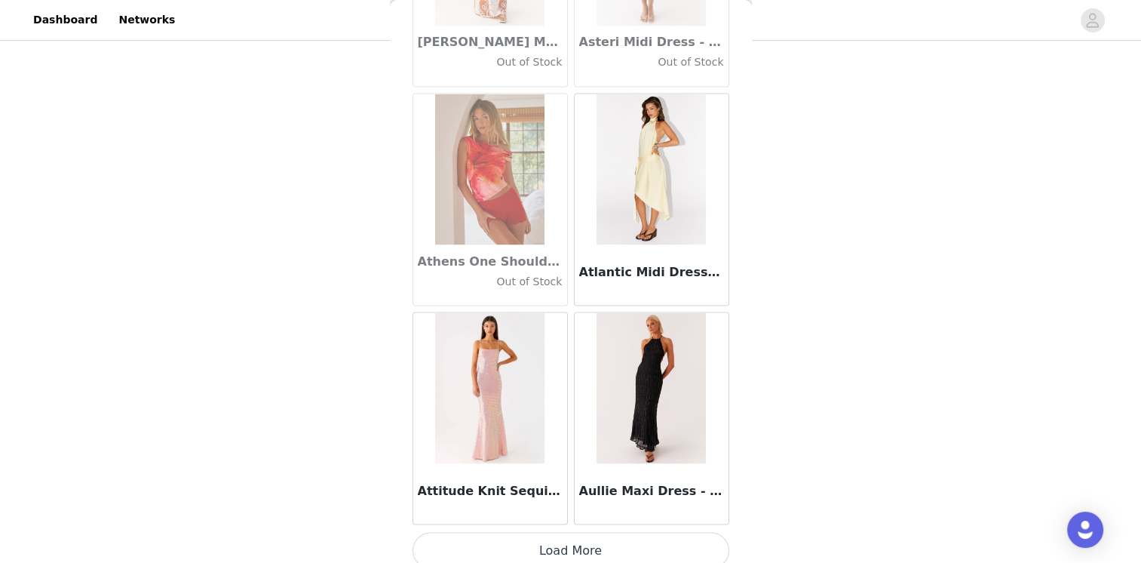
click at [628, 532] on button "Load More" at bounding box center [570, 550] width 317 height 36
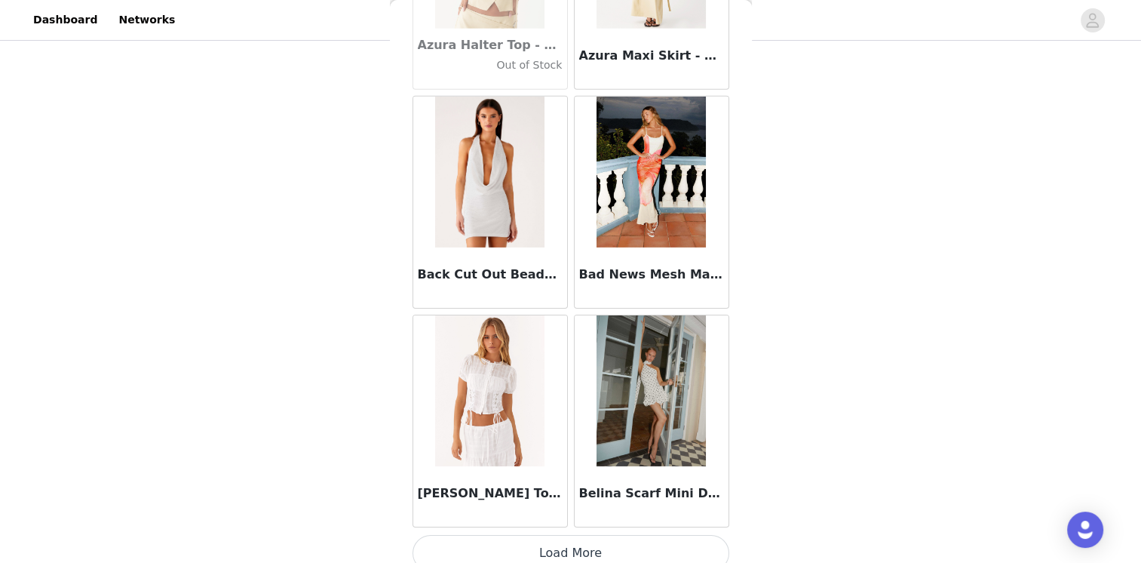
click at [652, 537] on button "Load More" at bounding box center [570, 553] width 317 height 36
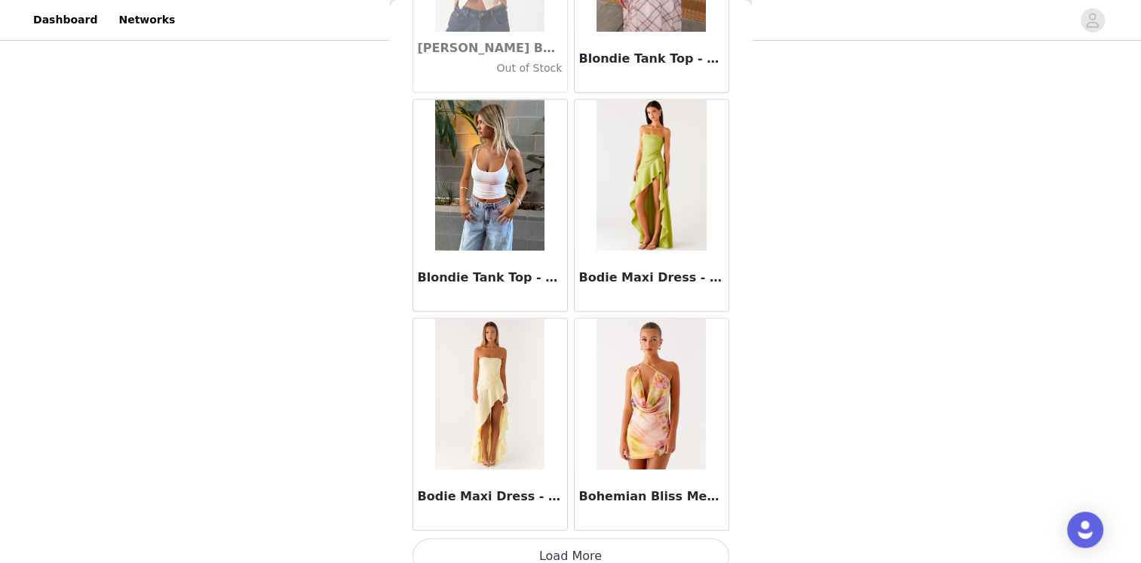
click at [638, 538] on button "Load More" at bounding box center [570, 556] width 317 height 36
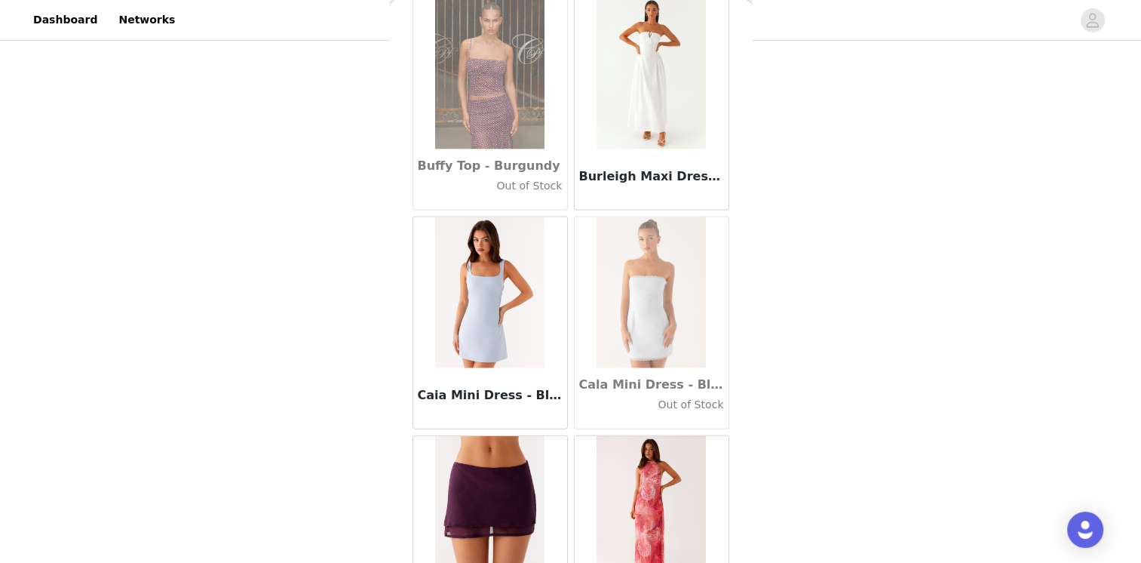
scroll to position [14844, 0]
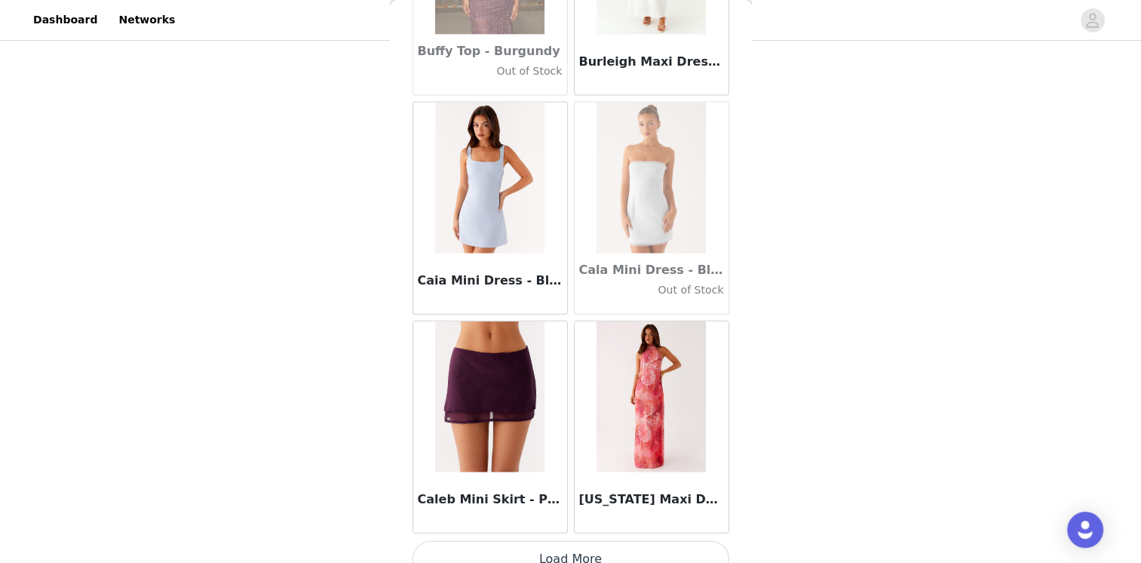
click at [658, 550] on button "Load More" at bounding box center [570, 559] width 317 height 36
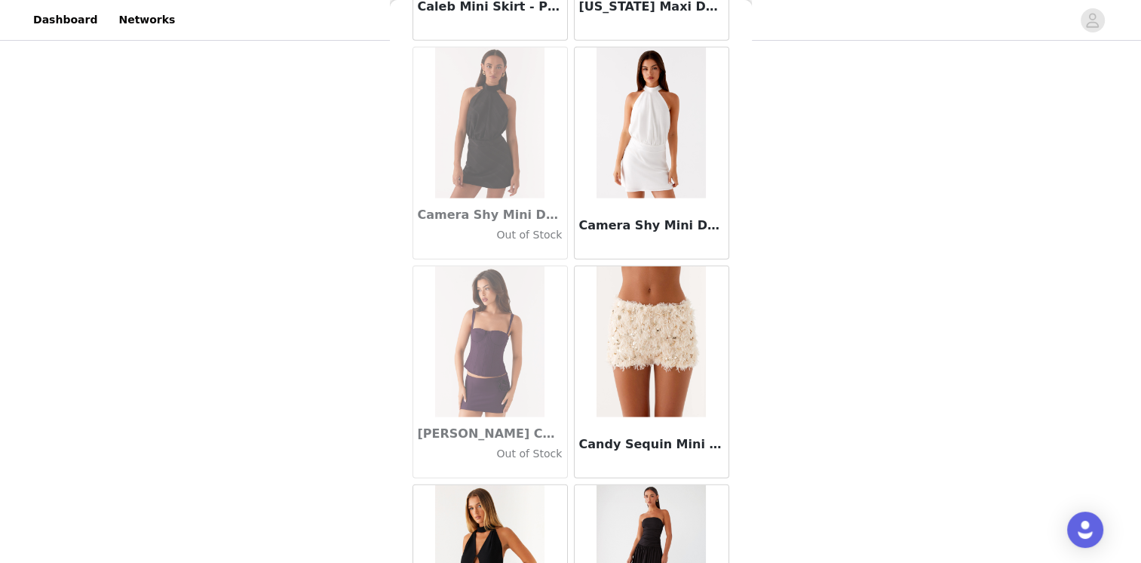
scroll to position [17028, 0]
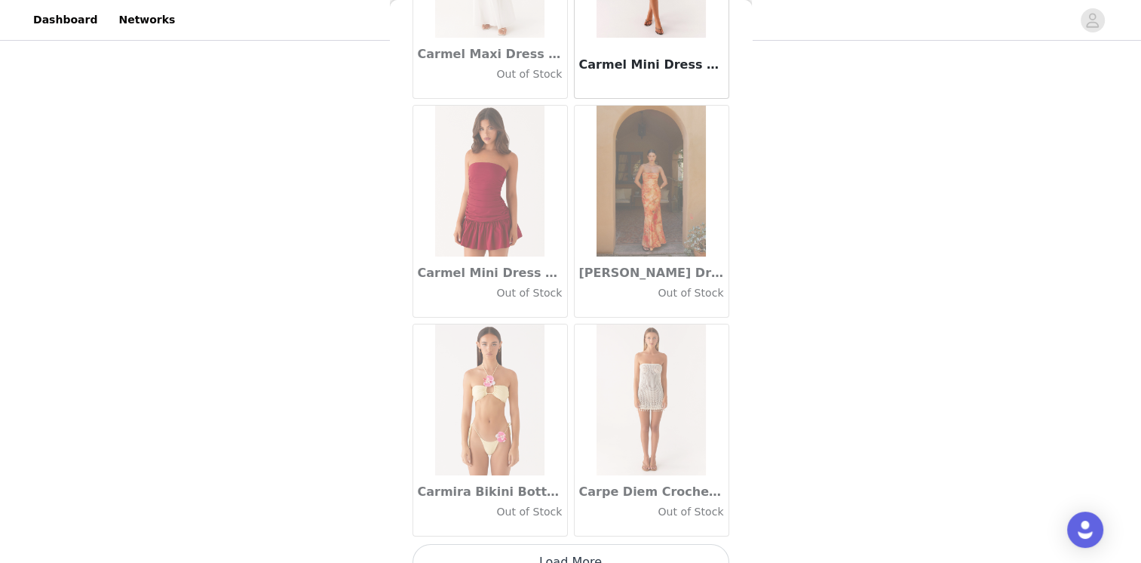
click at [633, 544] on button "Load More" at bounding box center [570, 562] width 317 height 36
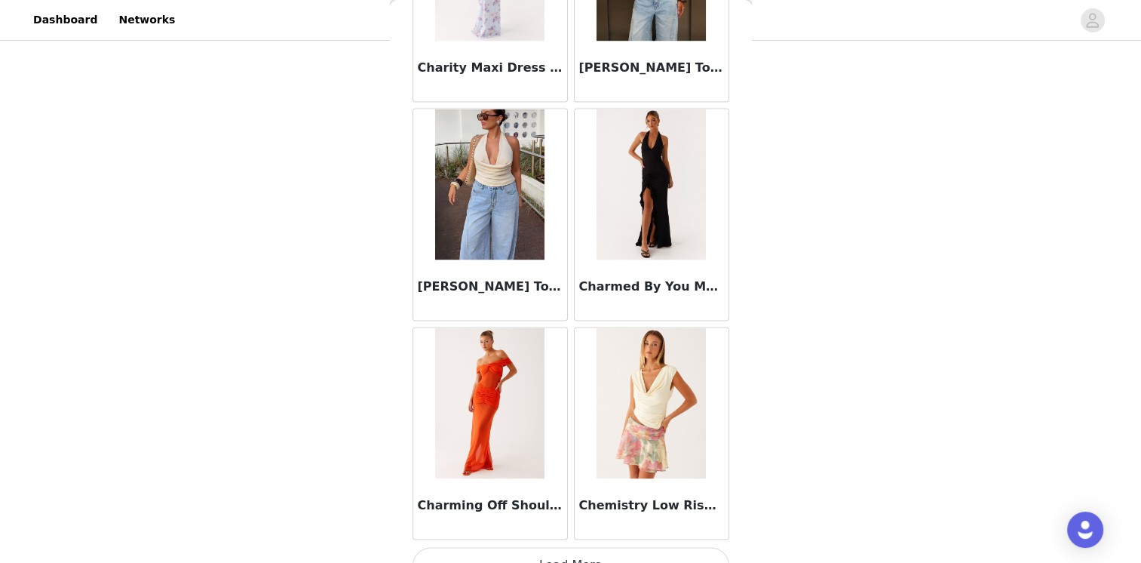
click at [624, 547] on button "Load More" at bounding box center [570, 565] width 317 height 36
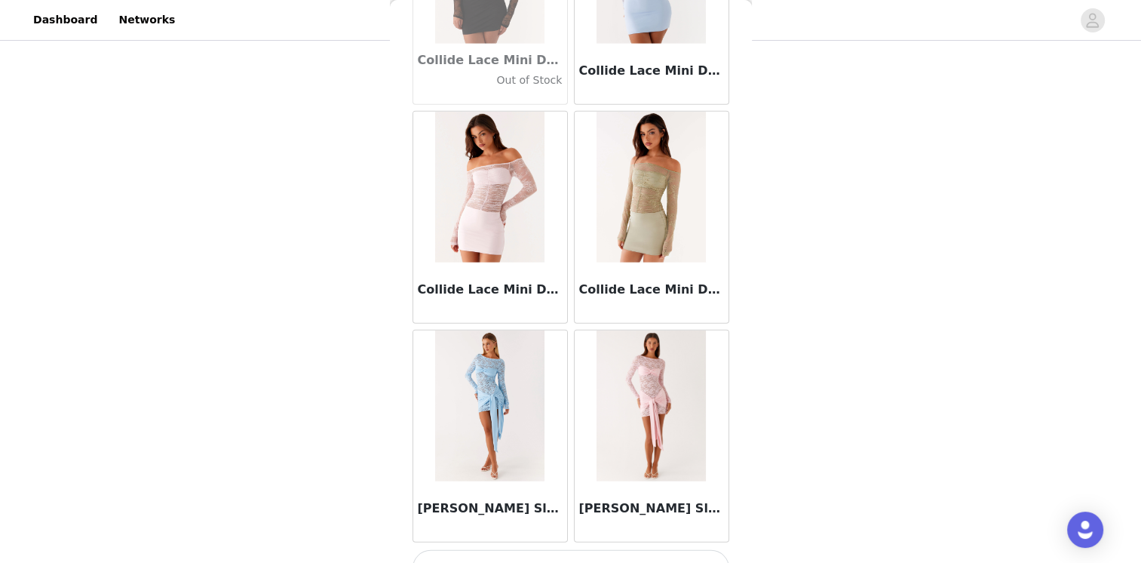
click at [630, 550] on button "Load More" at bounding box center [570, 568] width 317 height 36
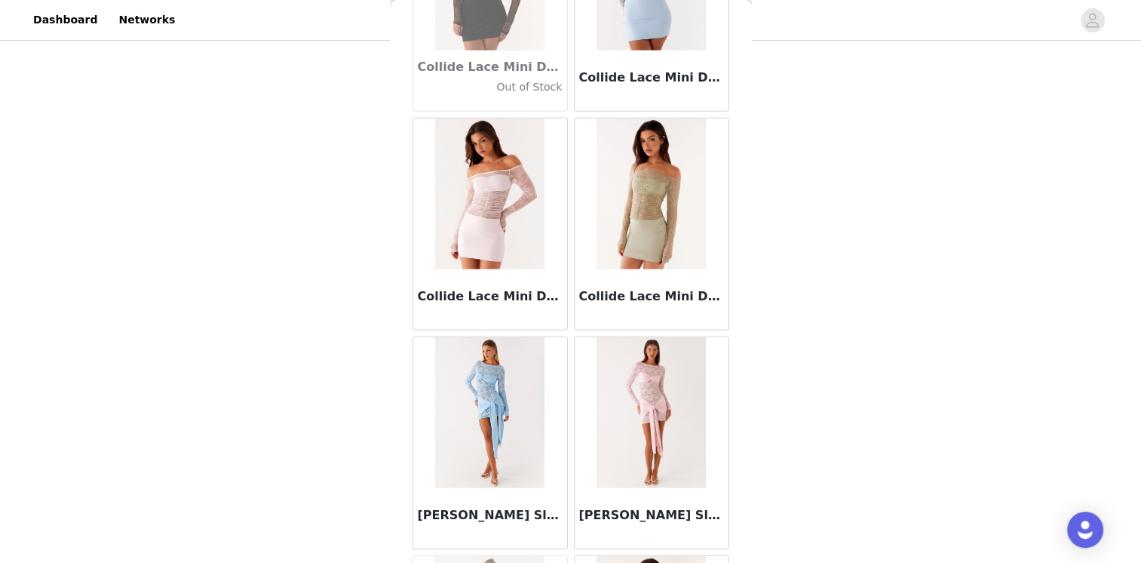
scroll to position [21396, 0]
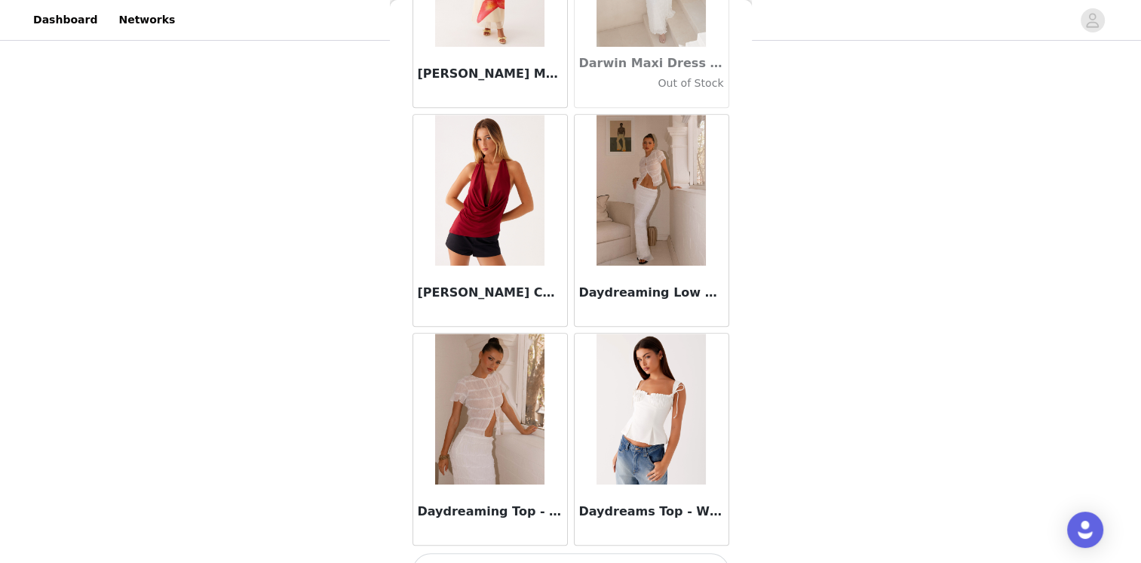
click at [576, 553] on button "Load More" at bounding box center [570, 571] width 317 height 36
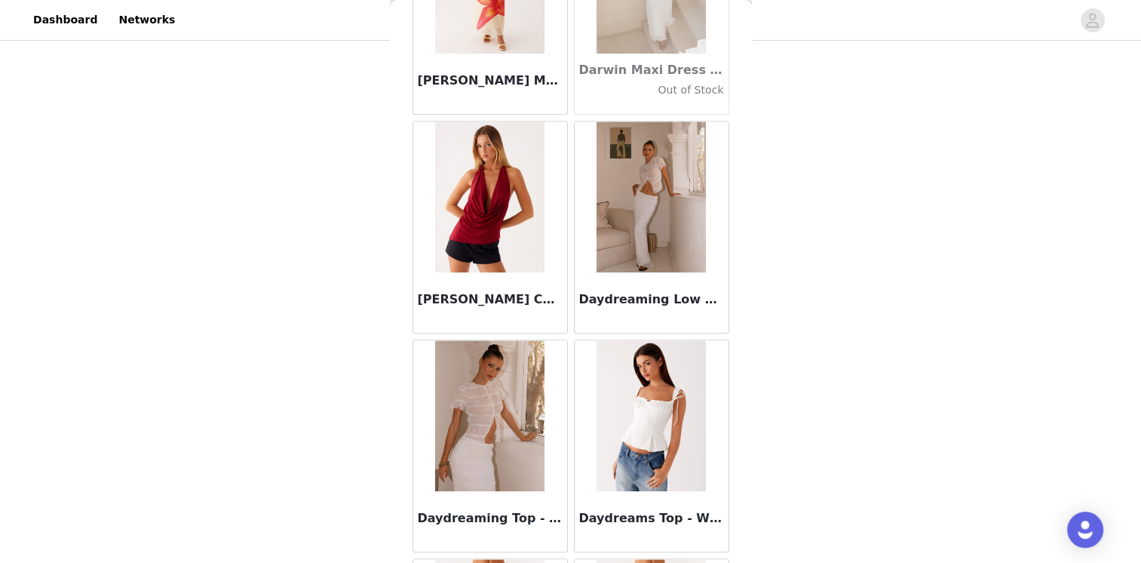
scroll to position [23579, 0]
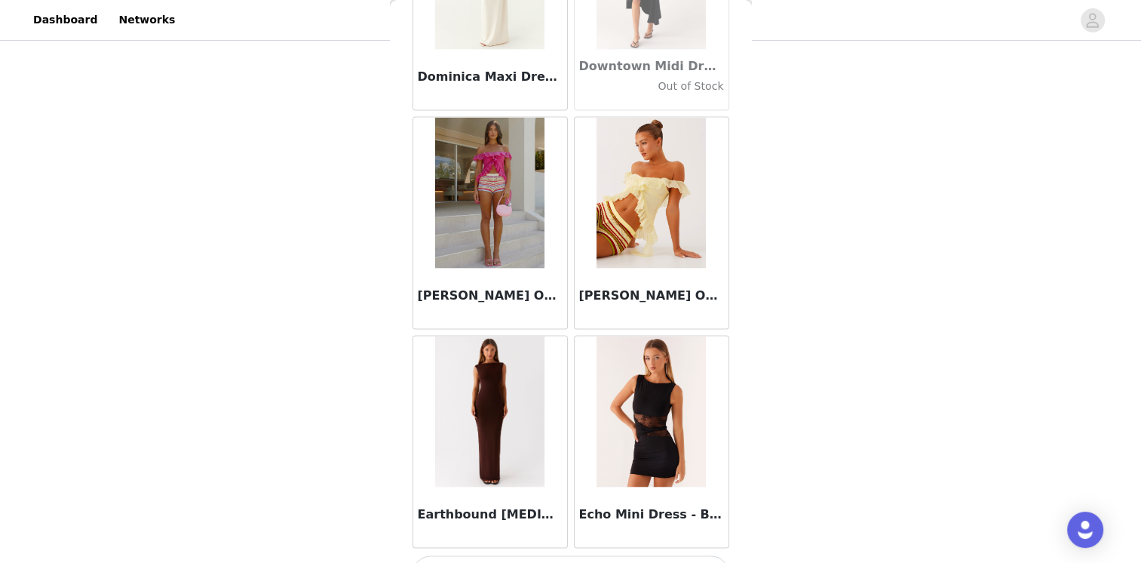
click at [637, 556] on button "Load More" at bounding box center [570, 574] width 317 height 36
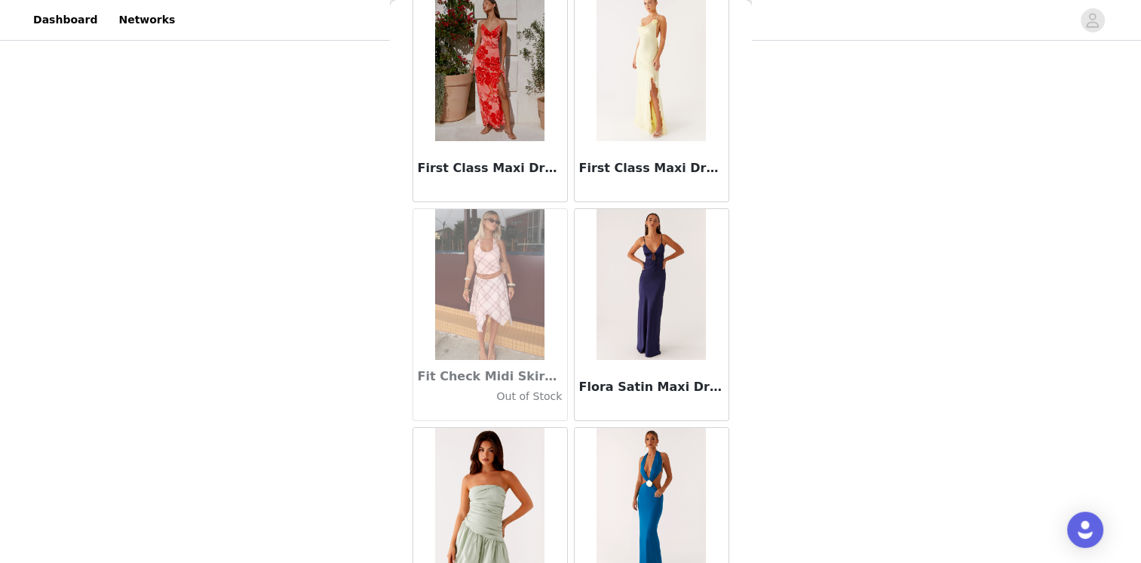
scroll to position [34498, 0]
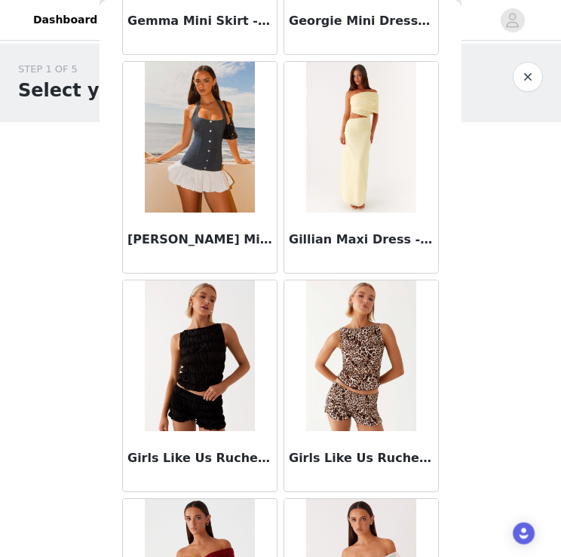
scroll to position [36688, 0]
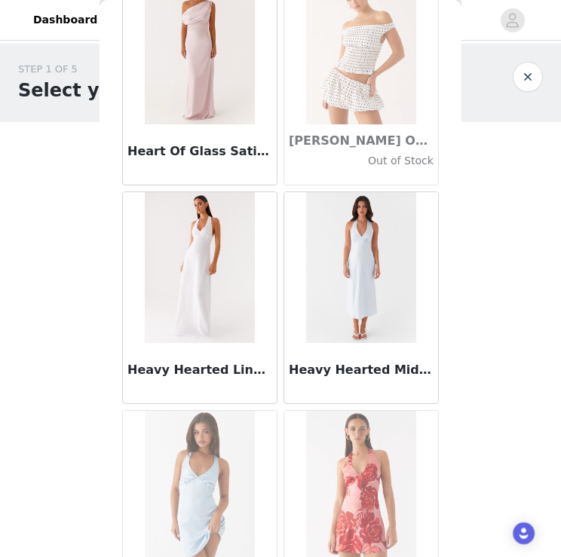
scroll to position [38871, 0]
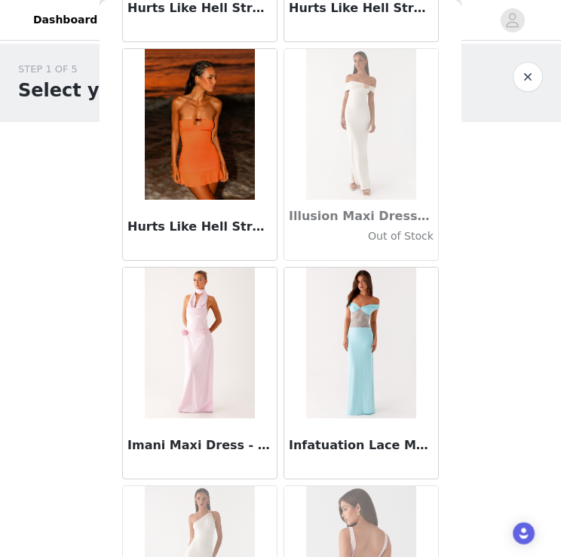
scroll to position [41055, 0]
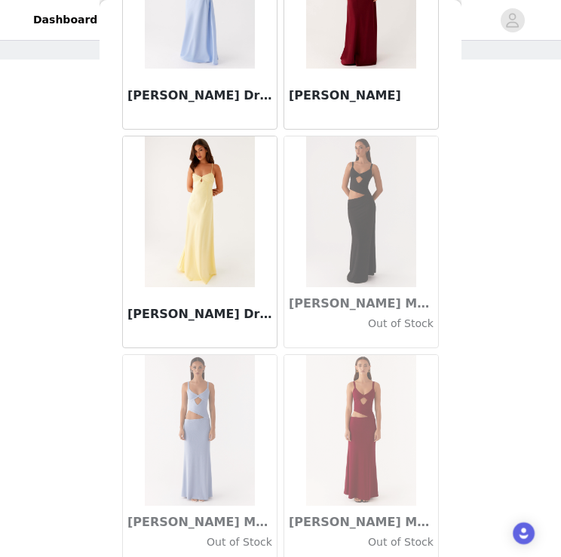
scroll to position [75, 0]
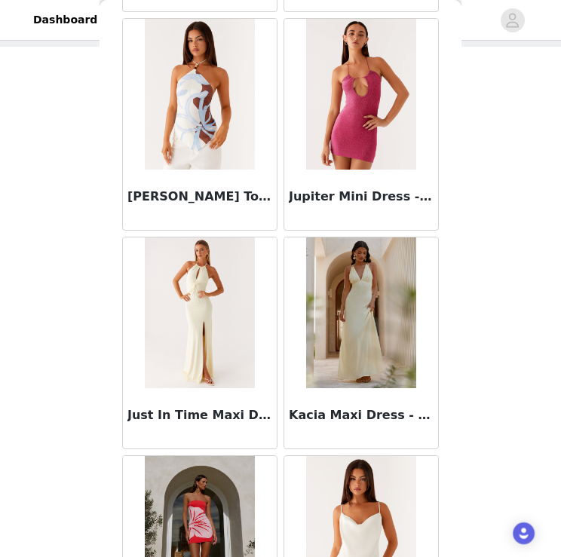
scroll to position [45423, 0]
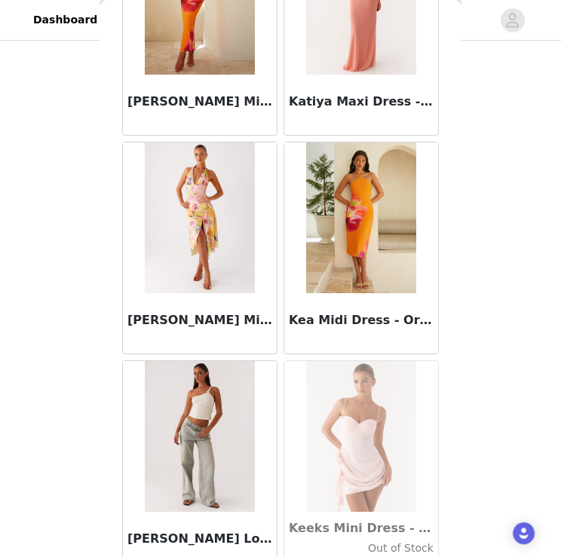
scroll to position [100, 0]
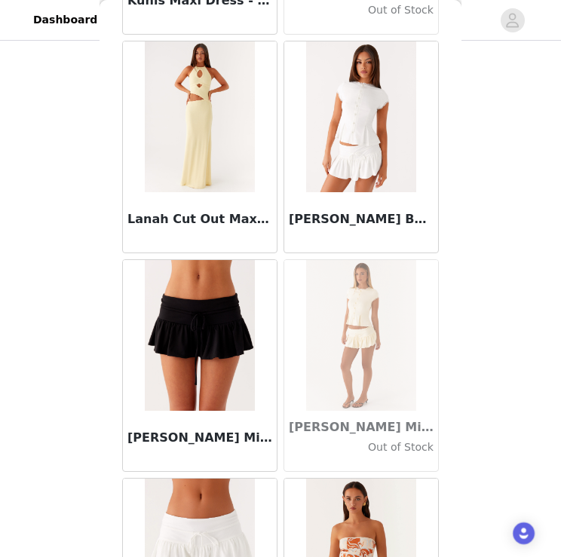
scroll to position [49790, 0]
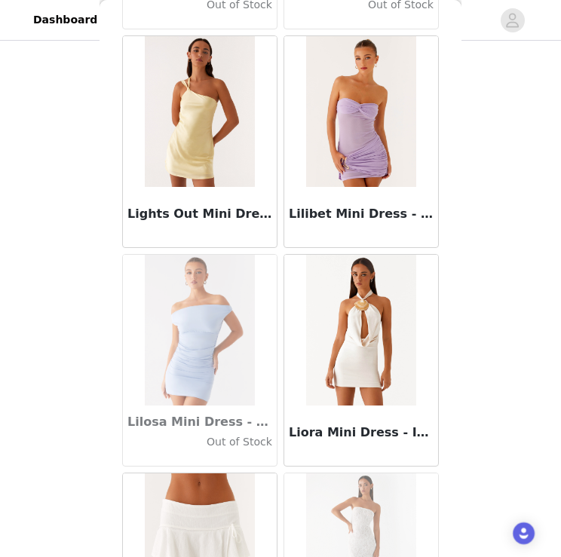
scroll to position [51974, 0]
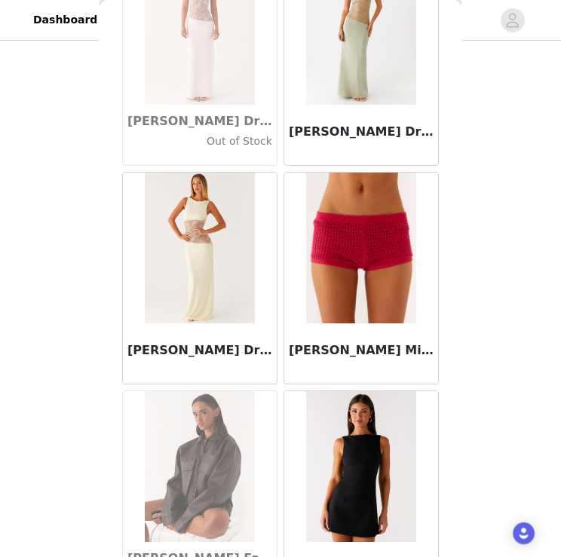
scroll to position [54158, 0]
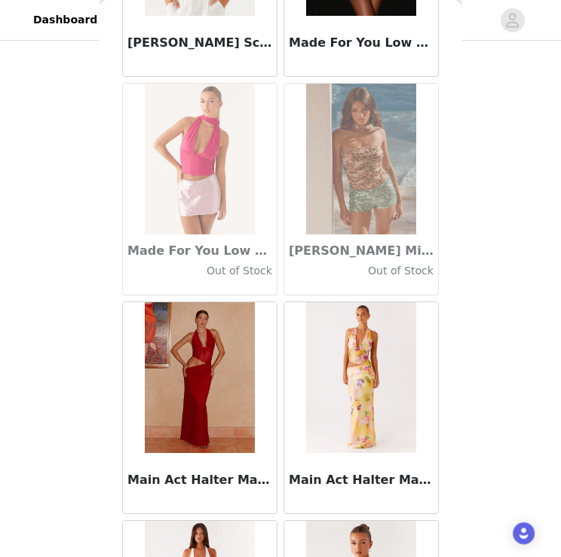
scroll to position [56342, 0]
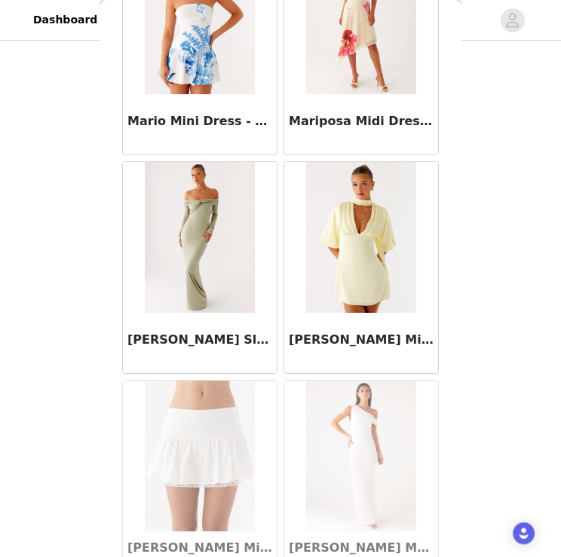
scroll to position [58526, 0]
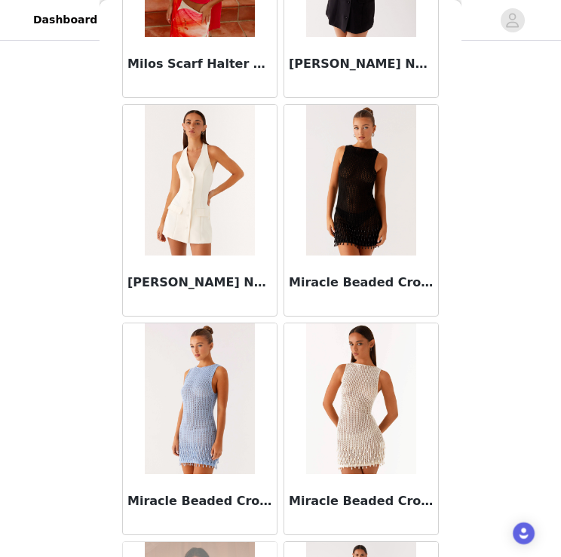
scroll to position [60710, 0]
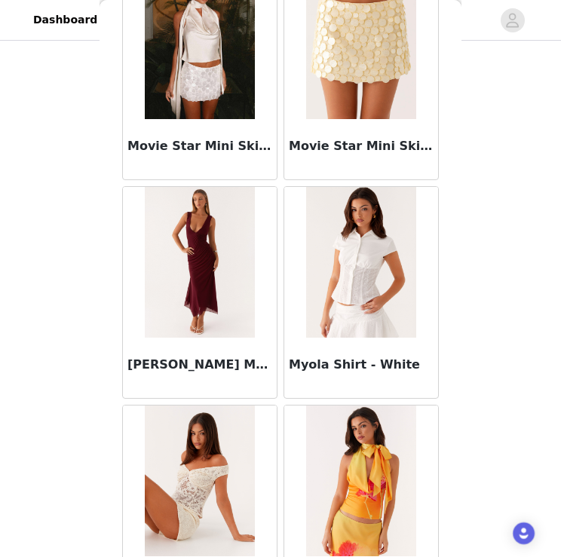
scroll to position [62893, 0]
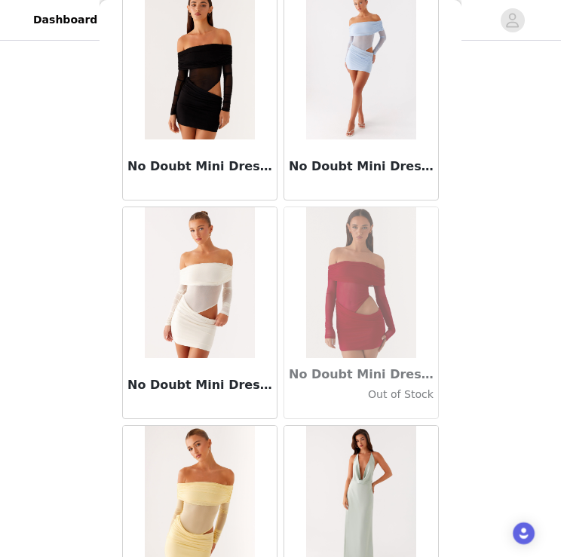
scroll to position [65077, 0]
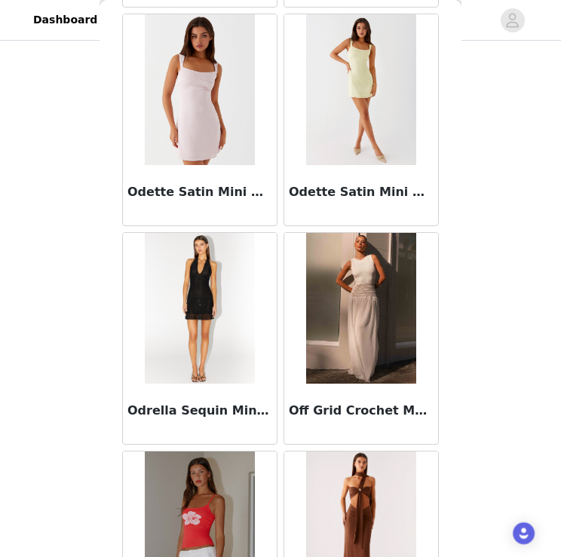
scroll to position [67261, 0]
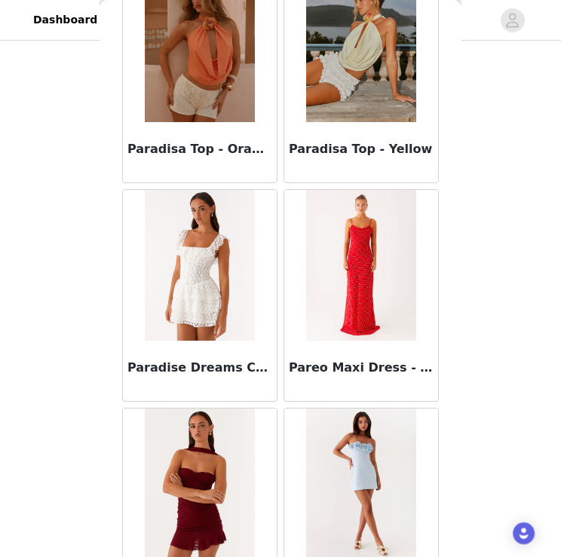
scroll to position [69445, 0]
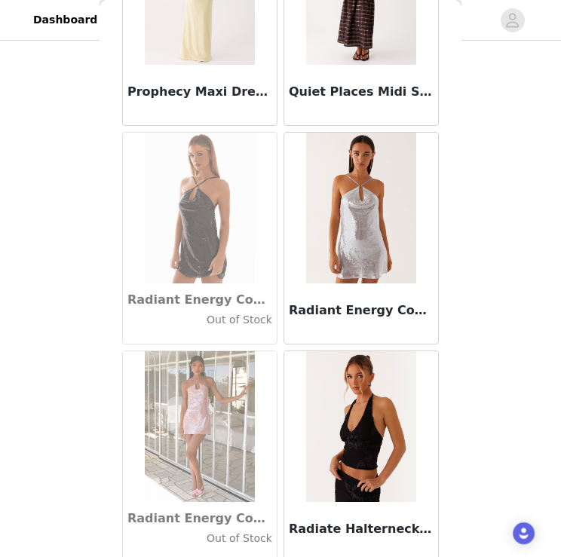
scroll to position [71629, 0]
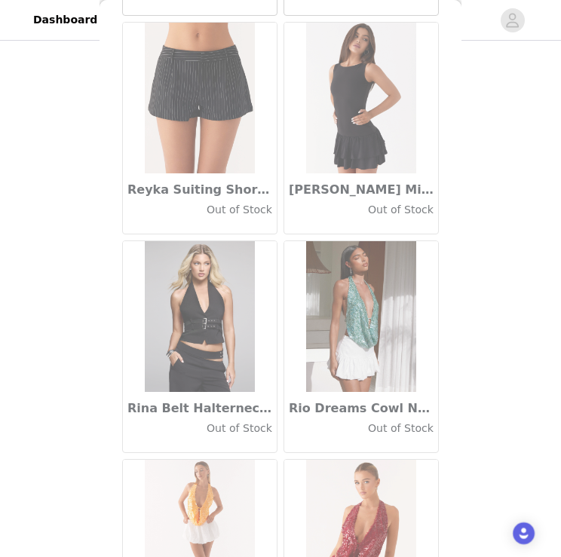
scroll to position [73812, 0]
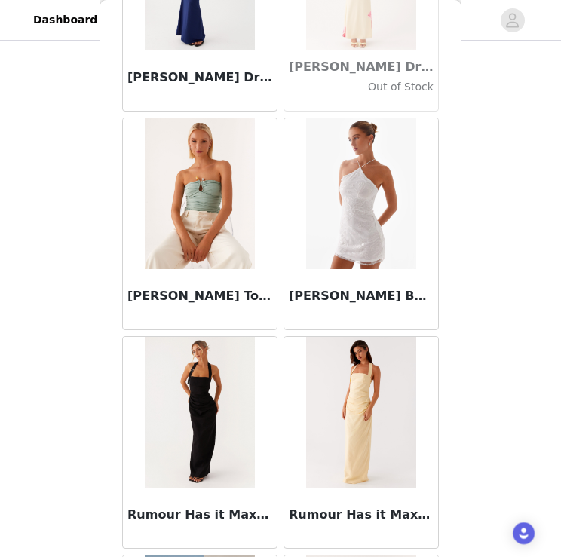
scroll to position [75996, 0]
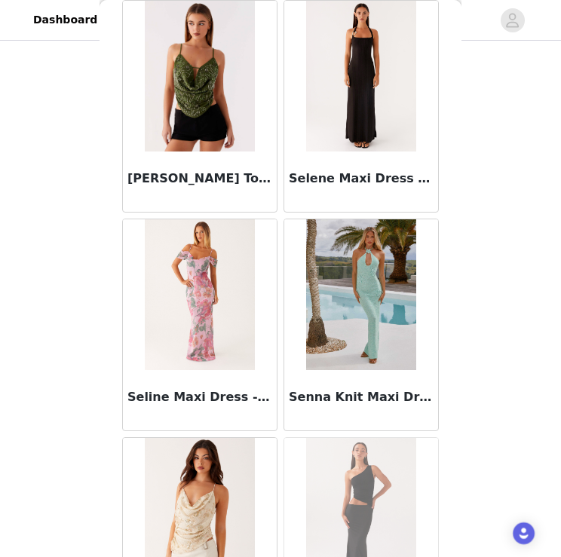
scroll to position [78180, 0]
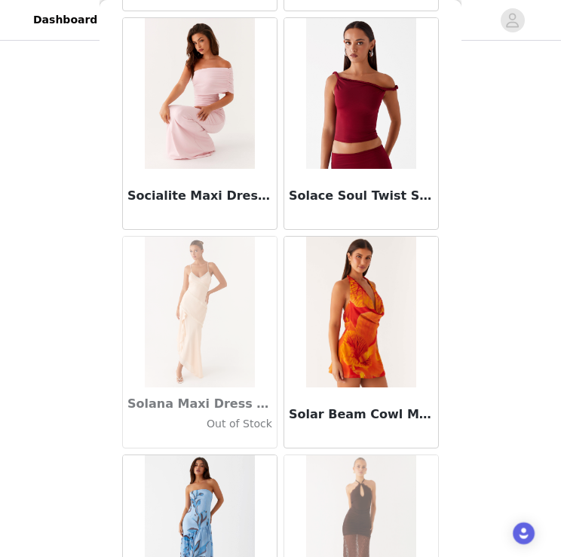
scroll to position [80364, 0]
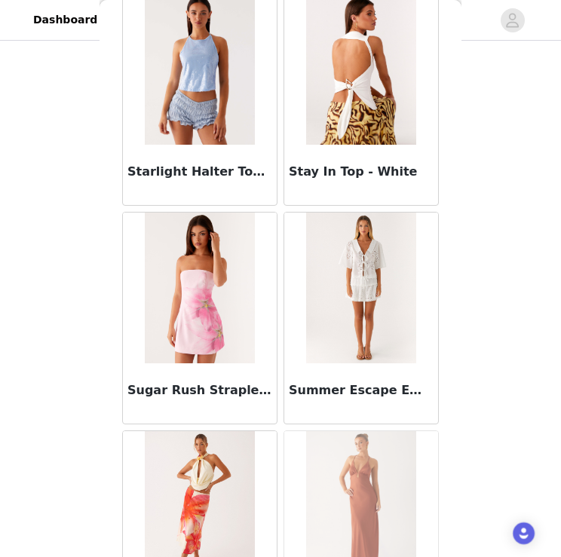
scroll to position [82548, 0]
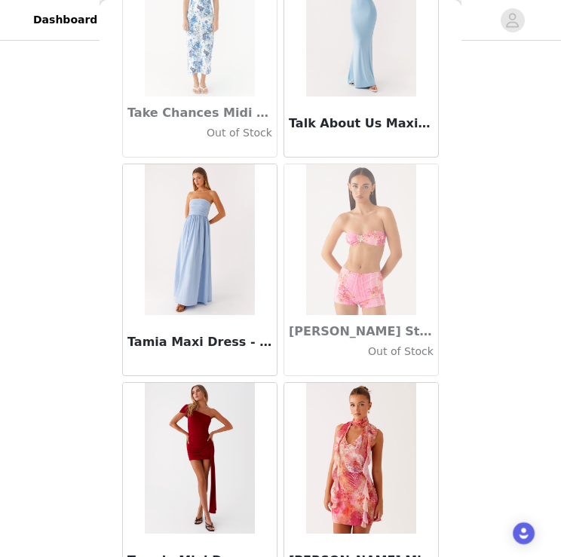
scroll to position [84731, 0]
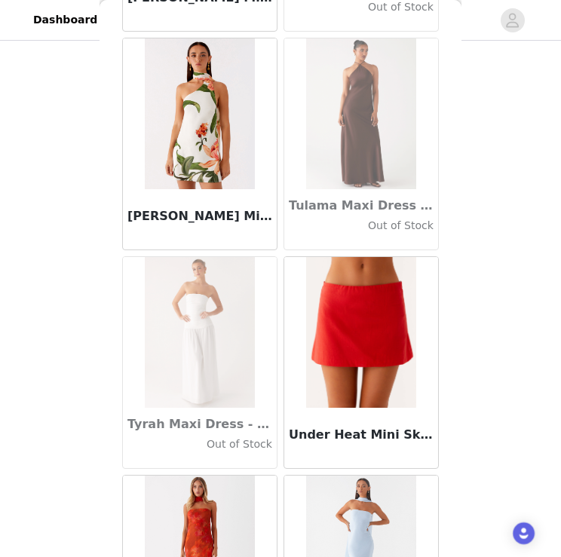
scroll to position [86915, 0]
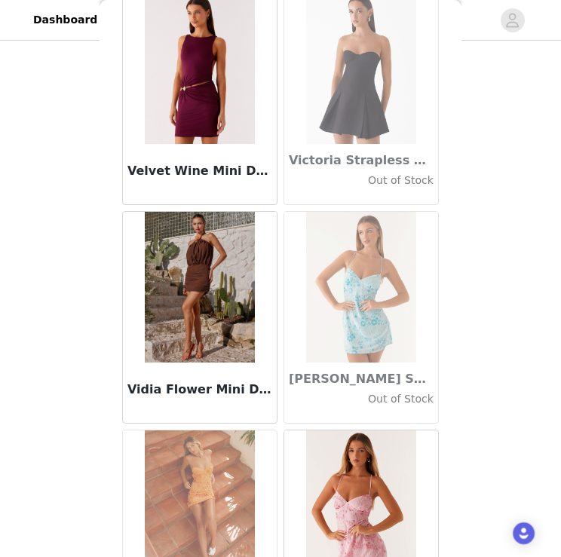
scroll to position [89099, 0]
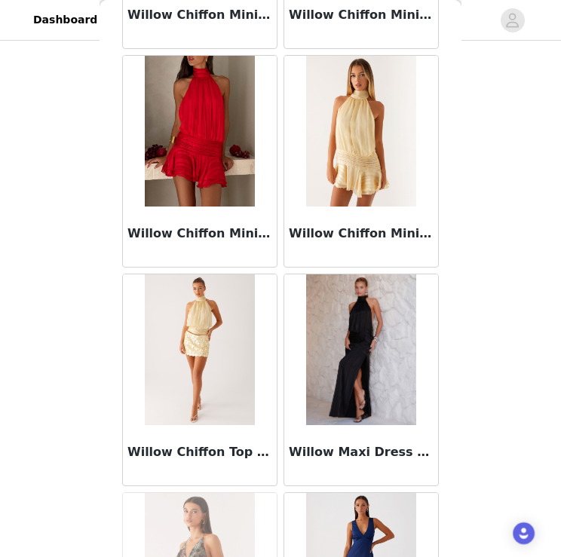
scroll to position [91283, 0]
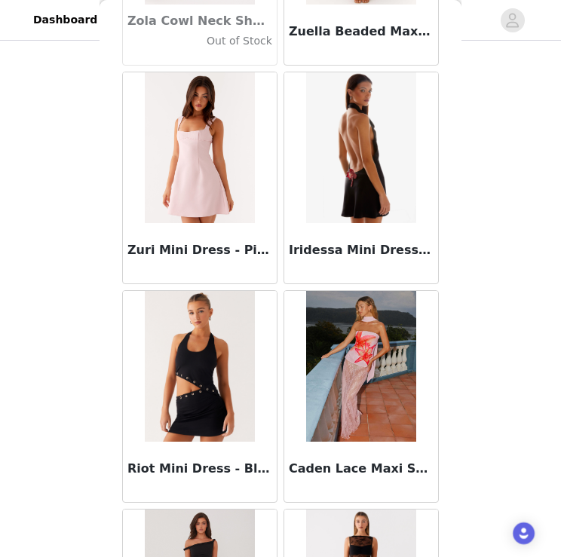
scroll to position [93467, 0]
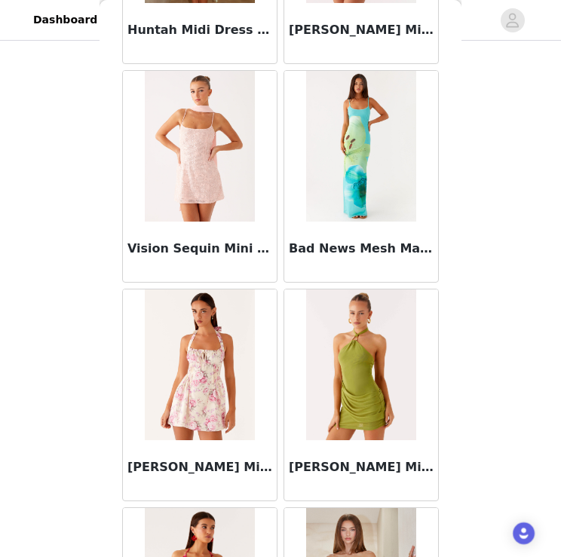
scroll to position [95651, 0]
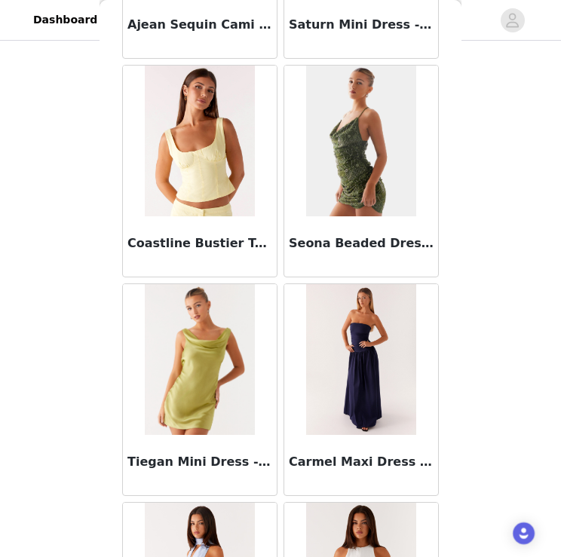
scroll to position [97834, 0]
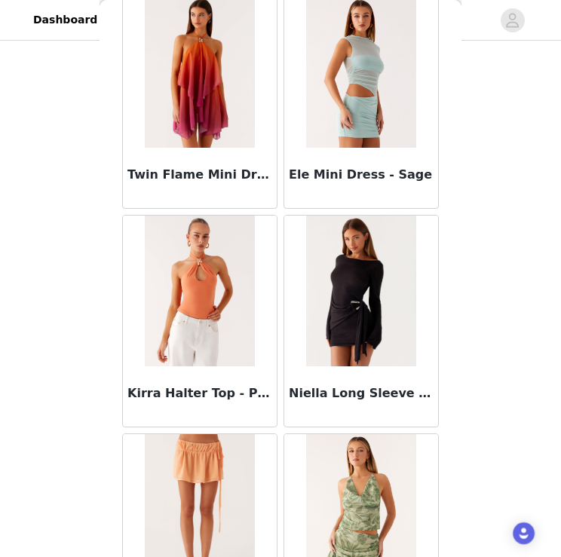
scroll to position [100018, 0]
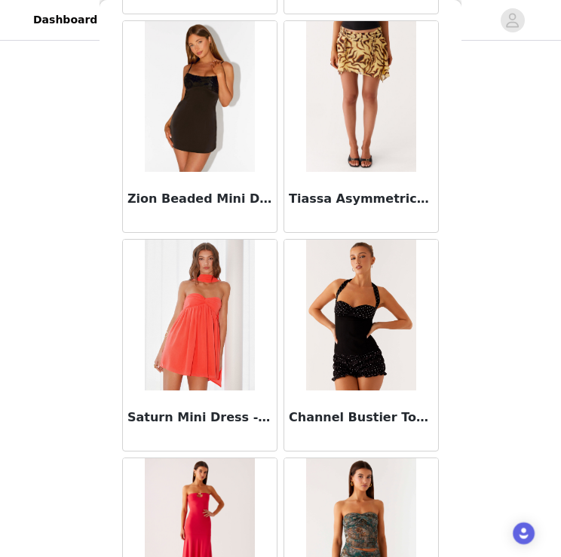
scroll to position [102202, 0]
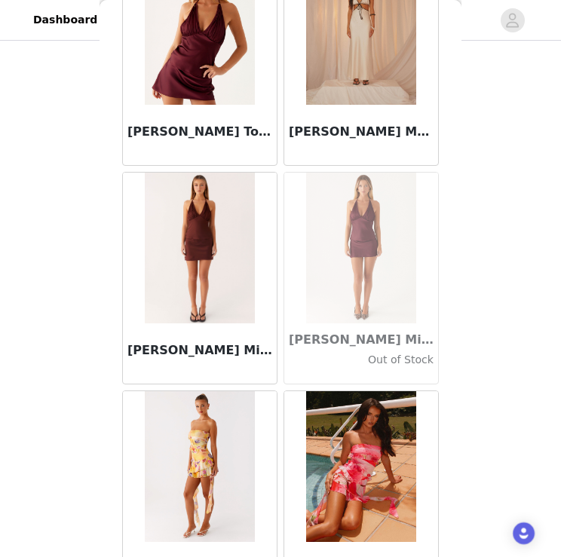
scroll to position [55693, 0]
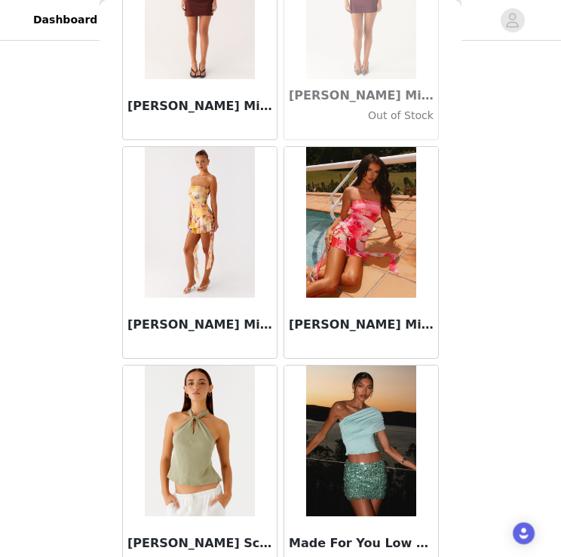
click at [352, 366] on img at bounding box center [360, 441] width 109 height 151
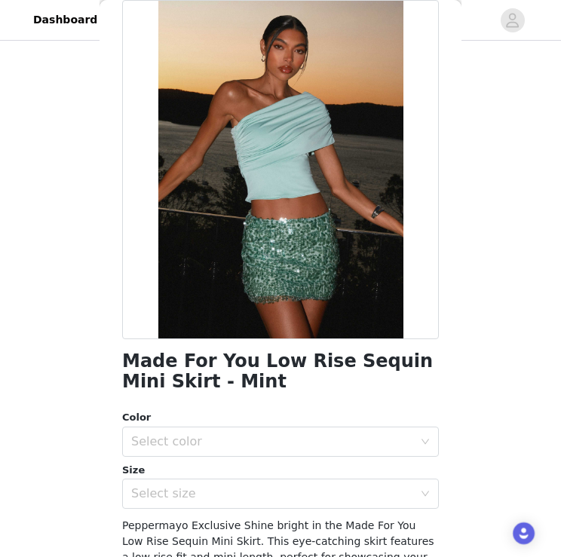
scroll to position [0, 0]
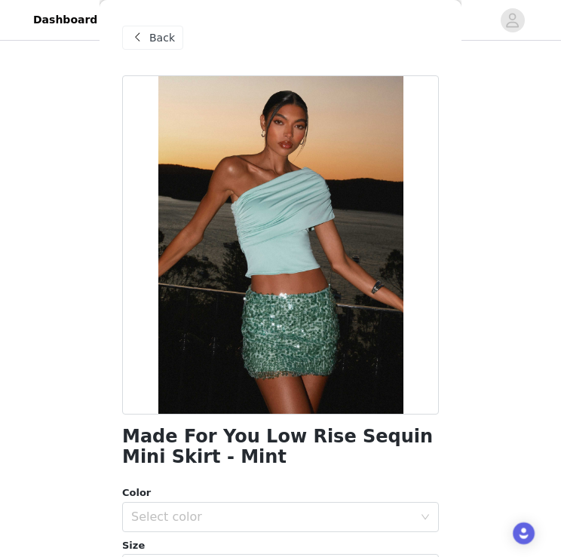
click at [148, 34] on div "Back" at bounding box center [152, 38] width 61 height 24
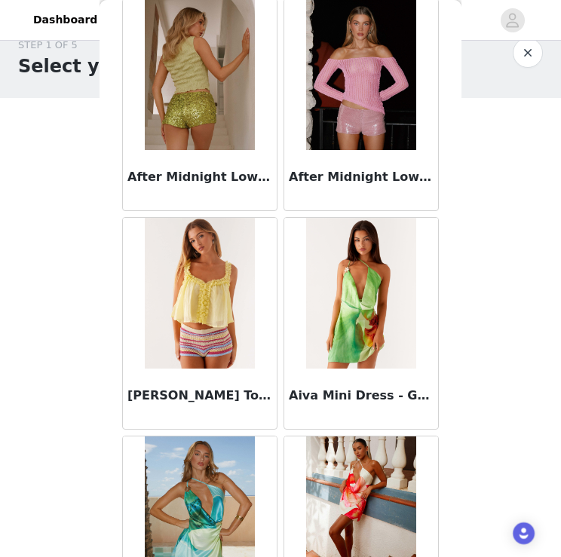
scroll to position [980, 0]
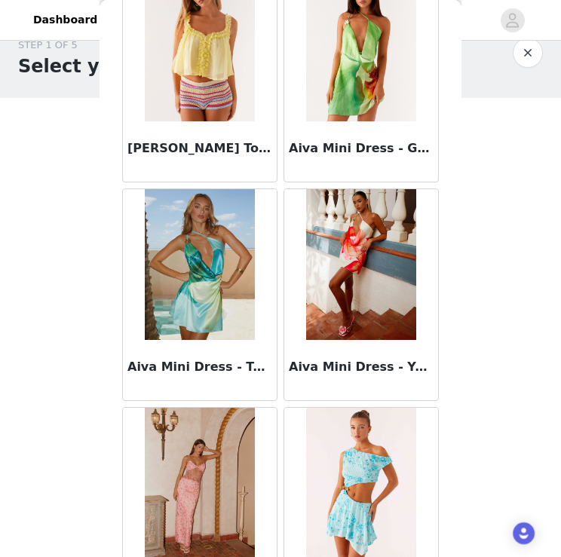
click at [374, 274] on img at bounding box center [360, 264] width 109 height 151
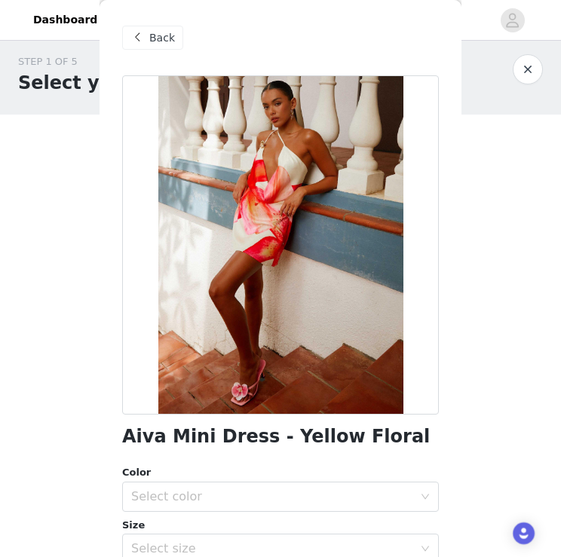
scroll to position [0, 0]
click at [144, 32] on span at bounding box center [137, 38] width 18 height 18
